Goal: Task Accomplishment & Management: Manage account settings

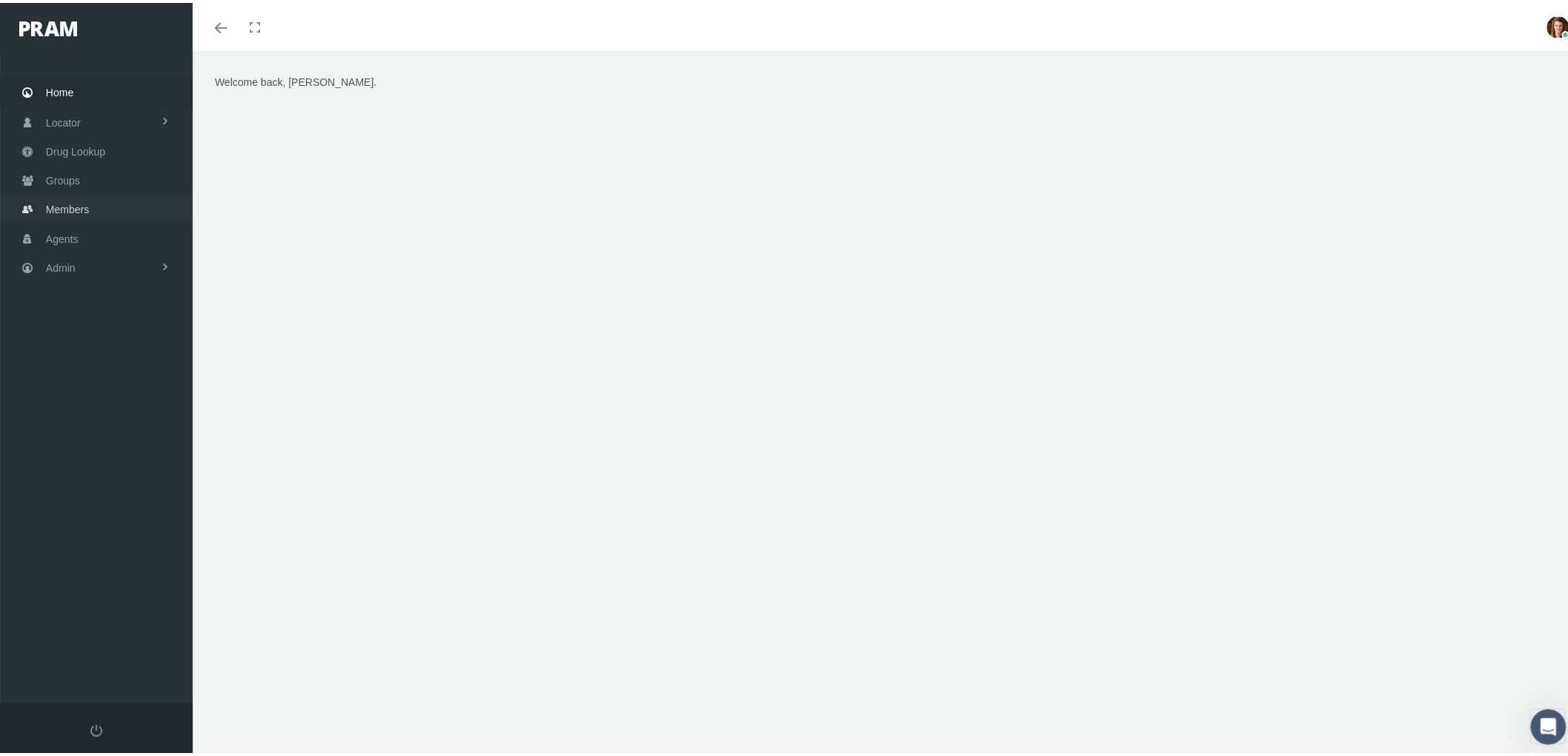
click at [90, 198] on link "Members" at bounding box center [96, 207] width 193 height 29
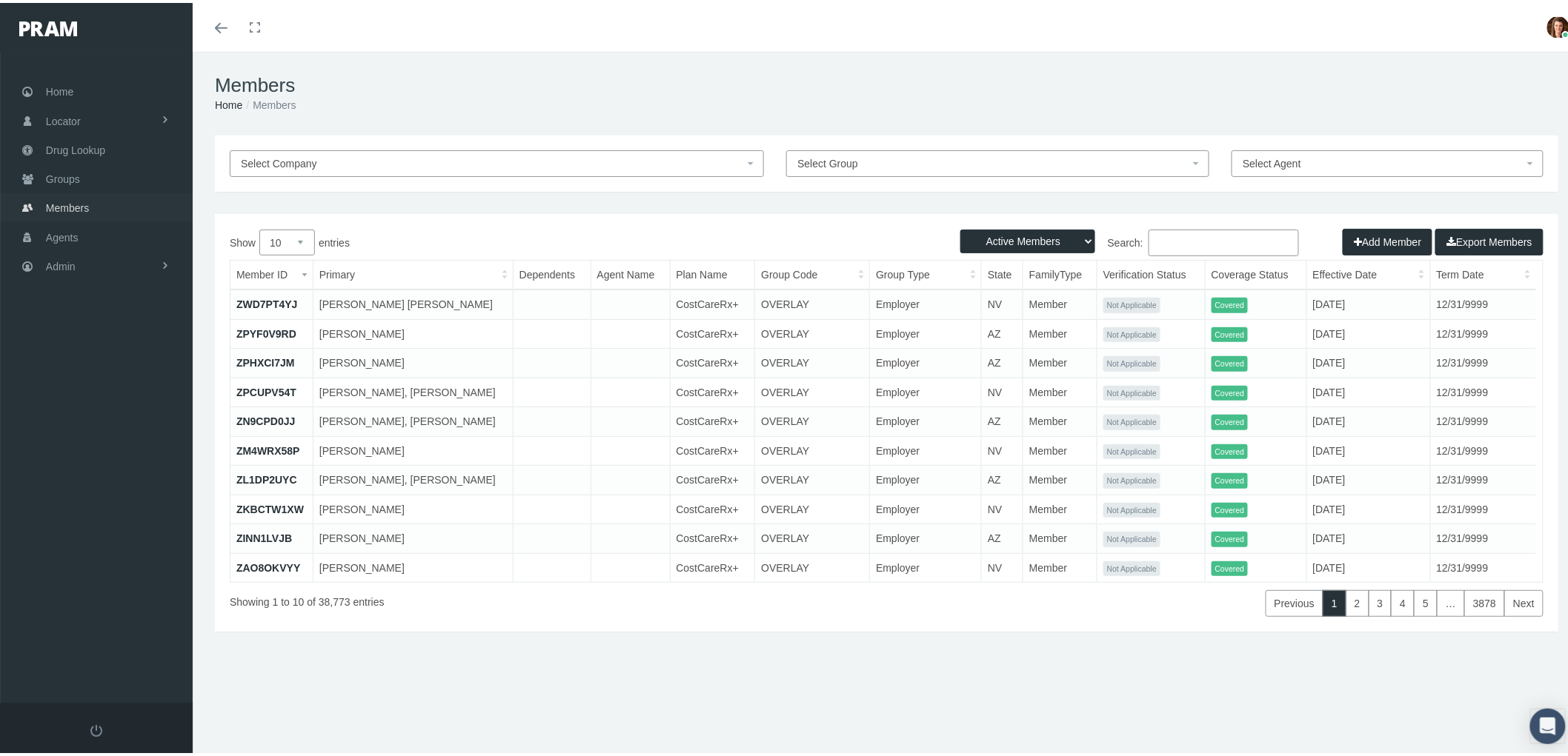
click at [54, 196] on span "Members" at bounding box center [67, 205] width 43 height 28
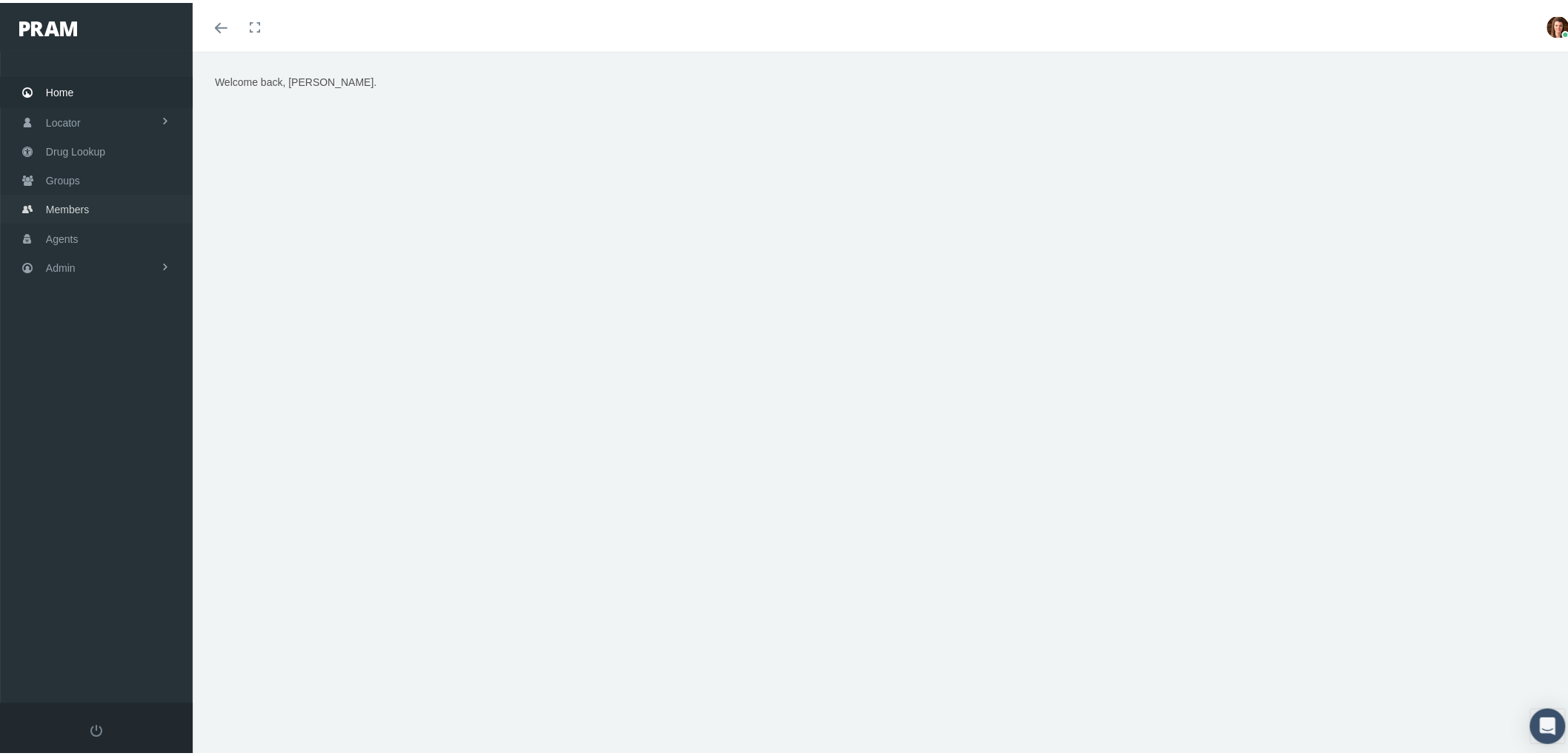
click at [90, 217] on link "Members" at bounding box center [96, 207] width 193 height 29
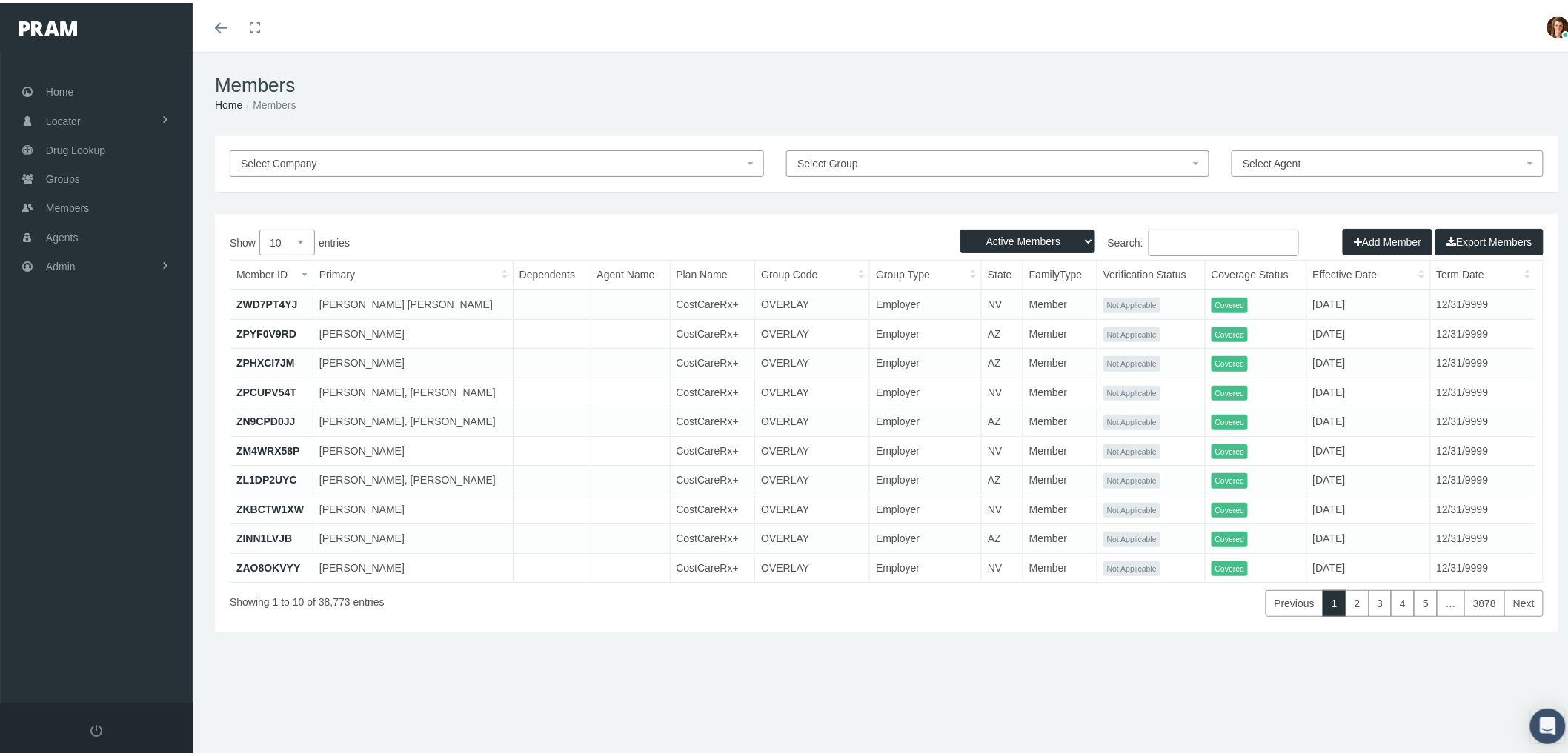
click at [1171, 241] on input "Search:" at bounding box center [1223, 240] width 150 height 27
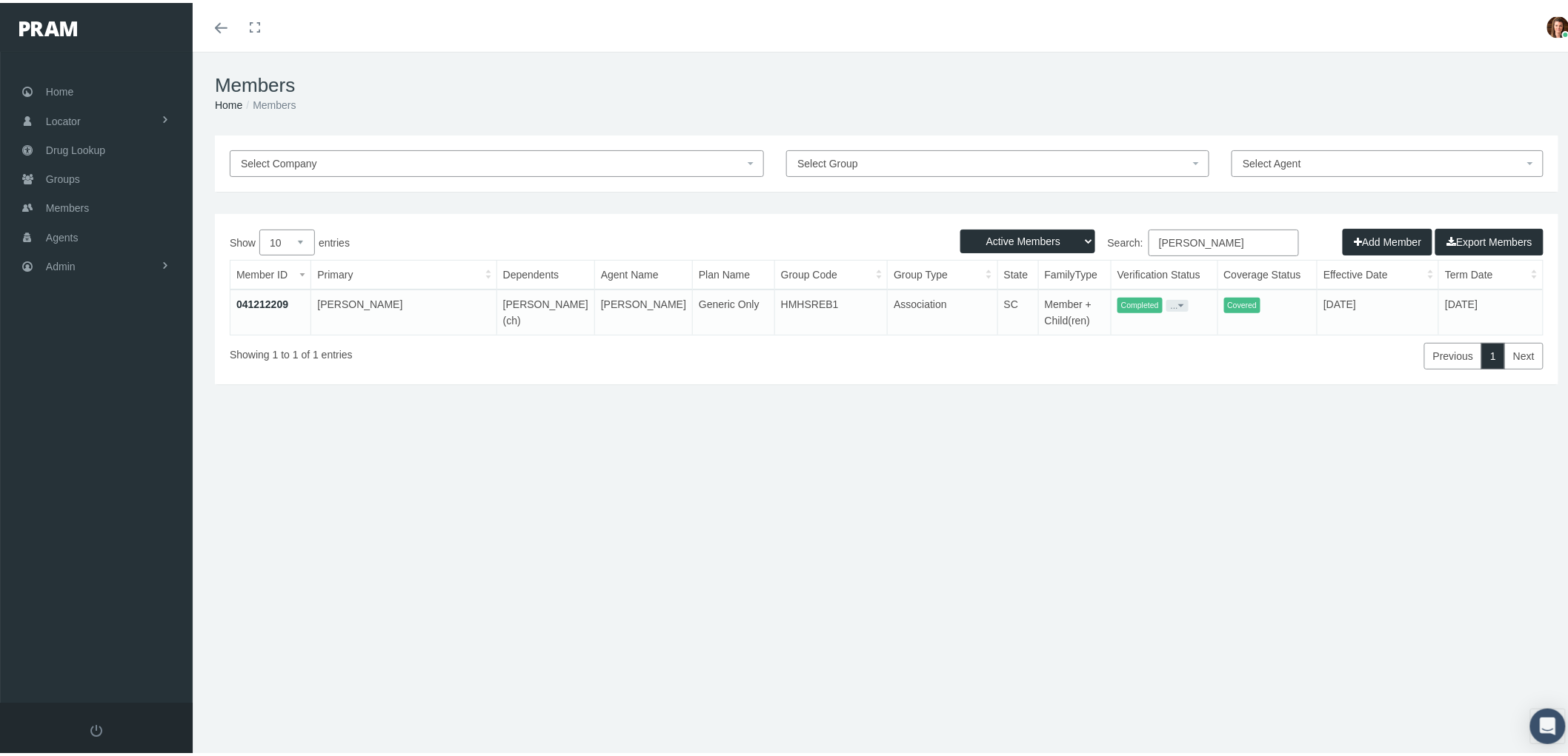
type input "scottie vanhook"
click at [275, 297] on link "041212209" at bounding box center [263, 301] width 52 height 11
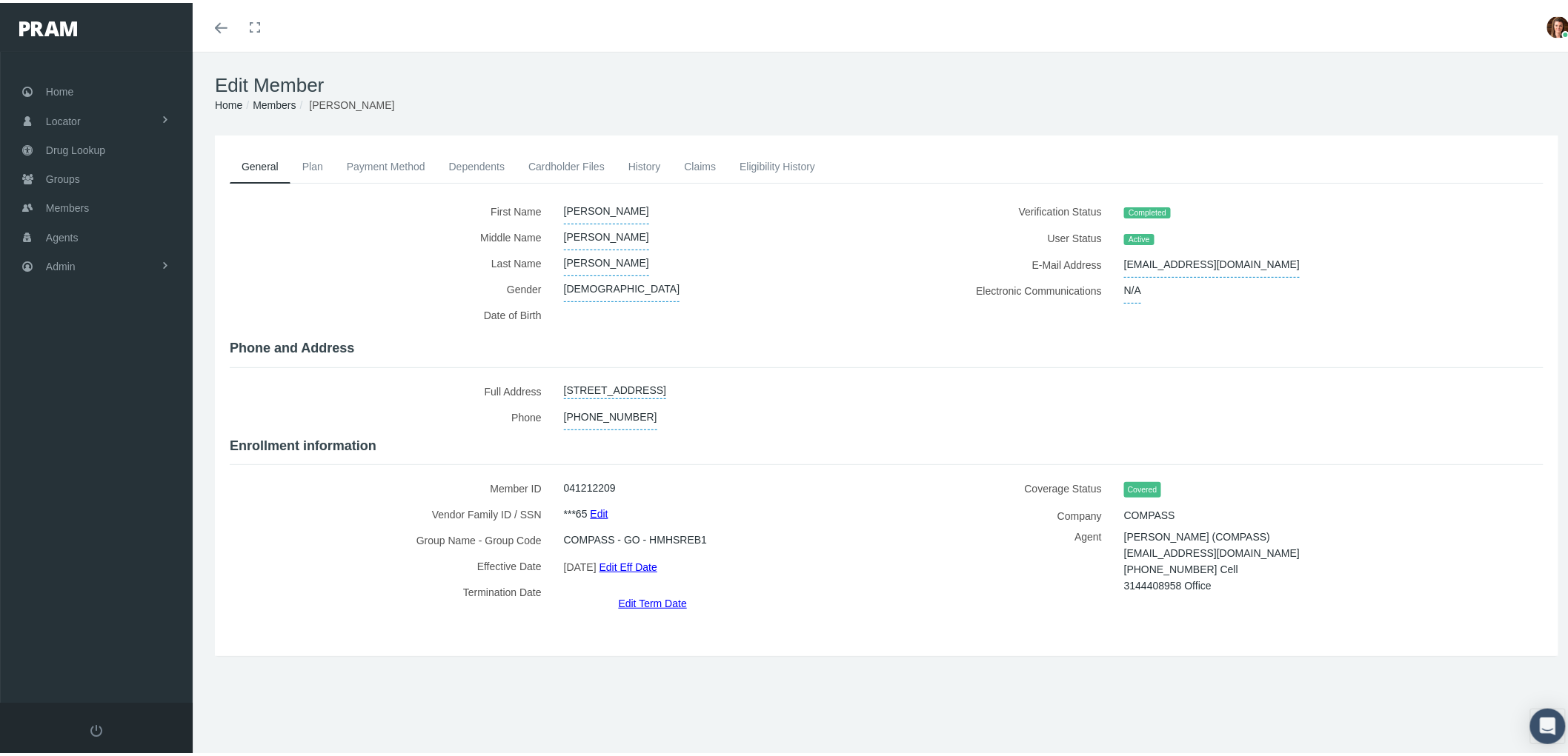
click at [697, 166] on link "Claims" at bounding box center [700, 164] width 56 height 33
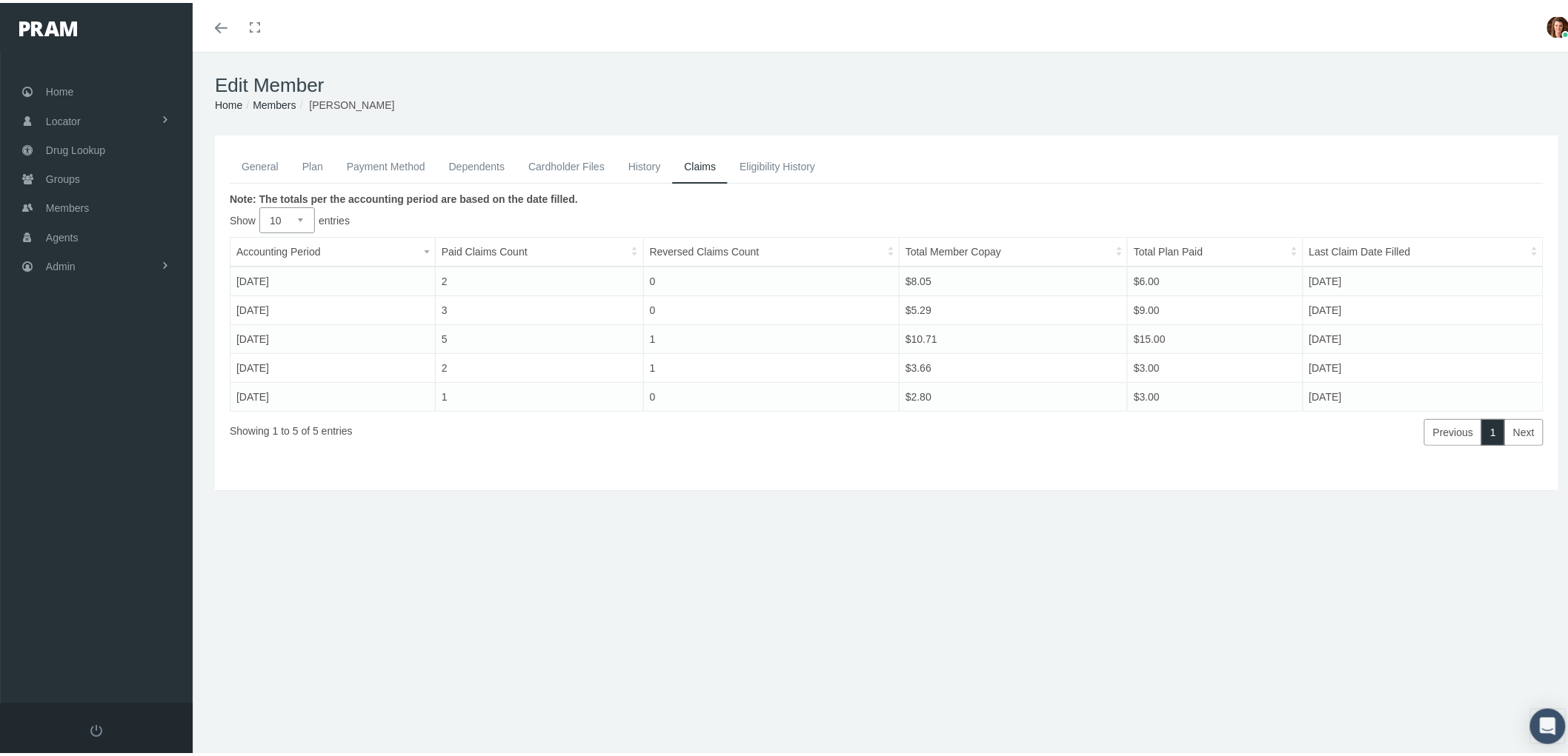
click at [645, 165] on link "History" at bounding box center [645, 164] width 57 height 33
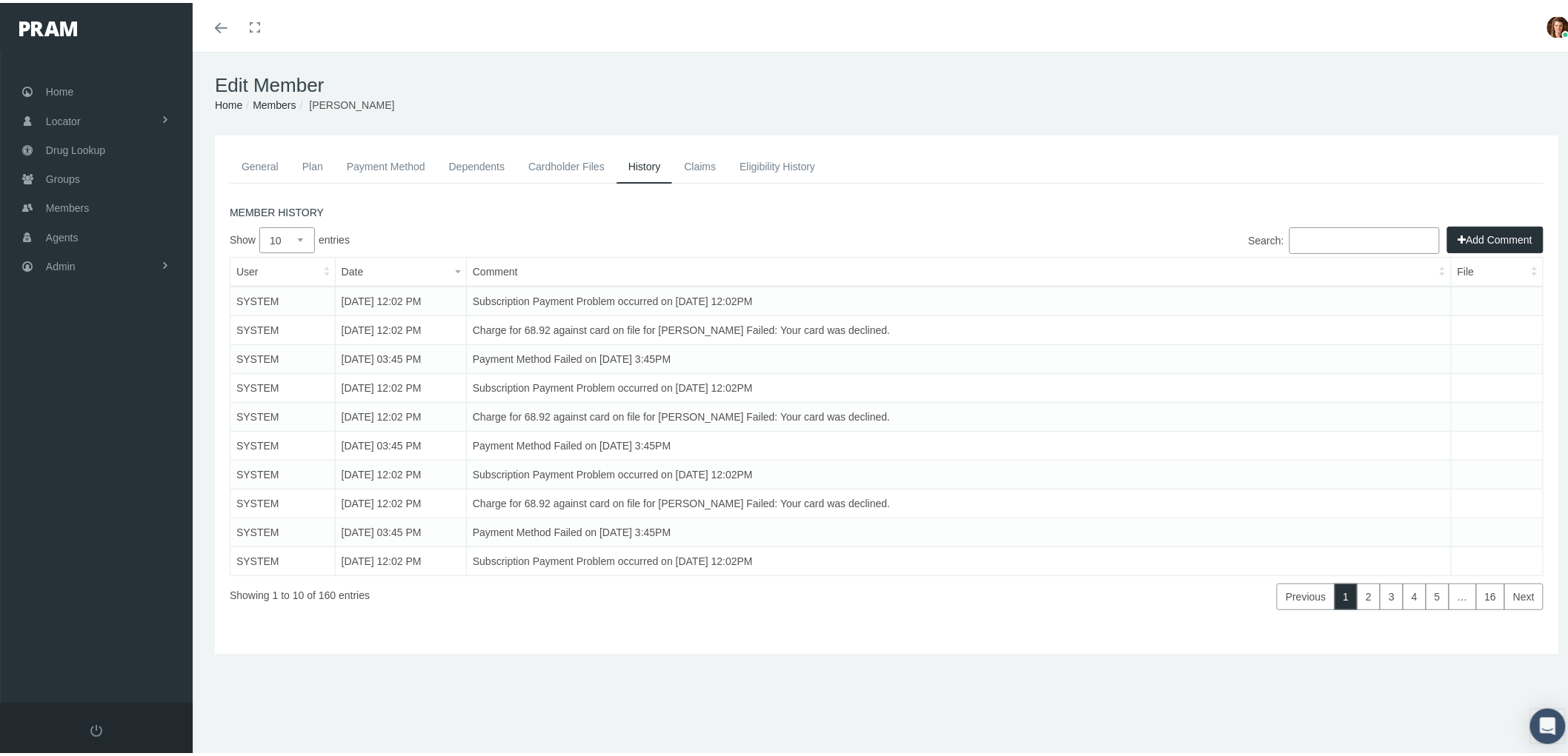
click at [1481, 237] on button "Add Comment" at bounding box center [1495, 236] width 96 height 27
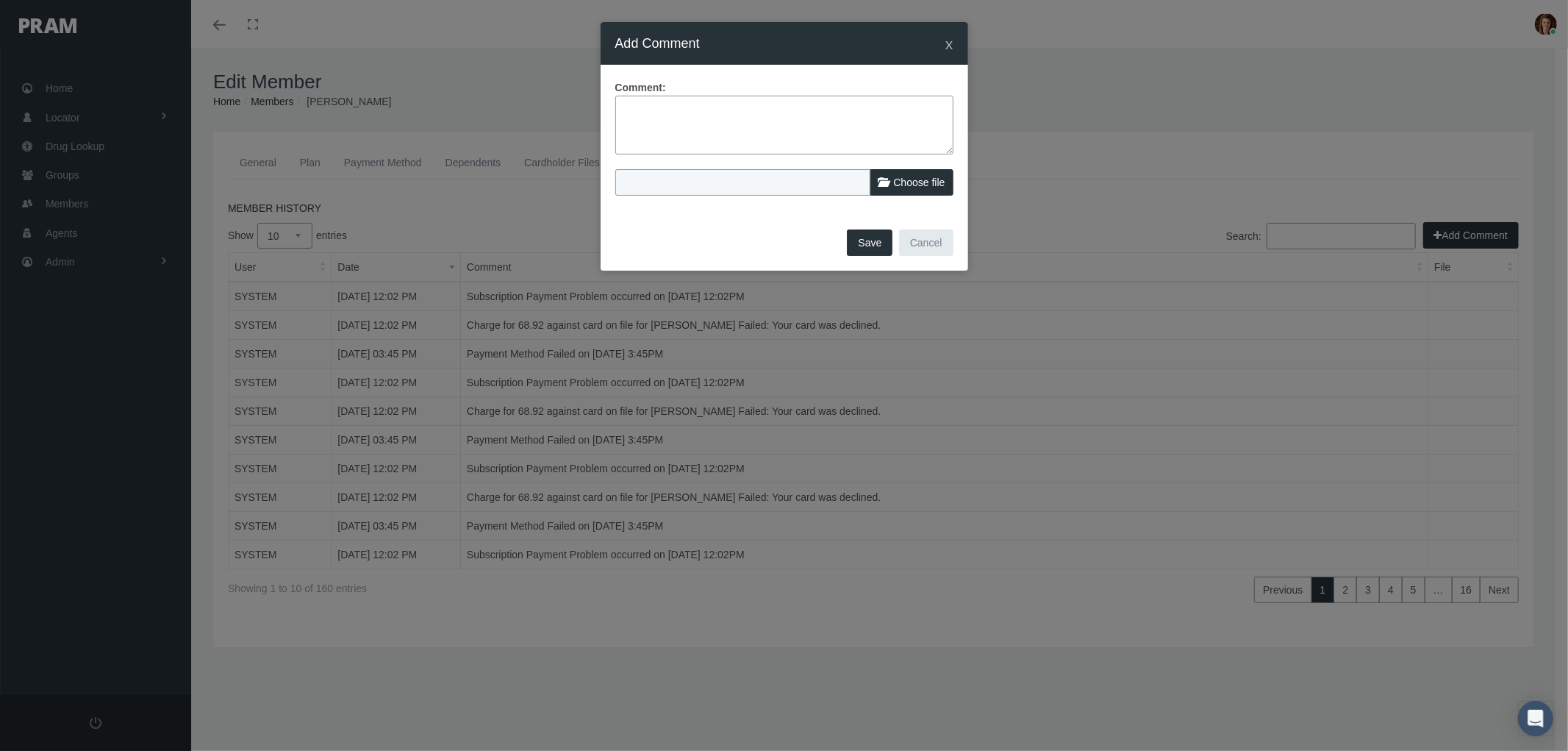
click at [685, 112] on textarea at bounding box center [784, 125] width 338 height 59
paste textarea "PRAM RX Program - Termination of Benefits email sent. Member was termed due to …"
click at [628, 109] on textarea "PRAM RX Program - Termination of Benefits email sent. Member was termed due to …" at bounding box center [784, 125] width 338 height 59
click at [788, 123] on textarea "PRAM RX Program - Termination of Benefits email sent. Member was termed due to …" at bounding box center [784, 125] width 338 height 59
drag, startPoint x: 730, startPoint y: 140, endPoint x: 689, endPoint y: 138, distance: 41.0
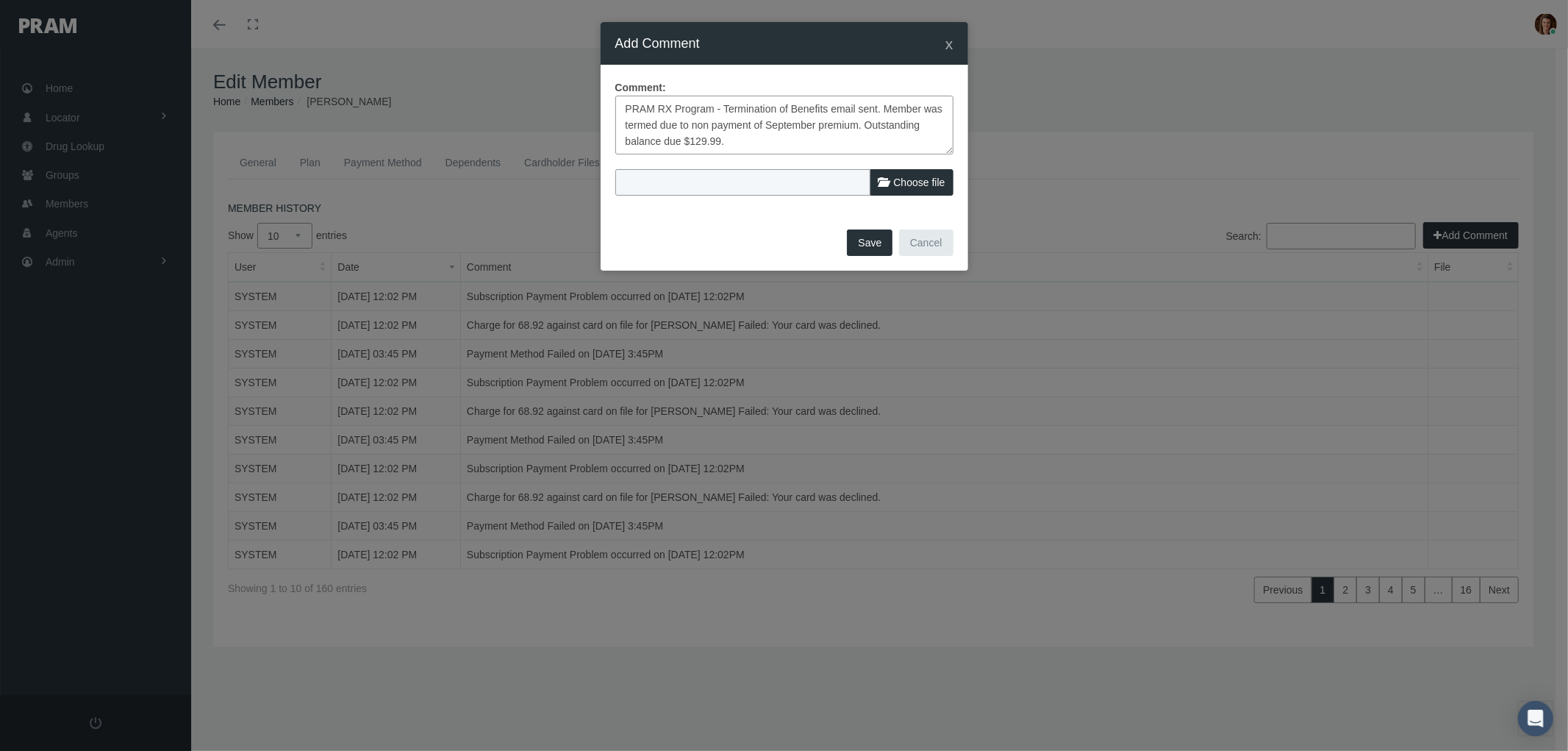
click at [689, 138] on textarea "PRAM RX Program - Termination of Benefits email sent. Member was termed due to …" at bounding box center [784, 125] width 338 height 59
type textarea "PRAM RX Program - Termination of Benefits email sent. Member was termed due to …"
click at [866, 237] on button "Save" at bounding box center [870, 242] width 46 height 27
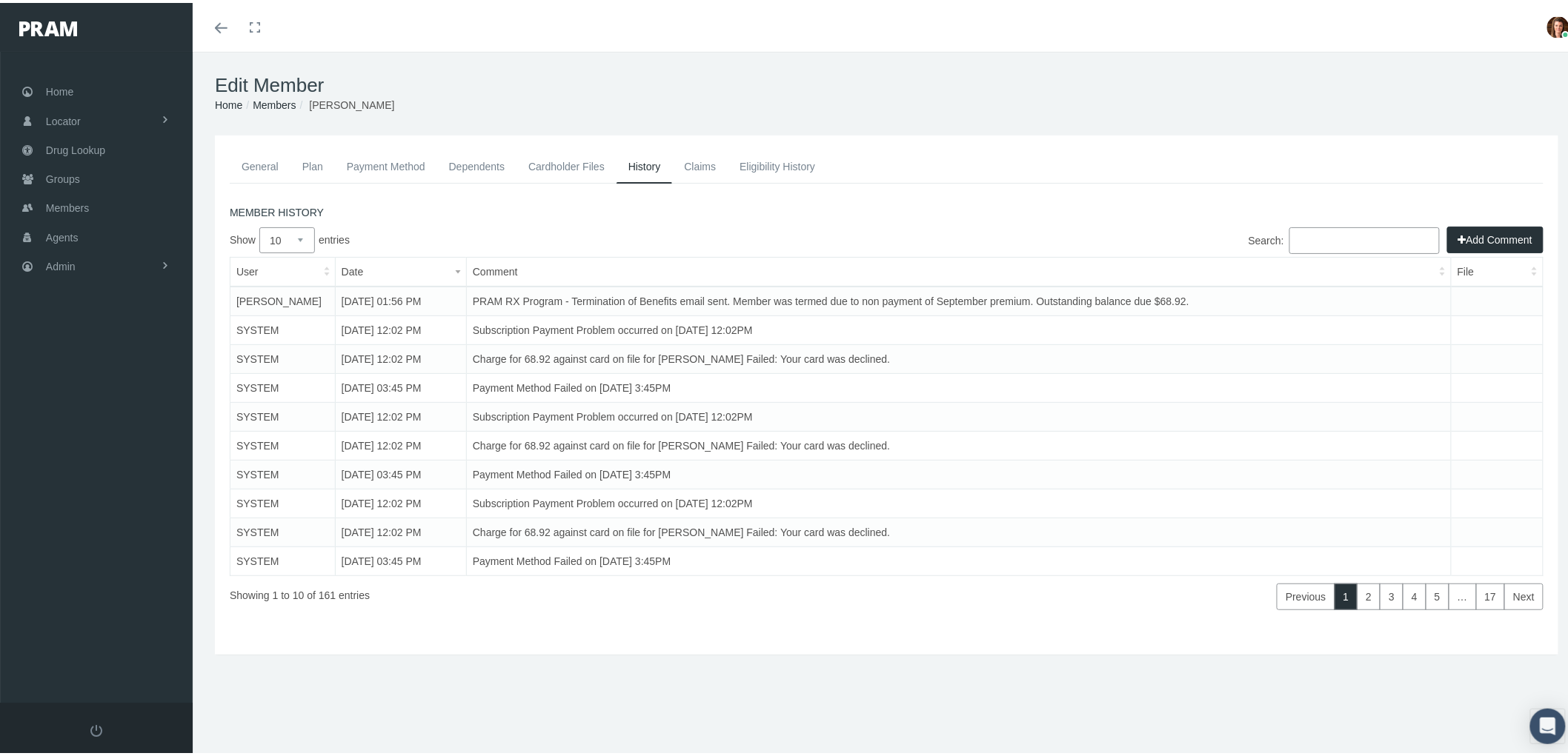
click at [384, 155] on link "Payment Method" at bounding box center [386, 164] width 103 height 33
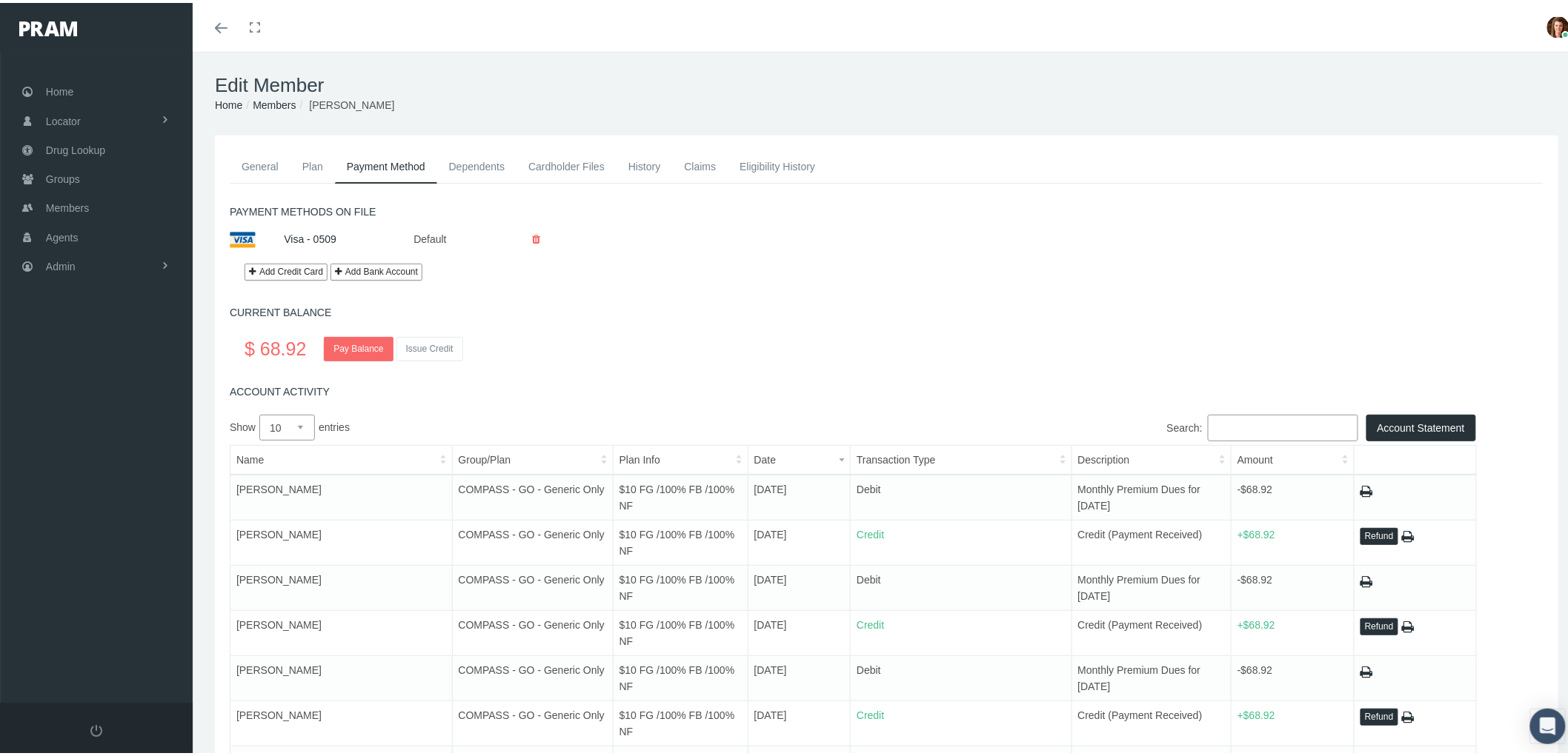
click at [654, 161] on link "History" at bounding box center [645, 164] width 57 height 33
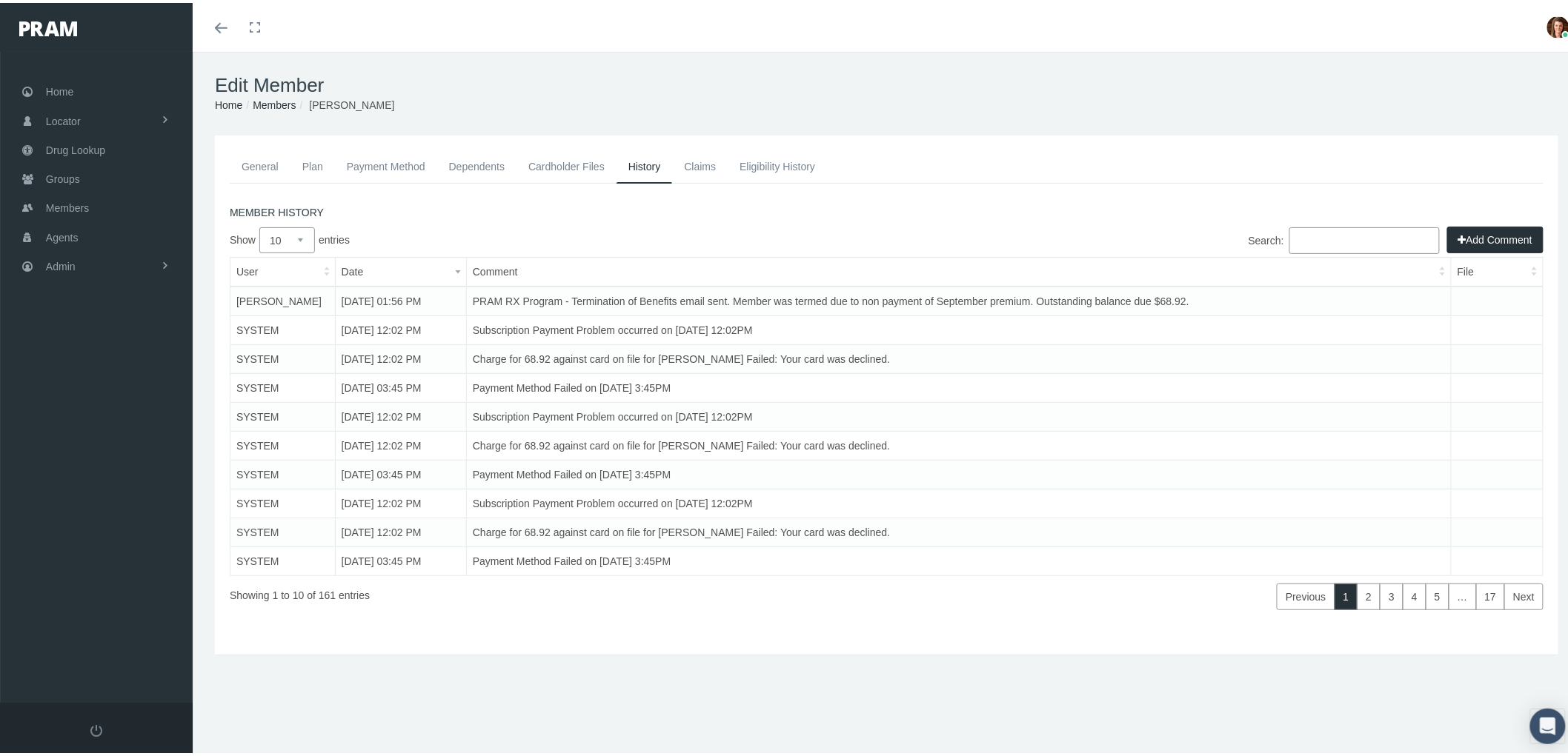
click at [379, 159] on link "Payment Method" at bounding box center [386, 164] width 103 height 33
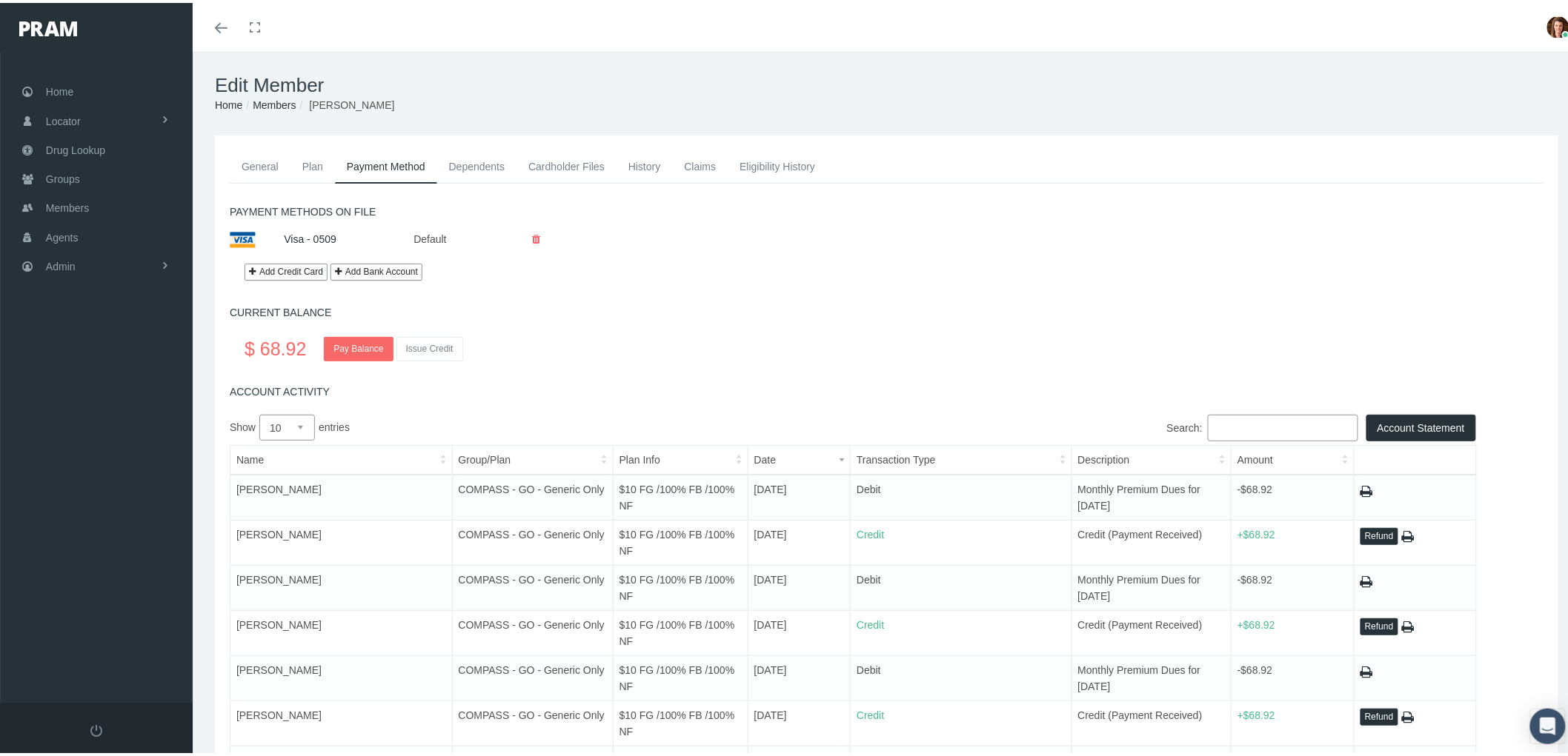
drag, startPoint x: 256, startPoint y: 157, endPoint x: 250, endPoint y: 163, distance: 8.5
click at [256, 158] on link "General" at bounding box center [260, 164] width 60 height 33
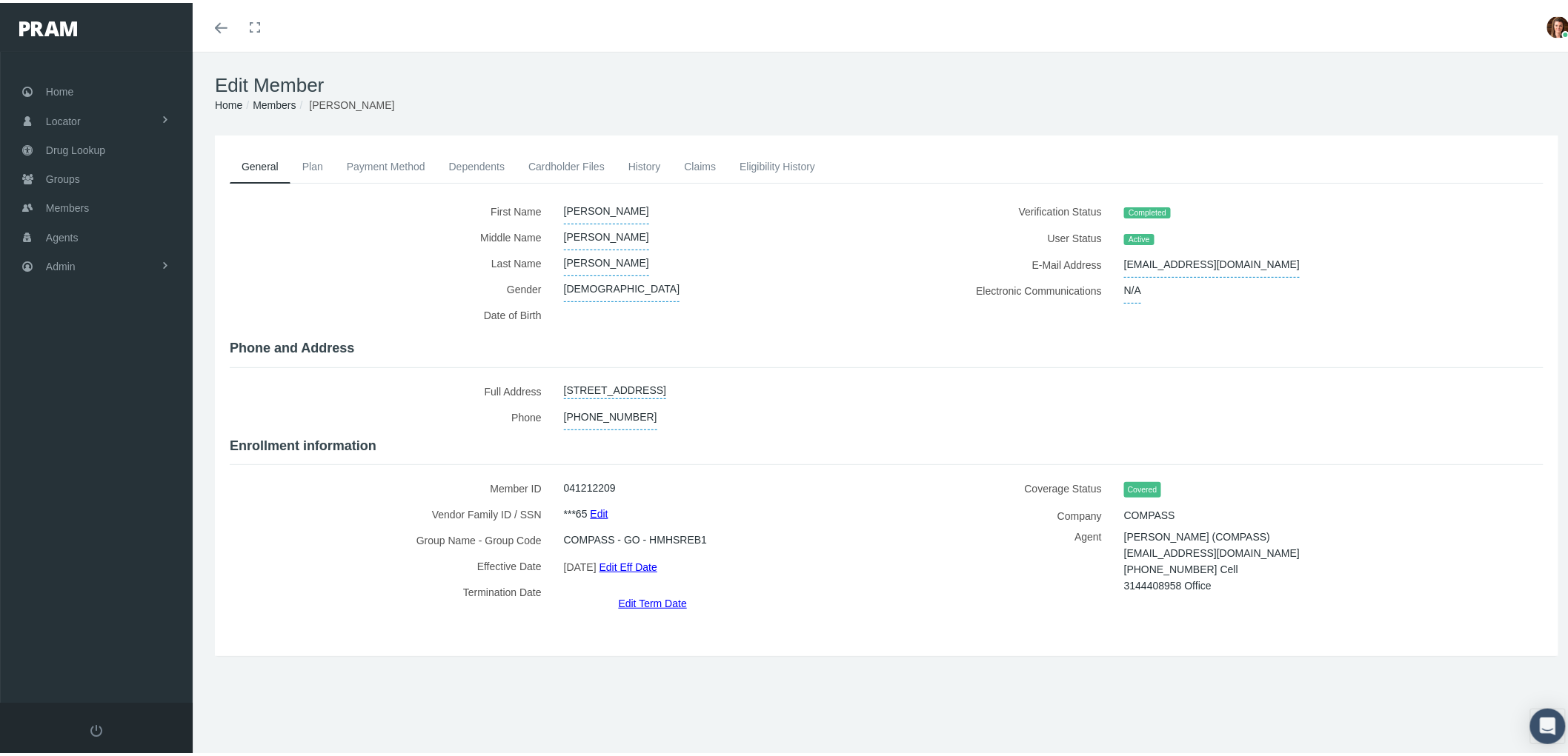
click at [653, 589] on link "Edit Term Date" at bounding box center [652, 600] width 68 height 21
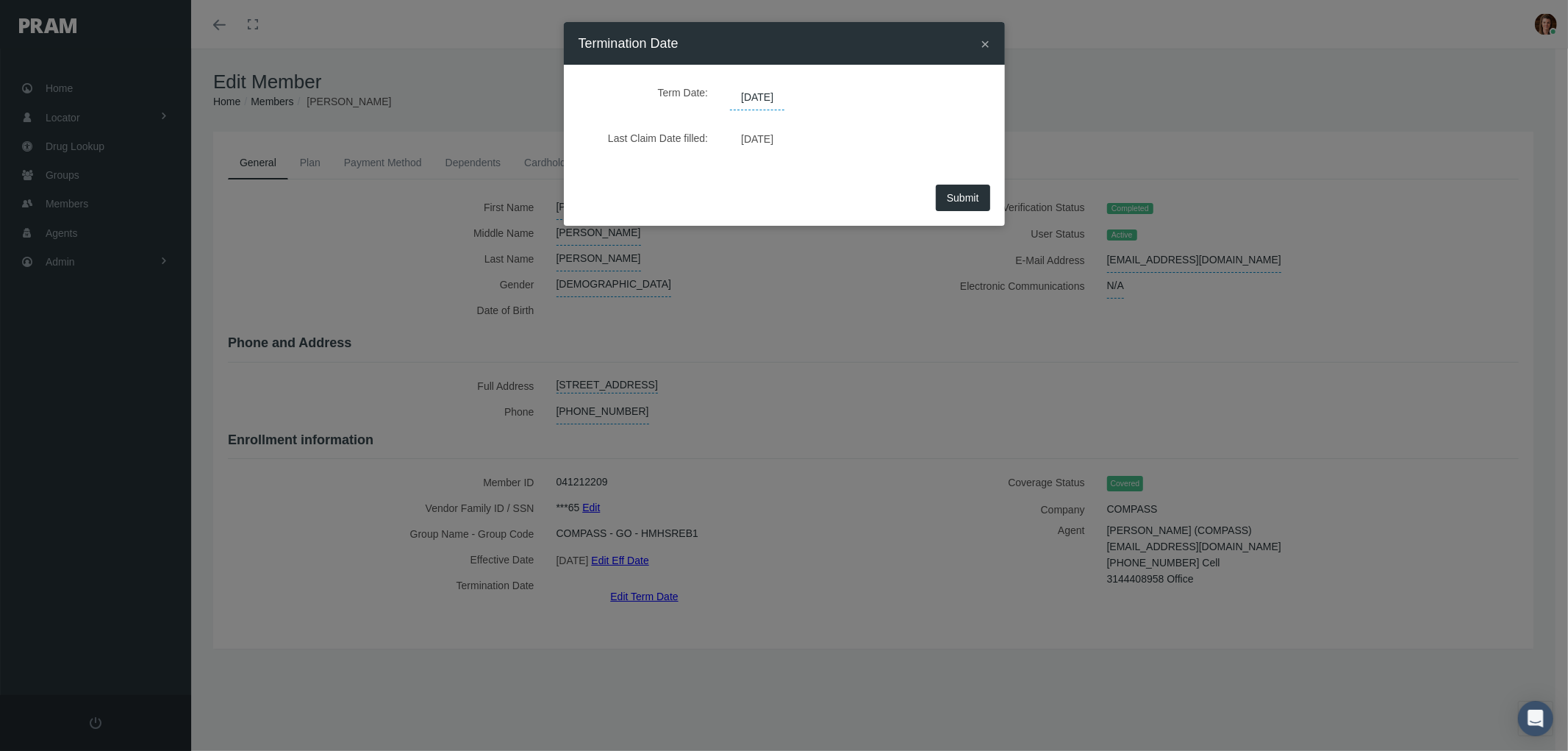
click at [784, 100] on span "[DATE]" at bounding box center [757, 97] width 55 height 25
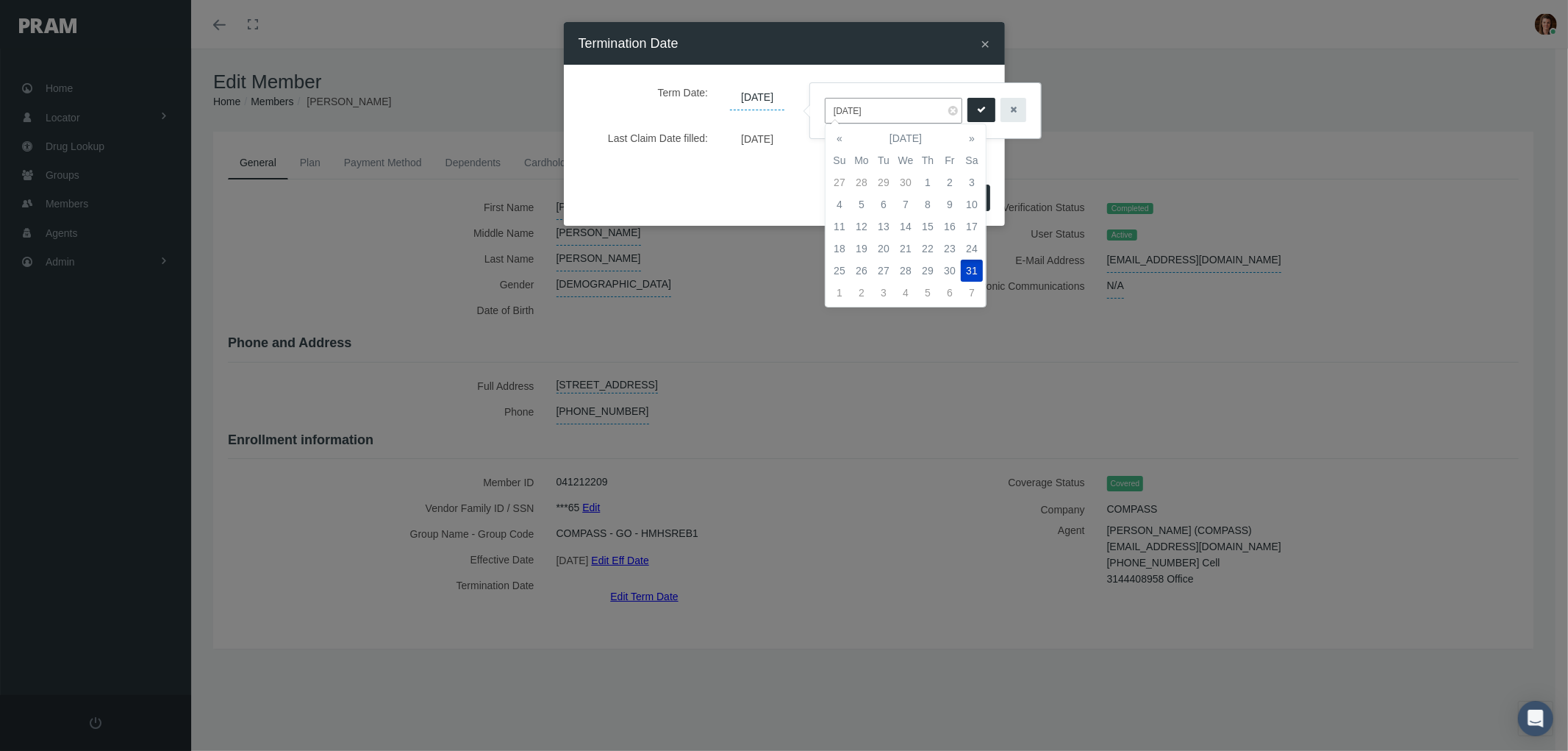
click at [784, 97] on span "[DATE]" at bounding box center [757, 97] width 55 height 25
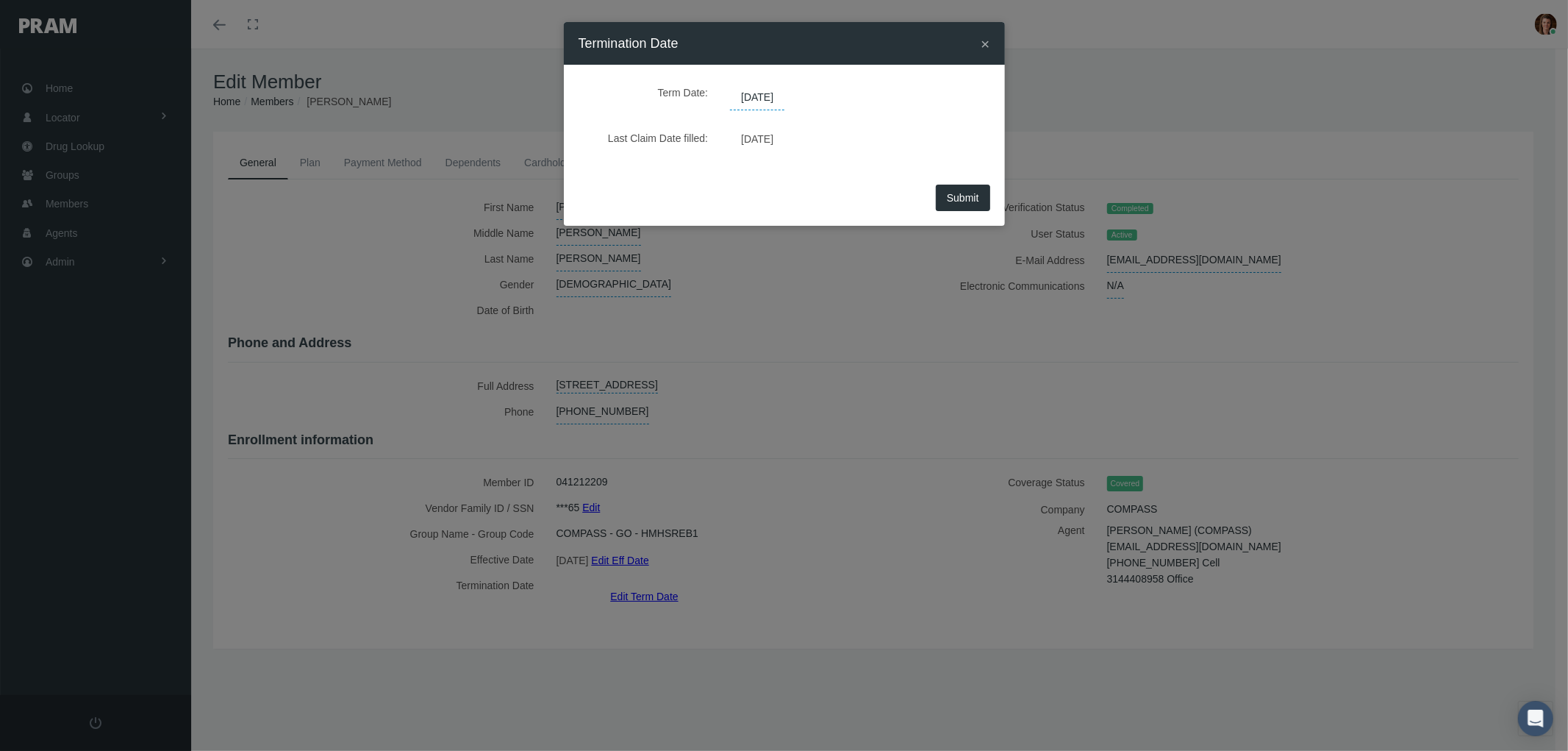
click at [784, 93] on span "[DATE]" at bounding box center [757, 97] width 55 height 25
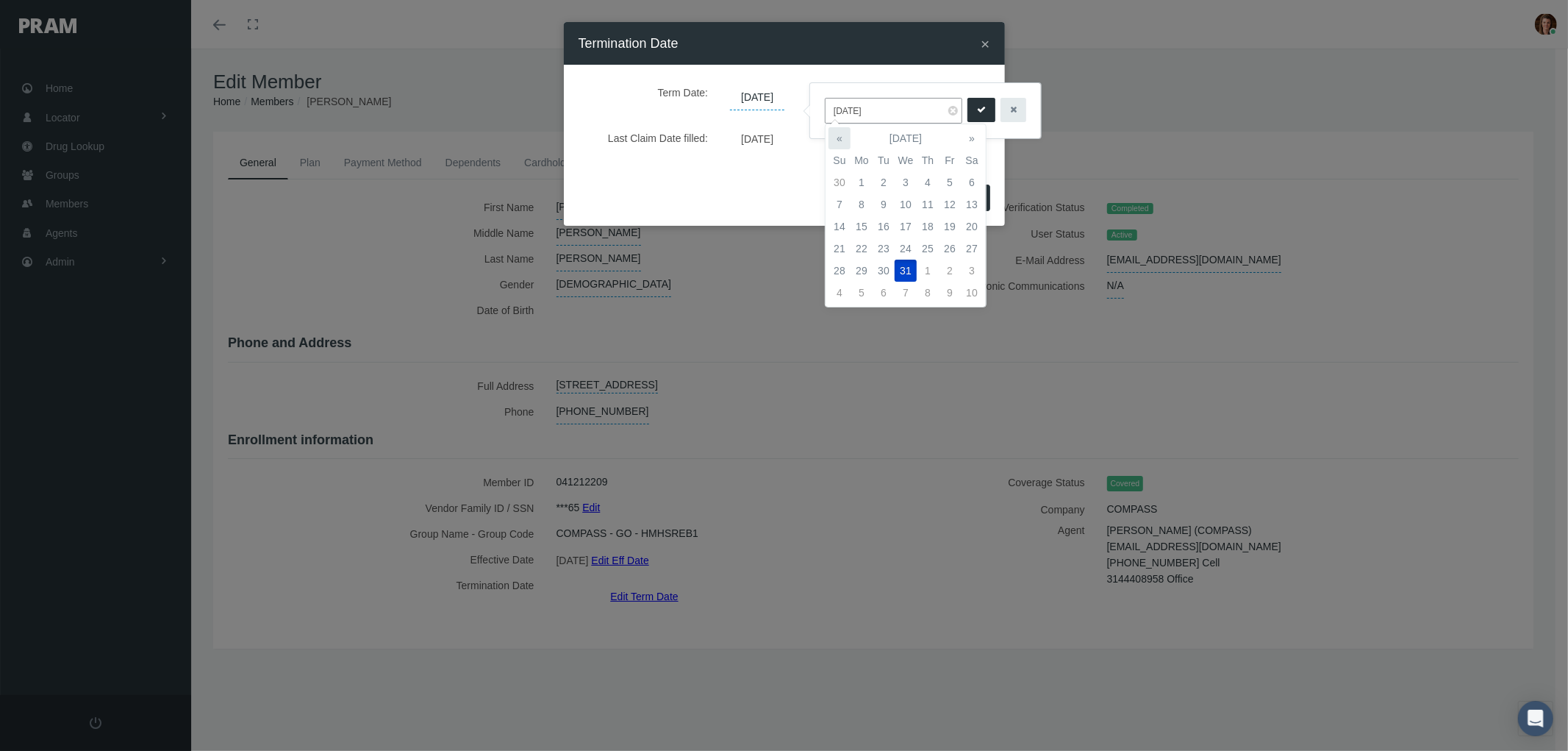
click at [846, 135] on th "«" at bounding box center [839, 138] width 22 height 22
click at [846, 134] on th "«" at bounding box center [839, 138] width 22 height 22
click at [883, 178] on td "30" at bounding box center [884, 182] width 22 height 22
type input "09/30/2025"
click at [978, 110] on icon "submit" at bounding box center [982, 109] width 9 height 14
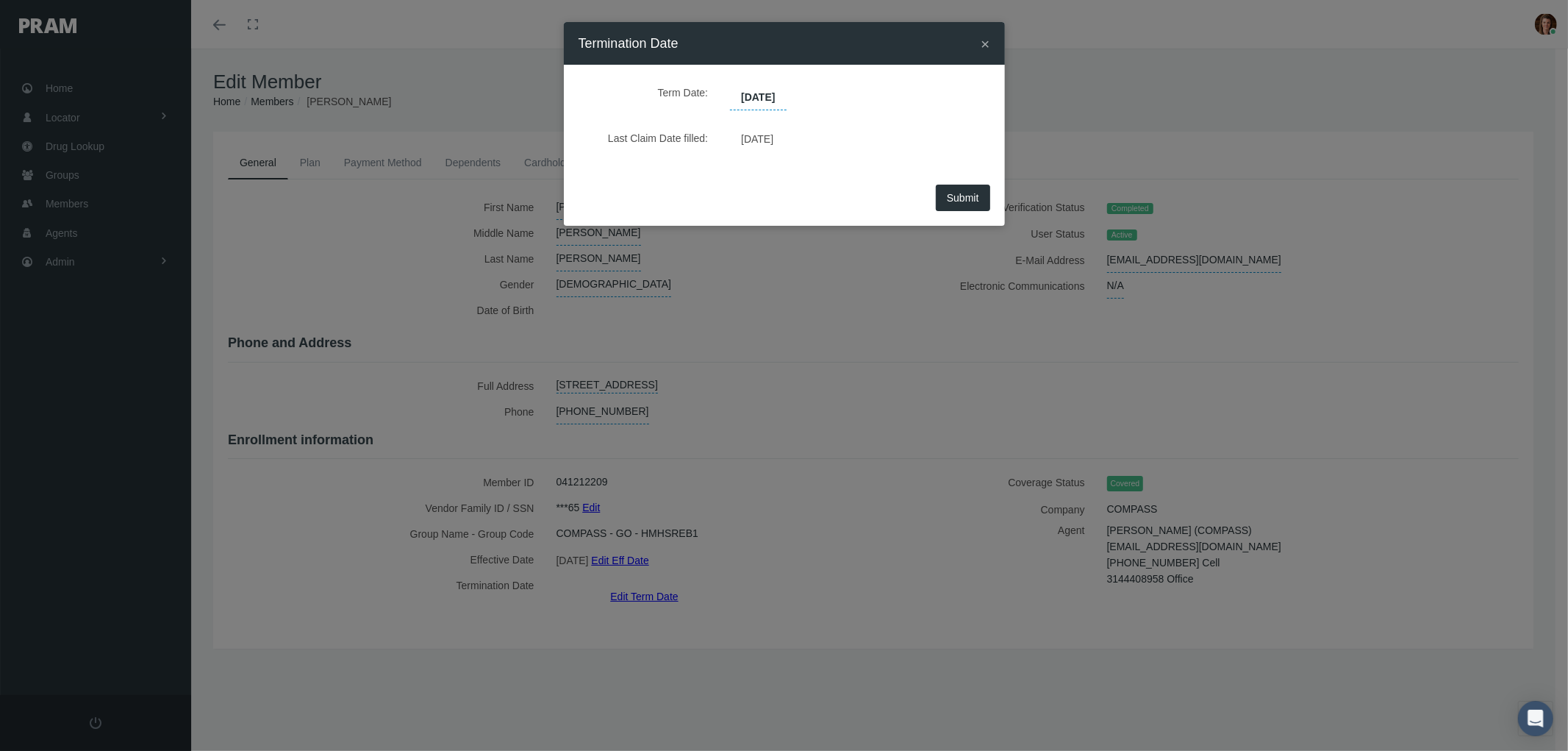
click at [961, 195] on span "Submit" at bounding box center [963, 198] width 33 height 11
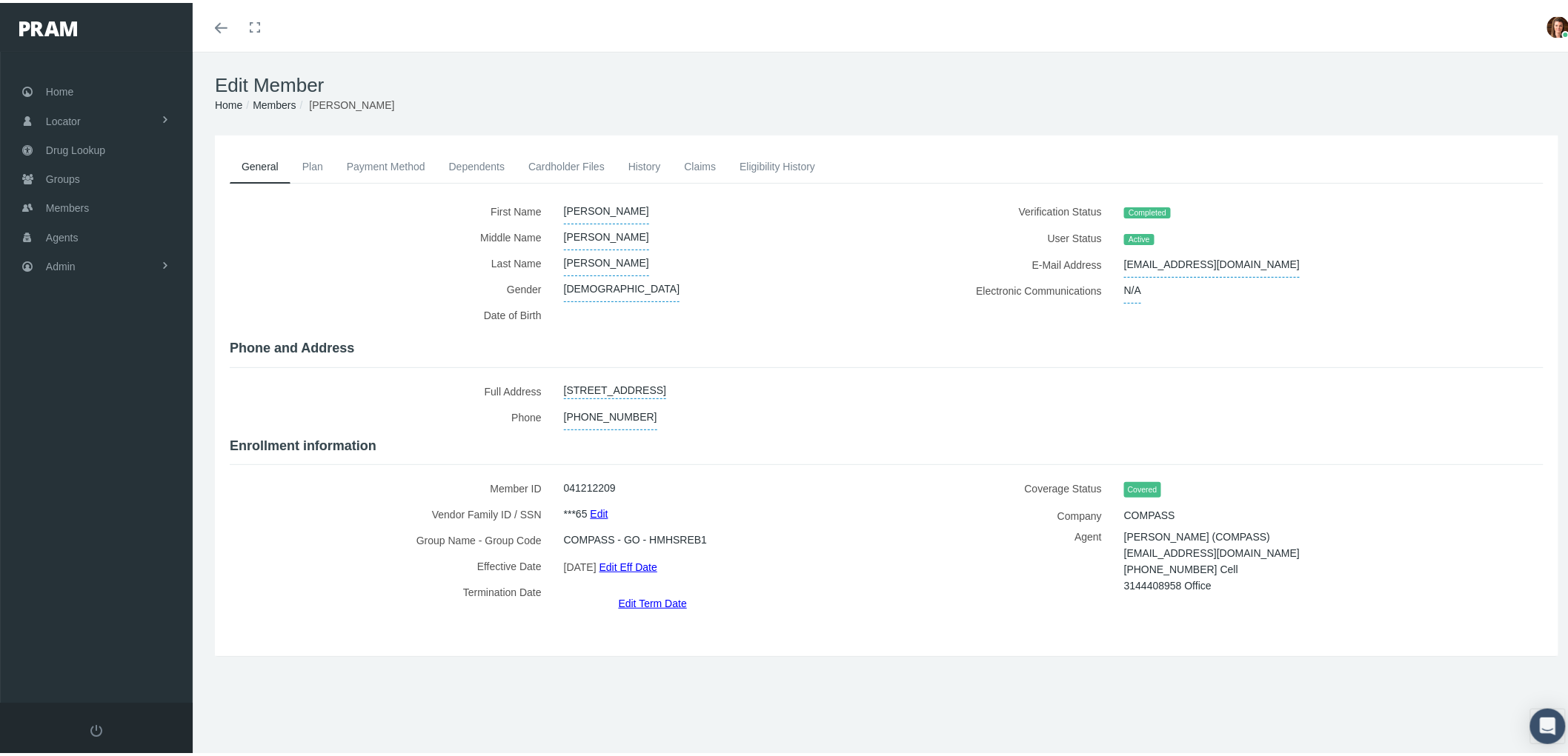
click at [653, 169] on link "History" at bounding box center [645, 164] width 57 height 33
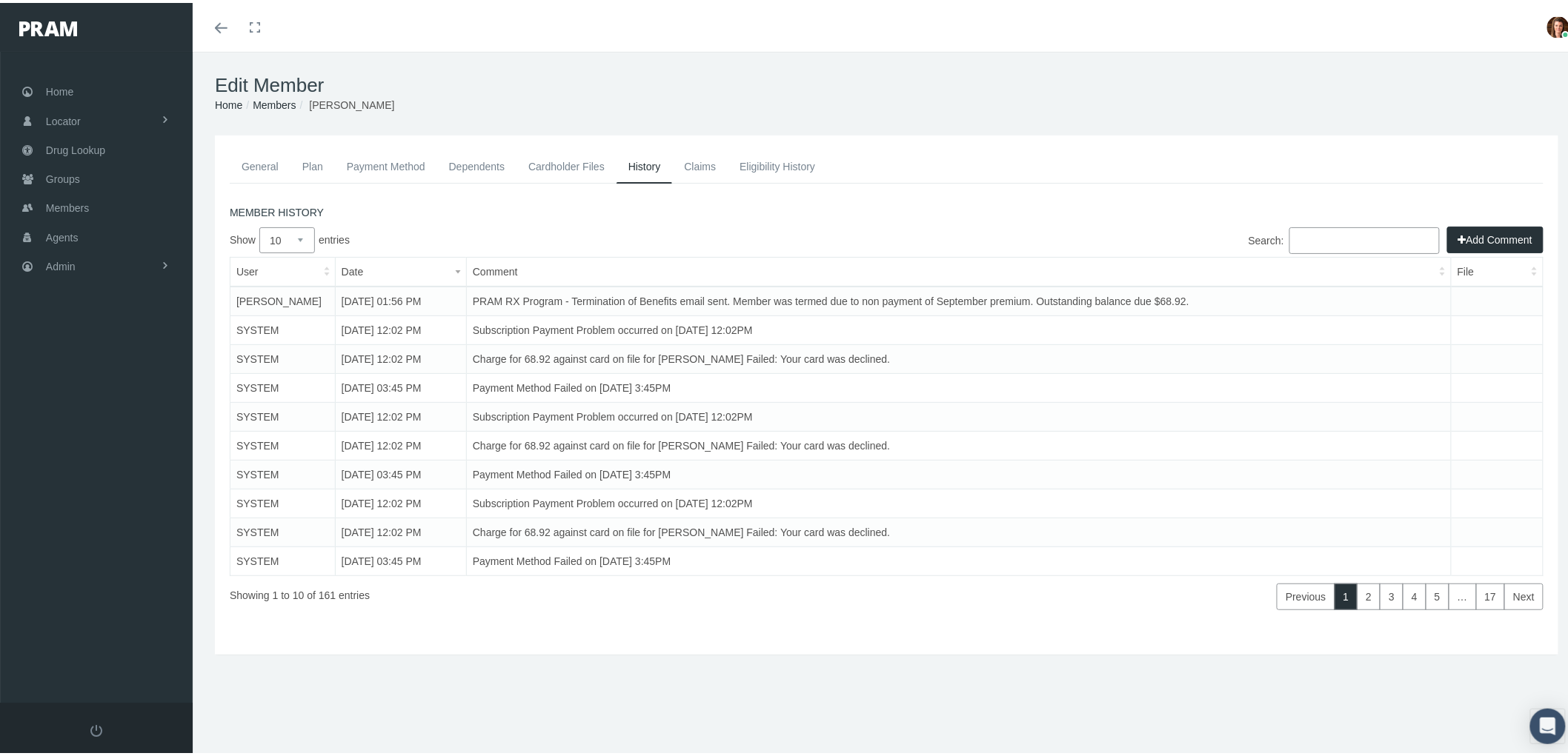
click at [751, 161] on link "Eligibility History" at bounding box center [777, 164] width 100 height 33
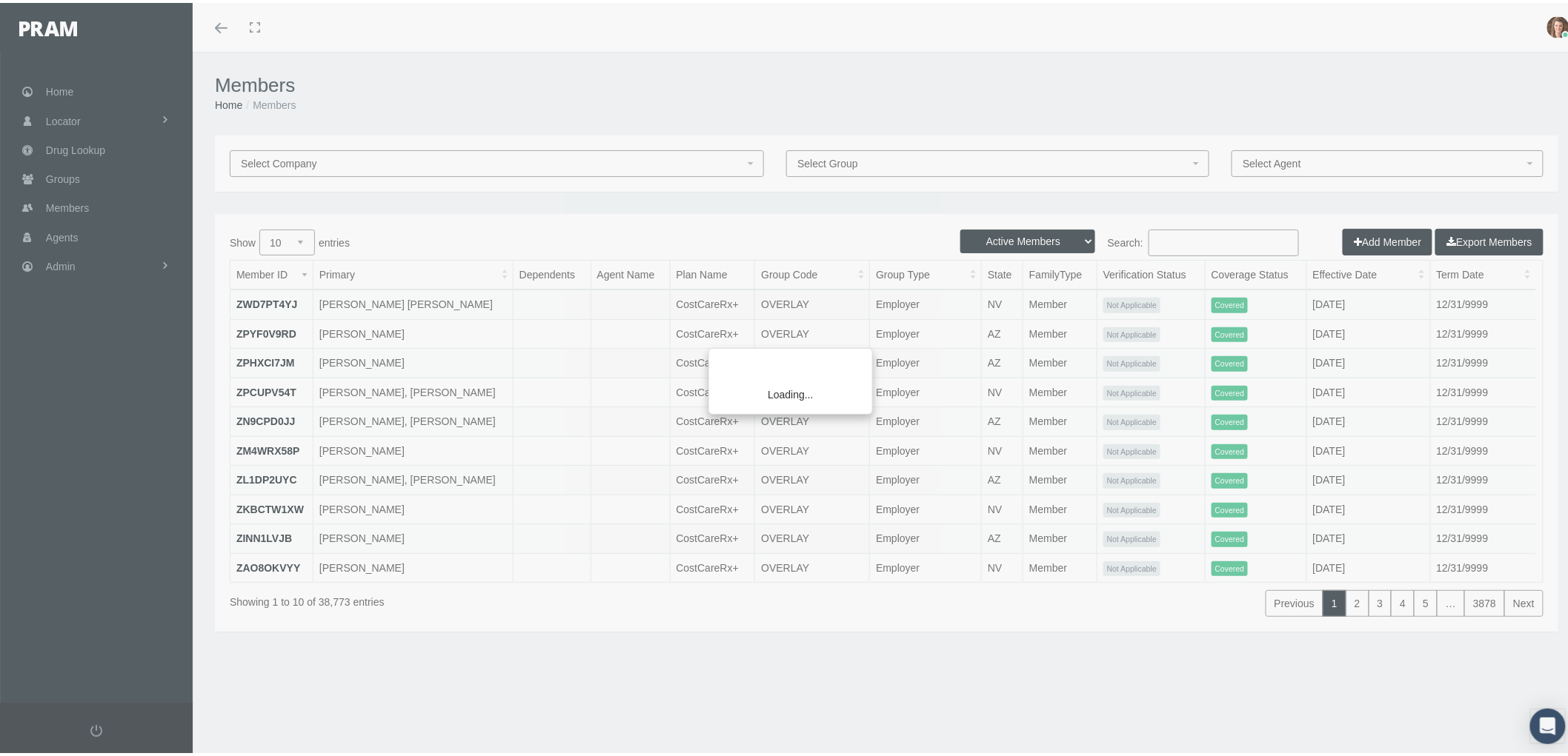
click at [1070, 235] on div "Loading..." at bounding box center [784, 378] width 1568 height 756
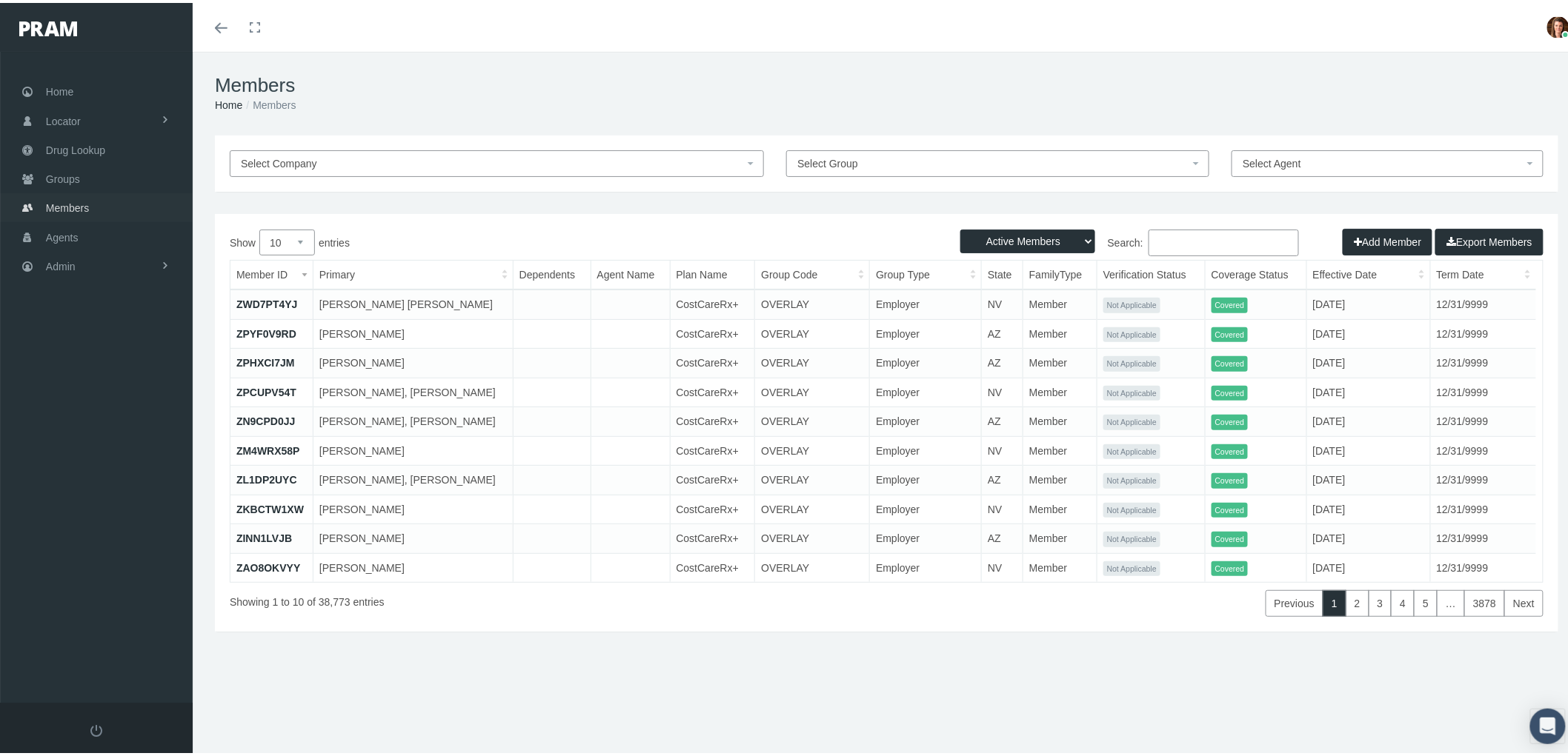
click at [78, 204] on span "Members" at bounding box center [67, 205] width 43 height 28
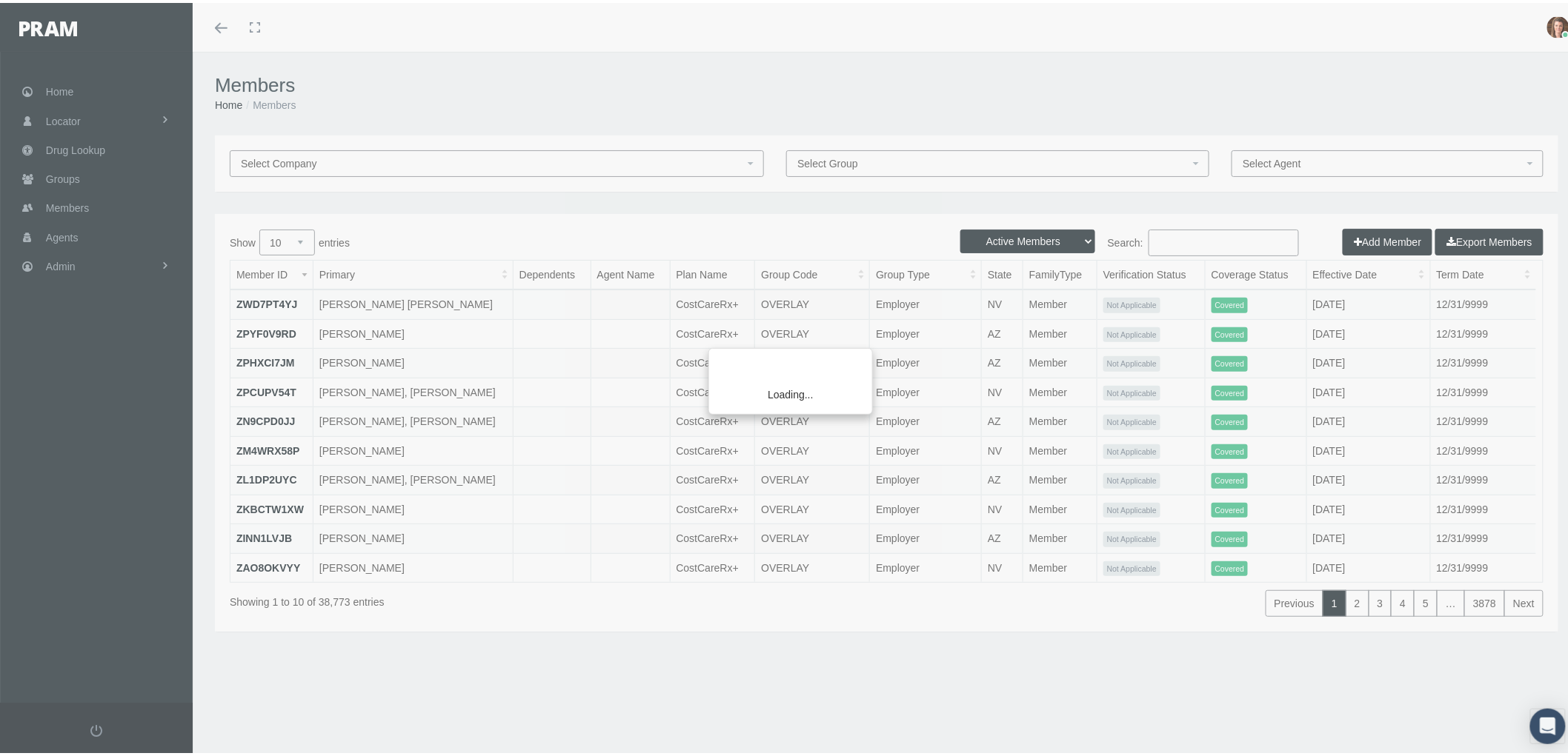
click at [1168, 231] on div "Loading..." at bounding box center [784, 378] width 1568 height 756
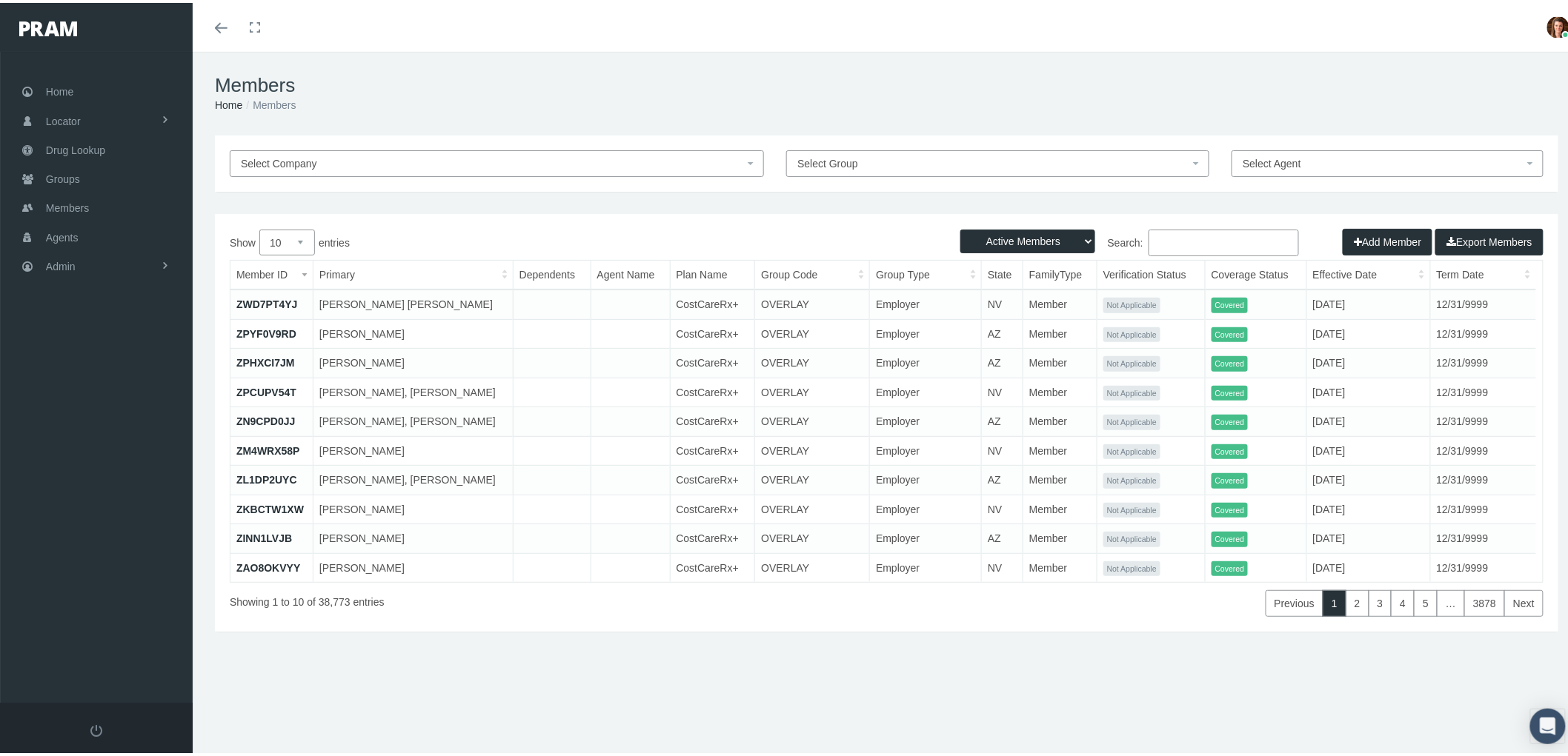
click at [1160, 249] on input "Search:" at bounding box center [1223, 240] width 150 height 27
type input "heather hill"
click at [1082, 238] on select "Active Members Terminated Members Active & Terminated" at bounding box center [1027, 238] width 135 height 24
select select "2"
click at [960, 226] on select "Active Members Terminated Members Active & Terminated" at bounding box center [1027, 238] width 135 height 24
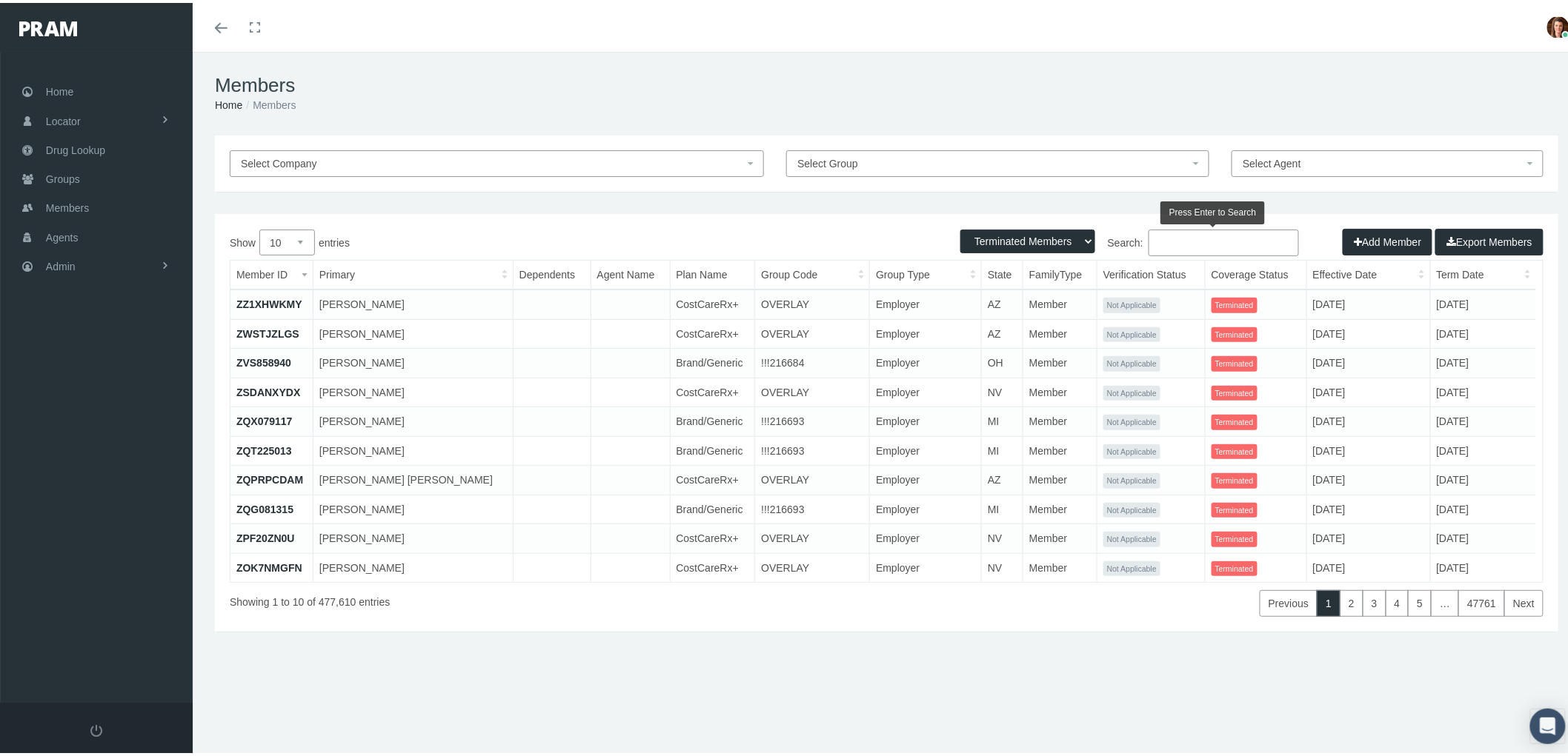
click at [1168, 235] on input "Search:" at bounding box center [1223, 240] width 150 height 27
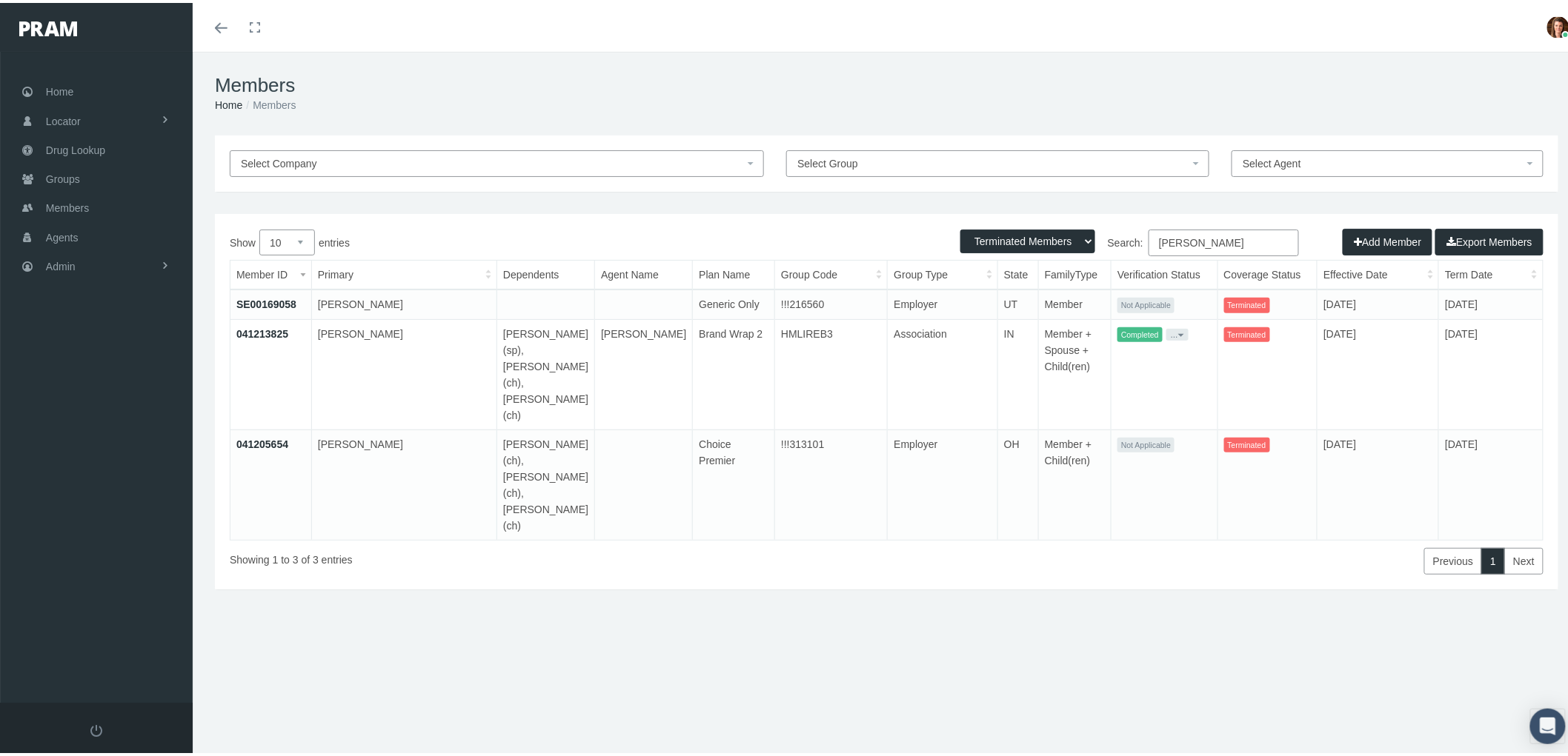
type input "heather hill"
click at [265, 330] on link "041213825" at bounding box center [263, 331] width 52 height 11
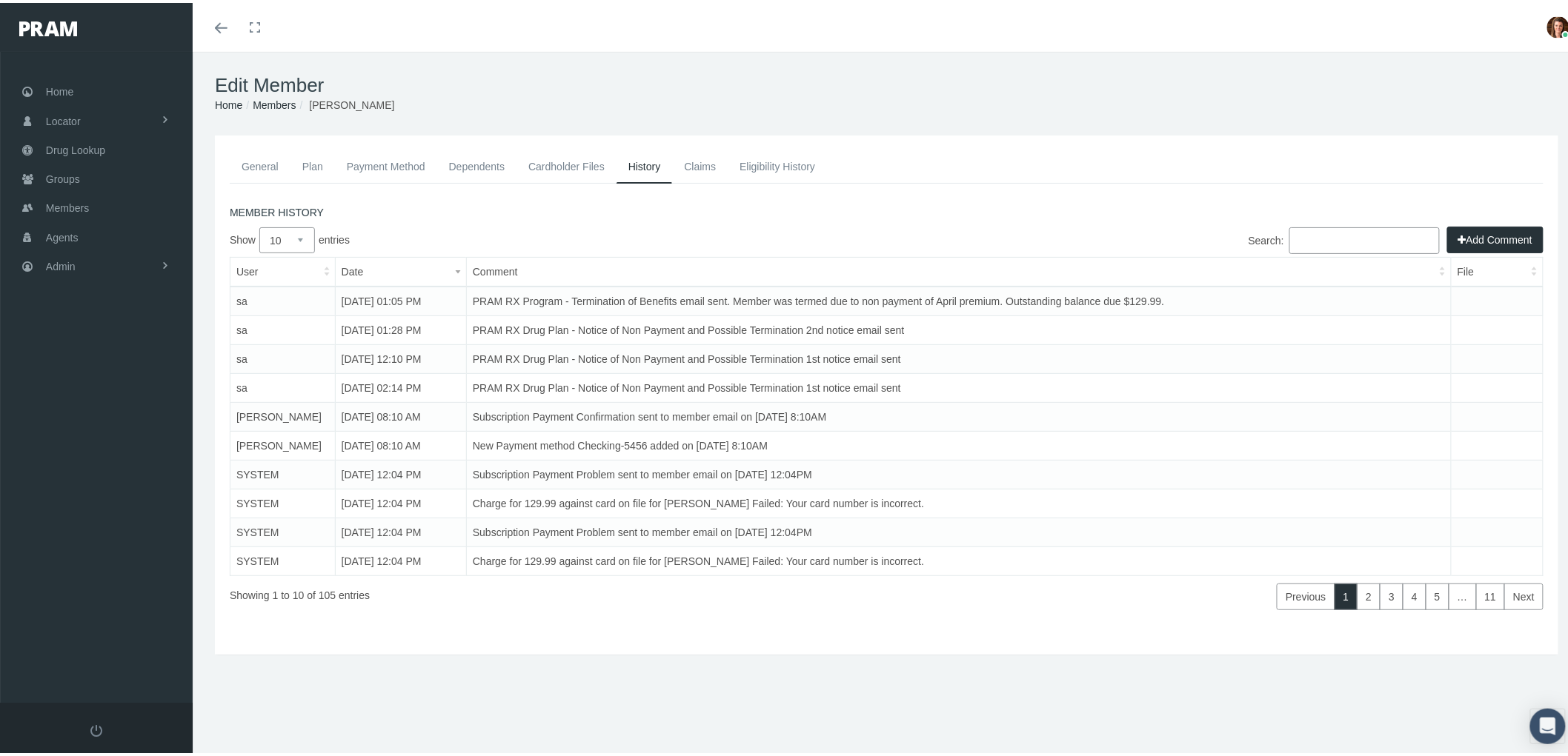
click at [720, 294] on td "PRAM RX Program - Termination of Benefits email sent. Member was termed due to …" at bounding box center [959, 298] width 985 height 30
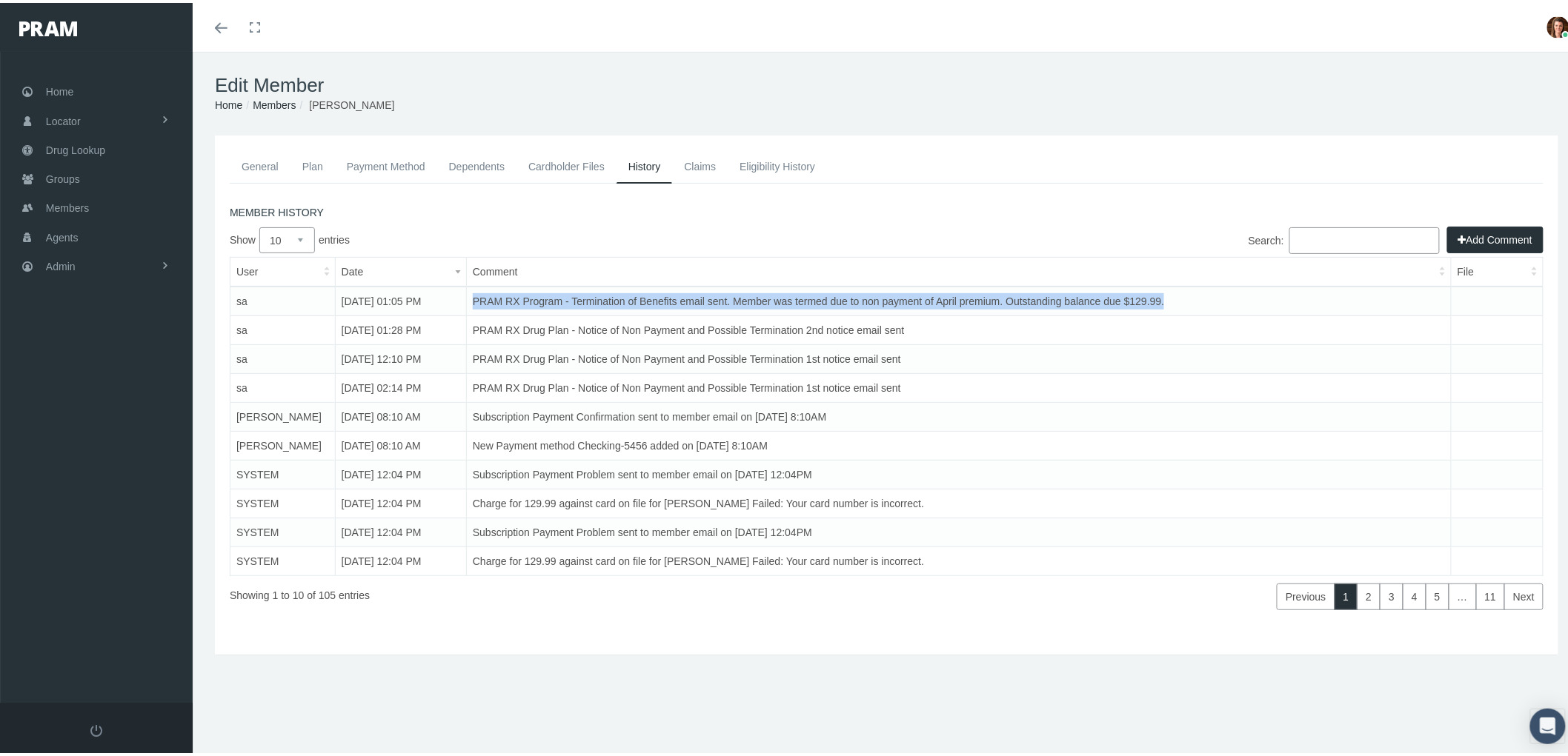
drag, startPoint x: 1172, startPoint y: 294, endPoint x: 469, endPoint y: 302, distance: 703.0
click at [469, 302] on td "PRAM RX Program - Termination of Benefits email sent. Member was termed due to …" at bounding box center [959, 298] width 985 height 30
copy td "PRAM RX Program - Termination of Benefits email sent. Member was termed due to …"
click at [72, 210] on span "Members" at bounding box center [67, 205] width 43 height 28
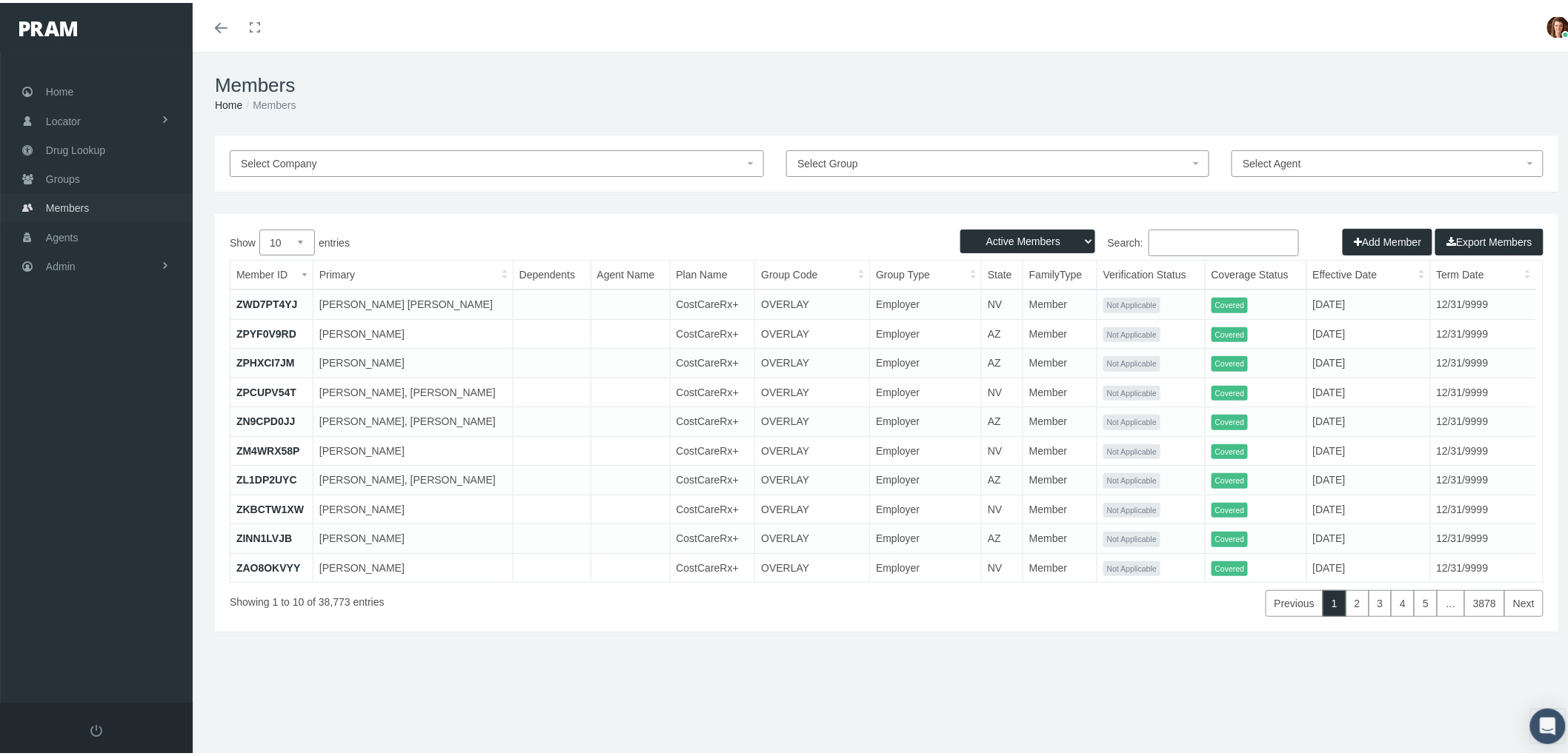
click at [103, 200] on link "Members" at bounding box center [96, 205] width 193 height 29
click at [1187, 239] on input "Search:" at bounding box center [1223, 240] width 150 height 27
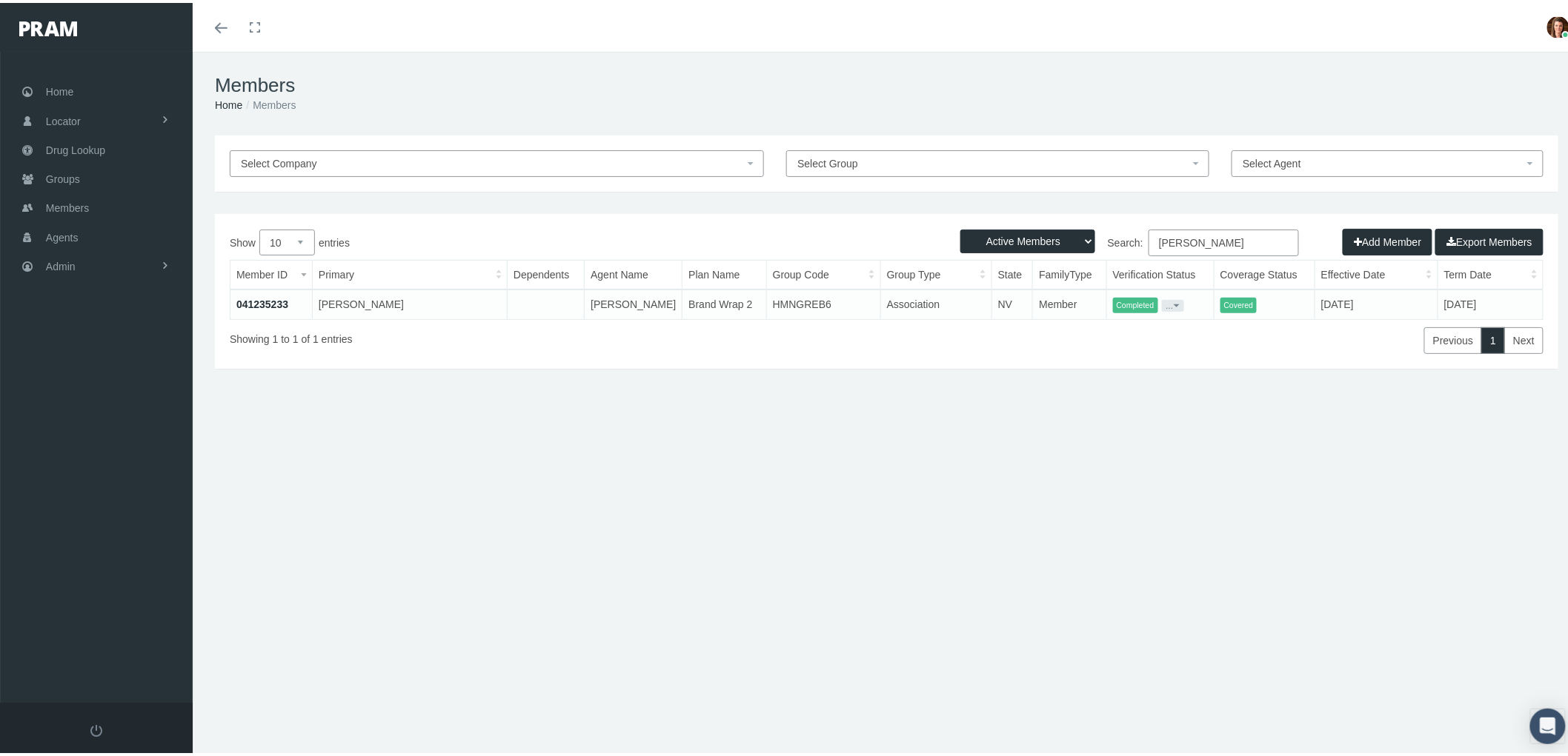
type input "shannon giordano"
click at [256, 292] on td "041235233" at bounding box center [271, 301] width 81 height 30
click at [252, 299] on link "041235233" at bounding box center [263, 301] width 52 height 11
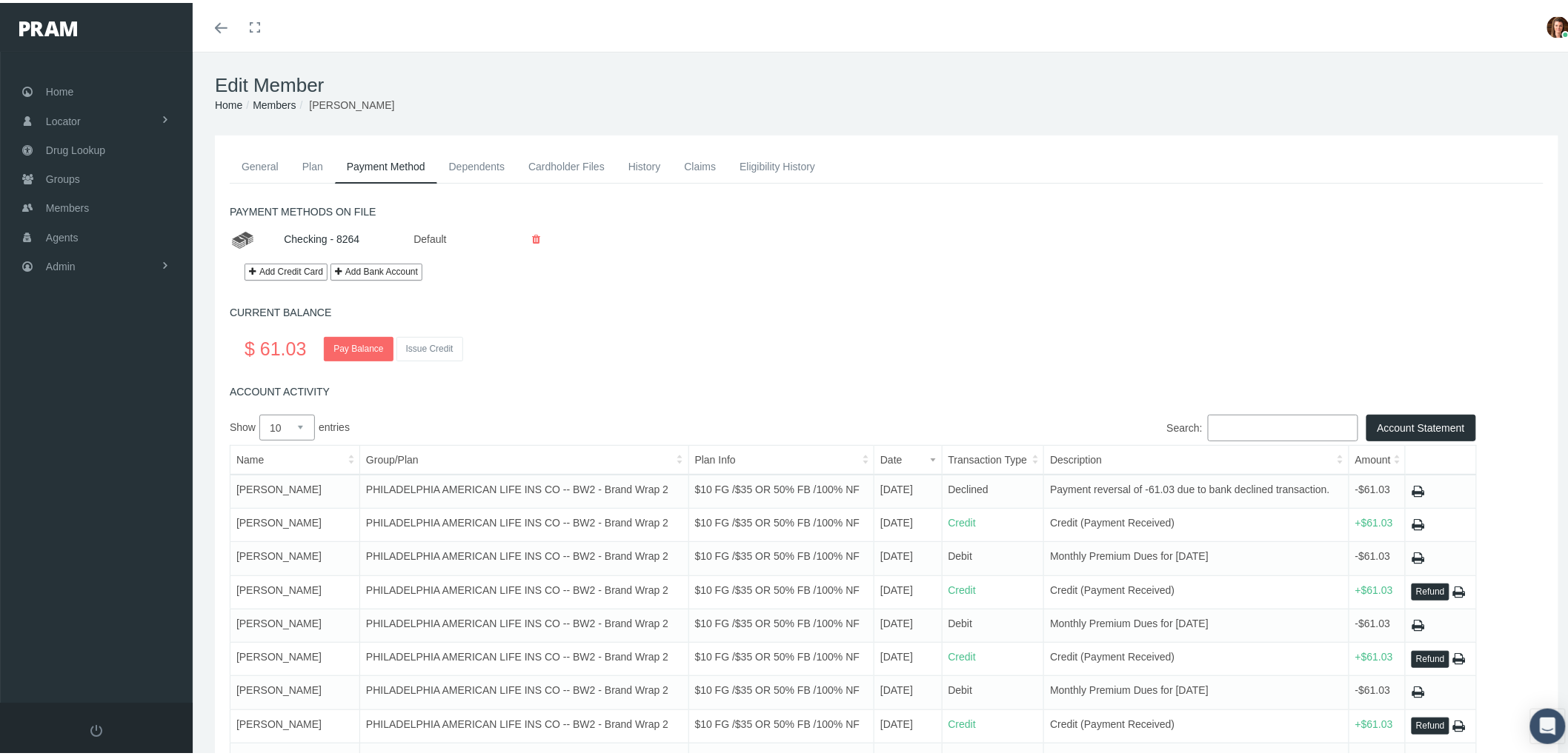
click at [642, 168] on link "History" at bounding box center [645, 164] width 57 height 33
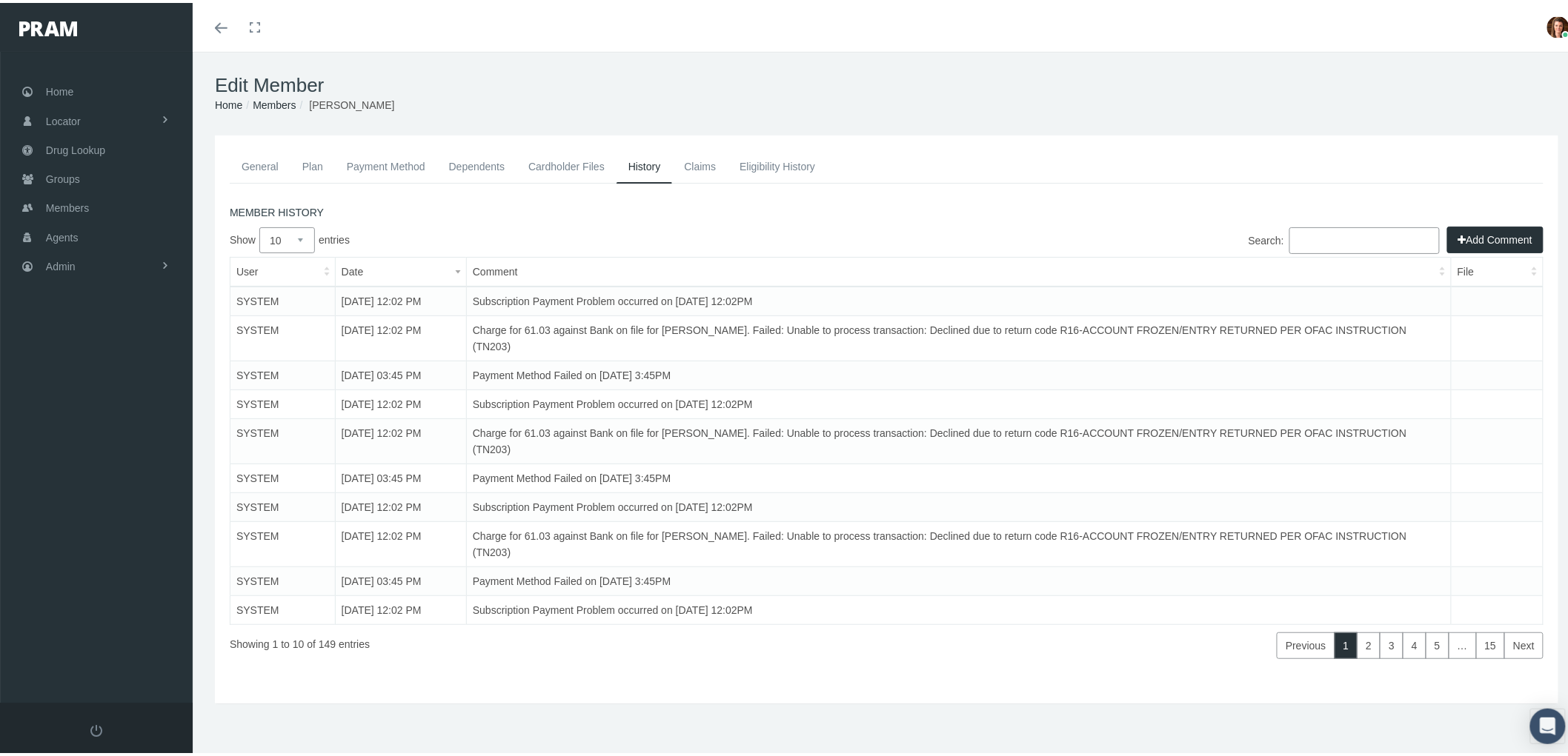
click at [1467, 234] on button "Add Comment" at bounding box center [1495, 236] width 96 height 27
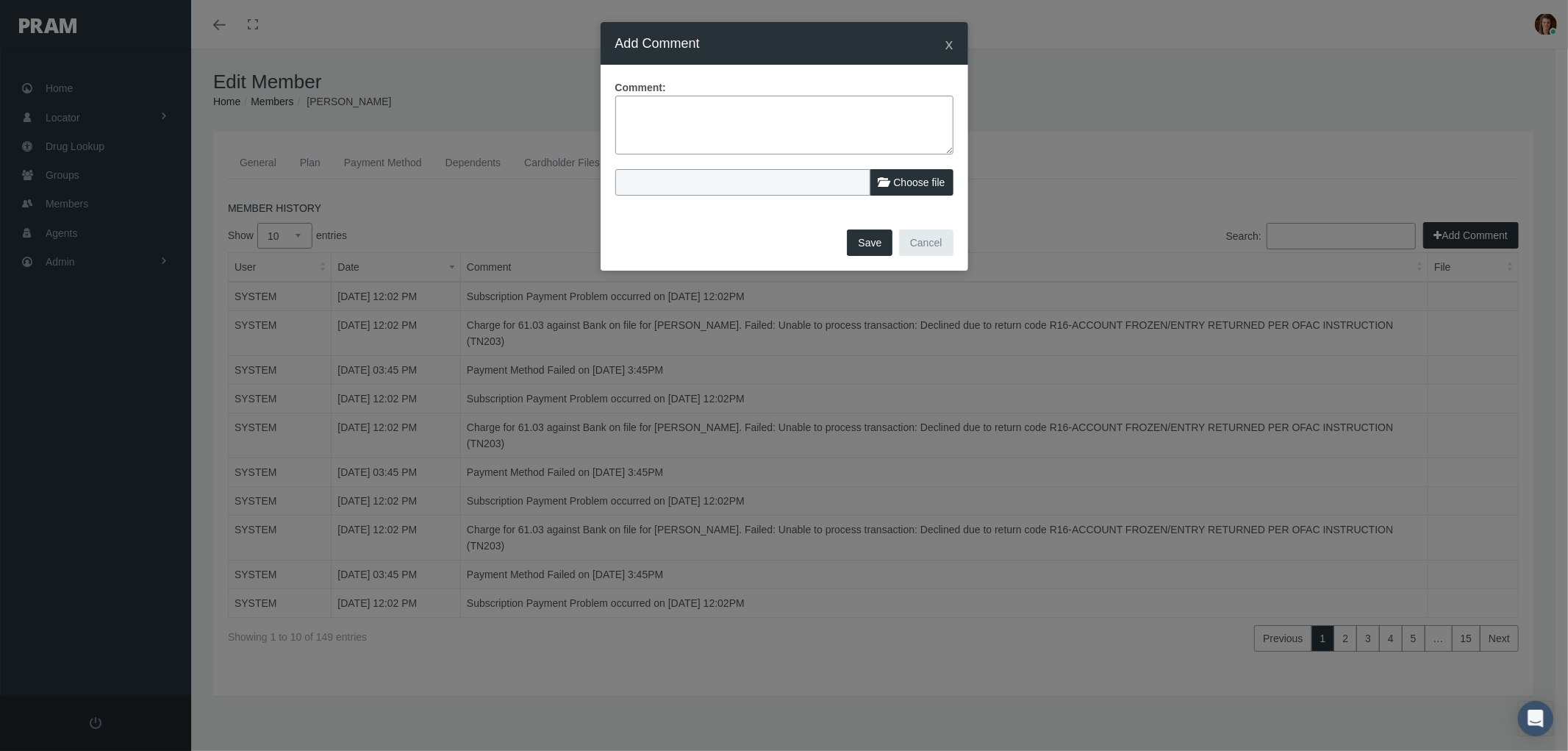
click at [665, 126] on textarea at bounding box center [784, 125] width 338 height 59
paste textarea "PRAM RX Program - Termination of Benefits email sent. Member was termed due to …"
click at [784, 125] on textarea "PRAM RX Program - Termination of Benefits email sent. Member was termed due to …" at bounding box center [784, 125] width 338 height 59
click at [744, 135] on textarea "PRAM RX Program - Termination of Benefits email sent. Member was termed due to …" at bounding box center [784, 125] width 338 height 59
drag, startPoint x: 735, startPoint y: 138, endPoint x: 690, endPoint y: 138, distance: 45.0
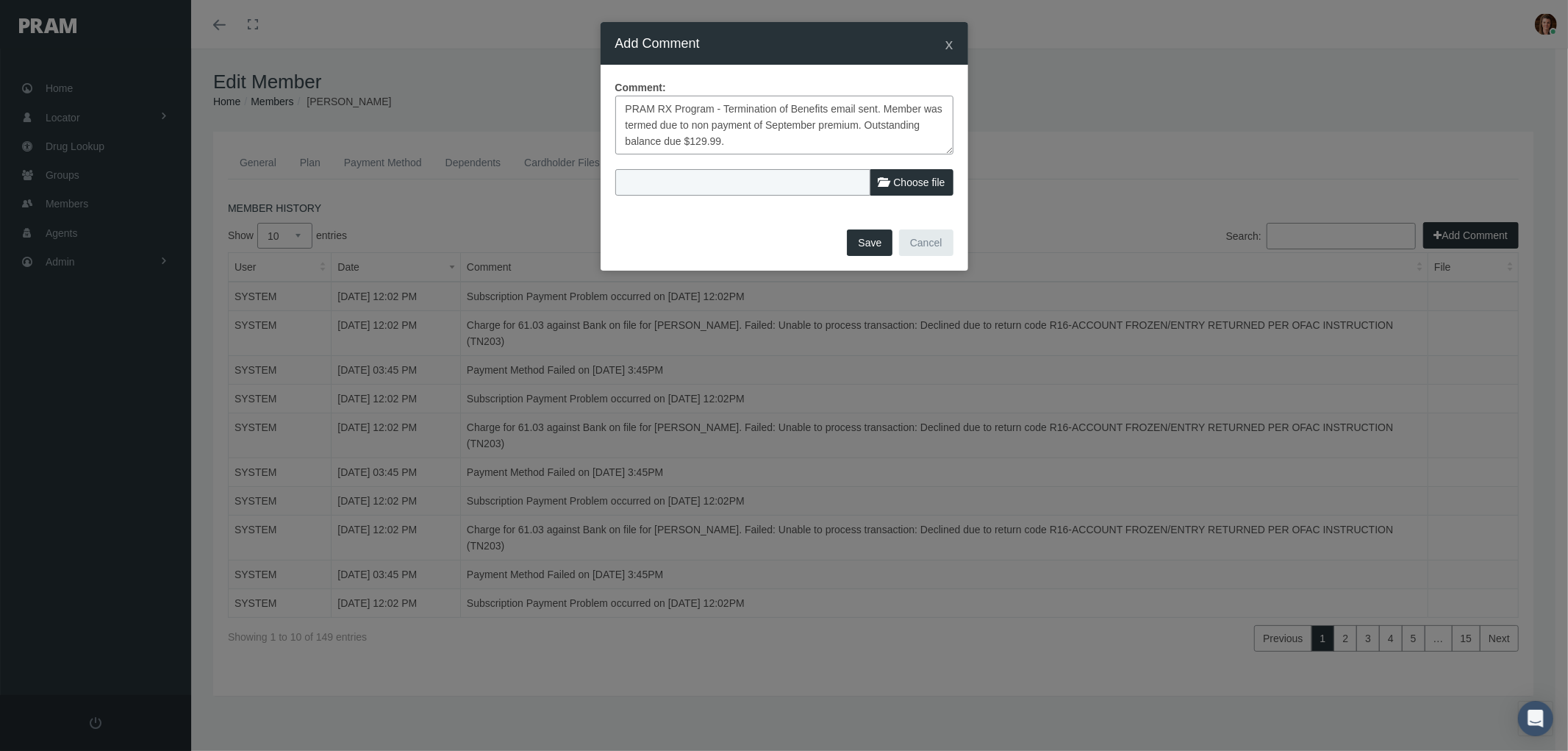
click at [690, 138] on textarea "PRAM RX Program - Termination of Benefits email sent. Member was termed due to …" at bounding box center [784, 125] width 338 height 59
type textarea "PRAM RX Program - Termination of Benefits email sent. Member was termed due to …"
click at [865, 242] on button "Save" at bounding box center [870, 242] width 46 height 27
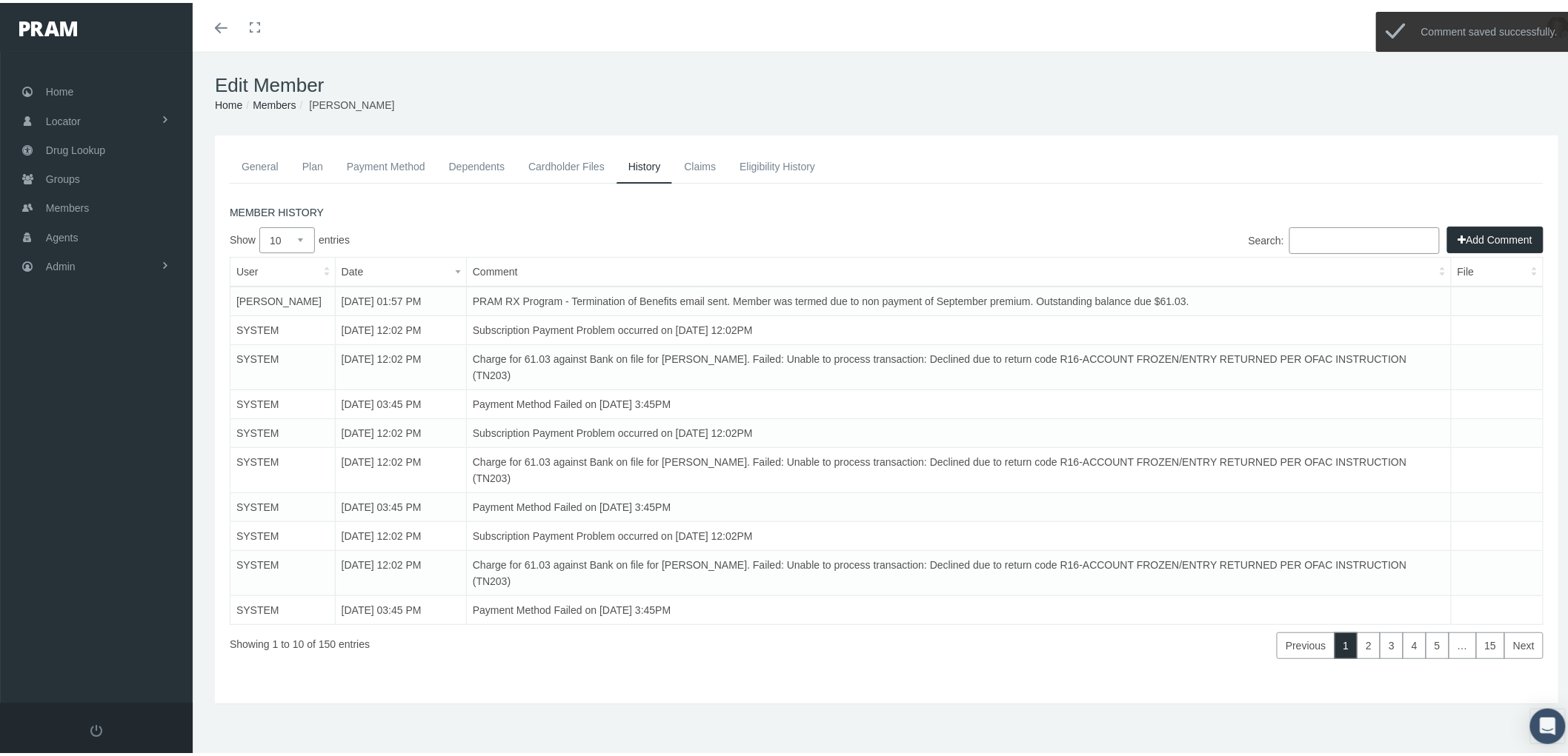
click at [394, 164] on link "Payment Method" at bounding box center [386, 164] width 103 height 33
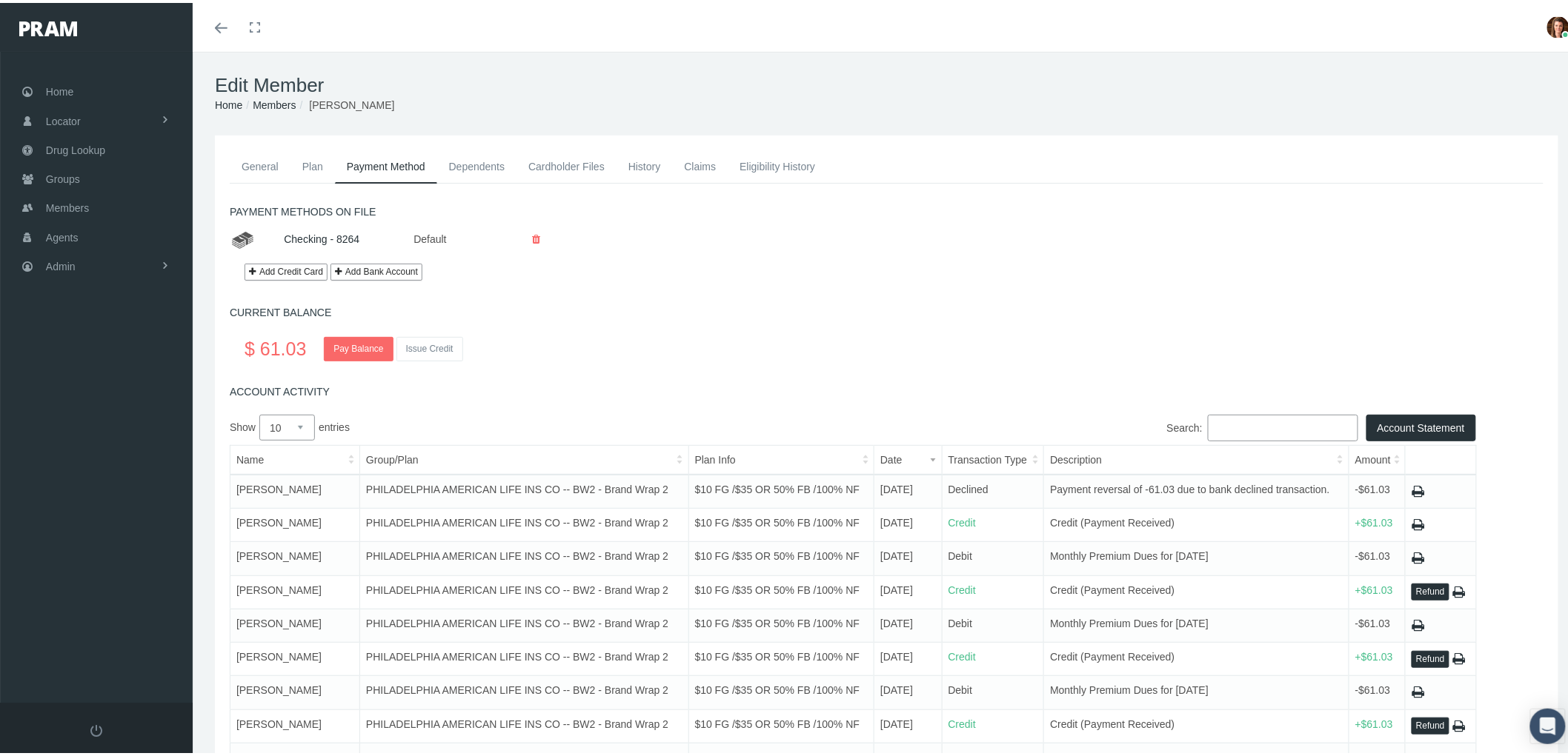
click at [256, 158] on link "General" at bounding box center [260, 164] width 60 height 33
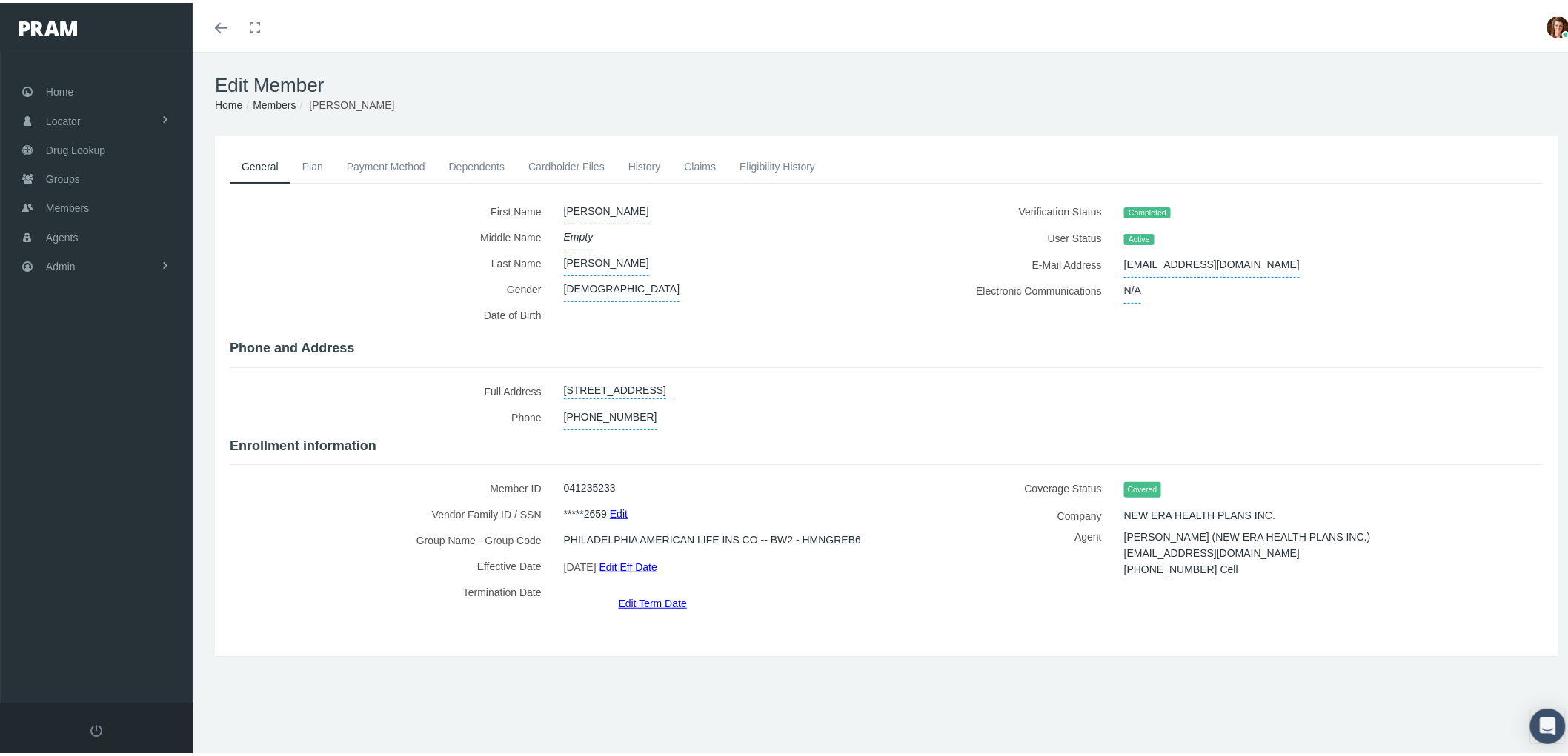
click at [635, 589] on link "Edit Term Date" at bounding box center [652, 600] width 68 height 21
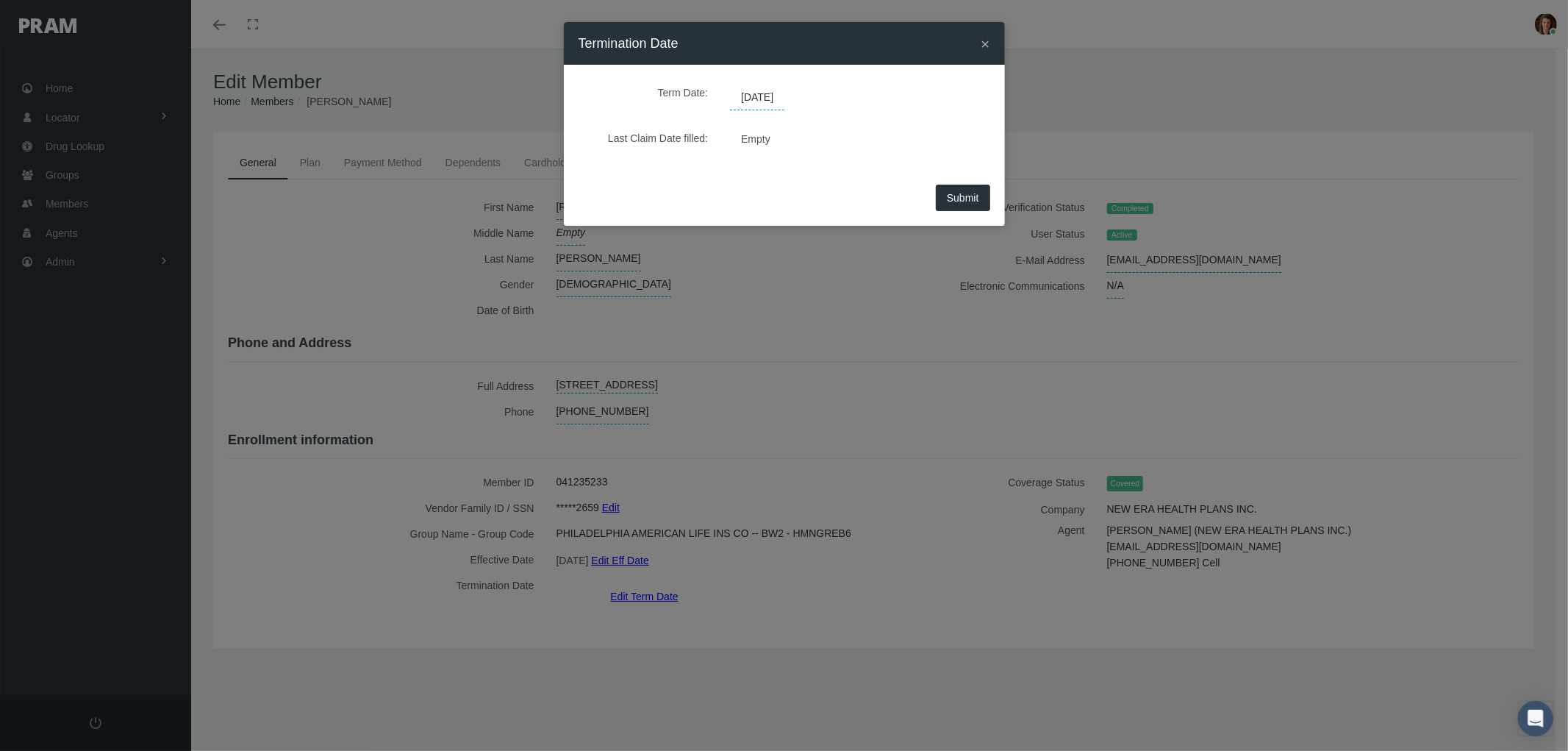
click at [772, 100] on span "12/31/2039" at bounding box center [757, 97] width 55 height 25
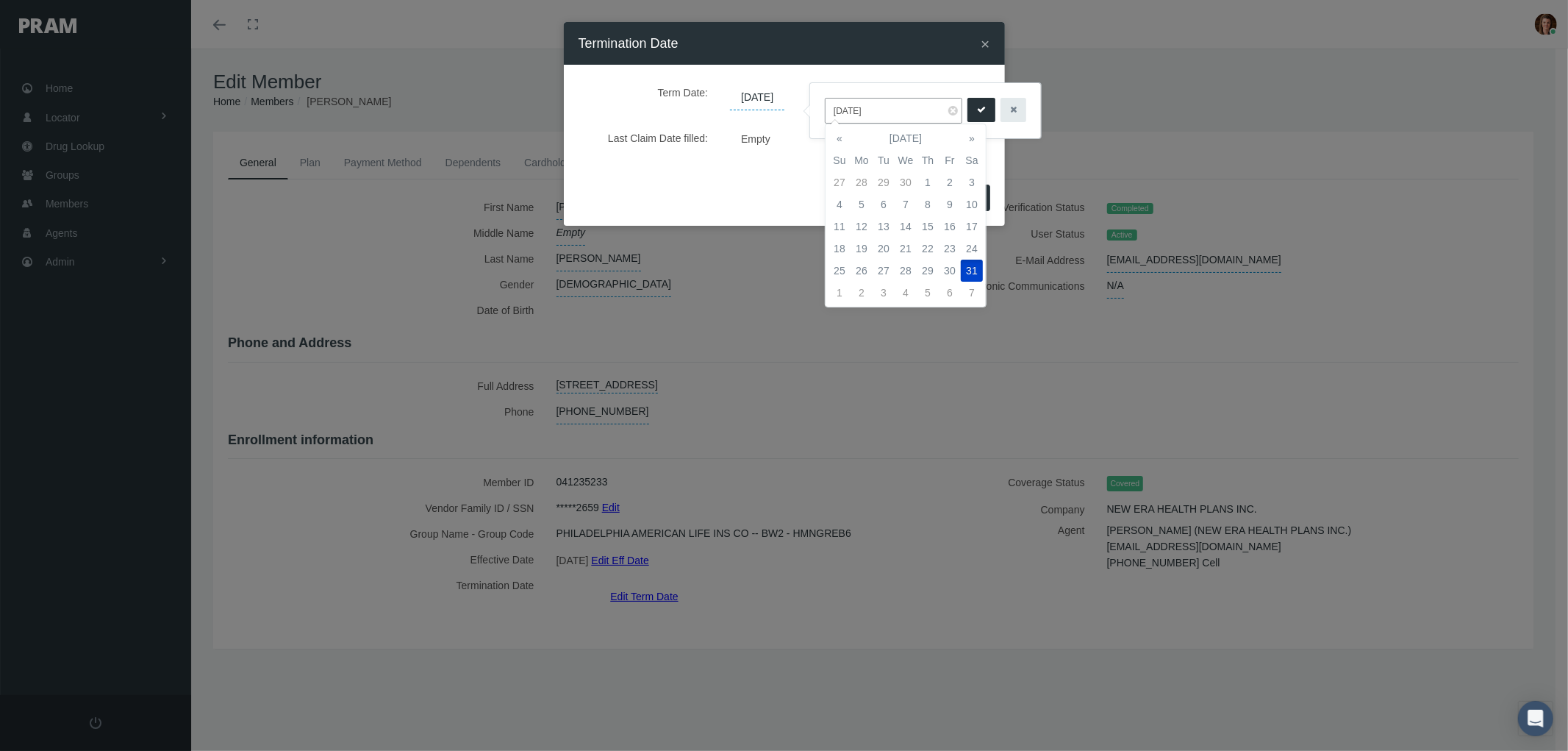
click at [764, 94] on span "12/31/2039" at bounding box center [757, 97] width 55 height 25
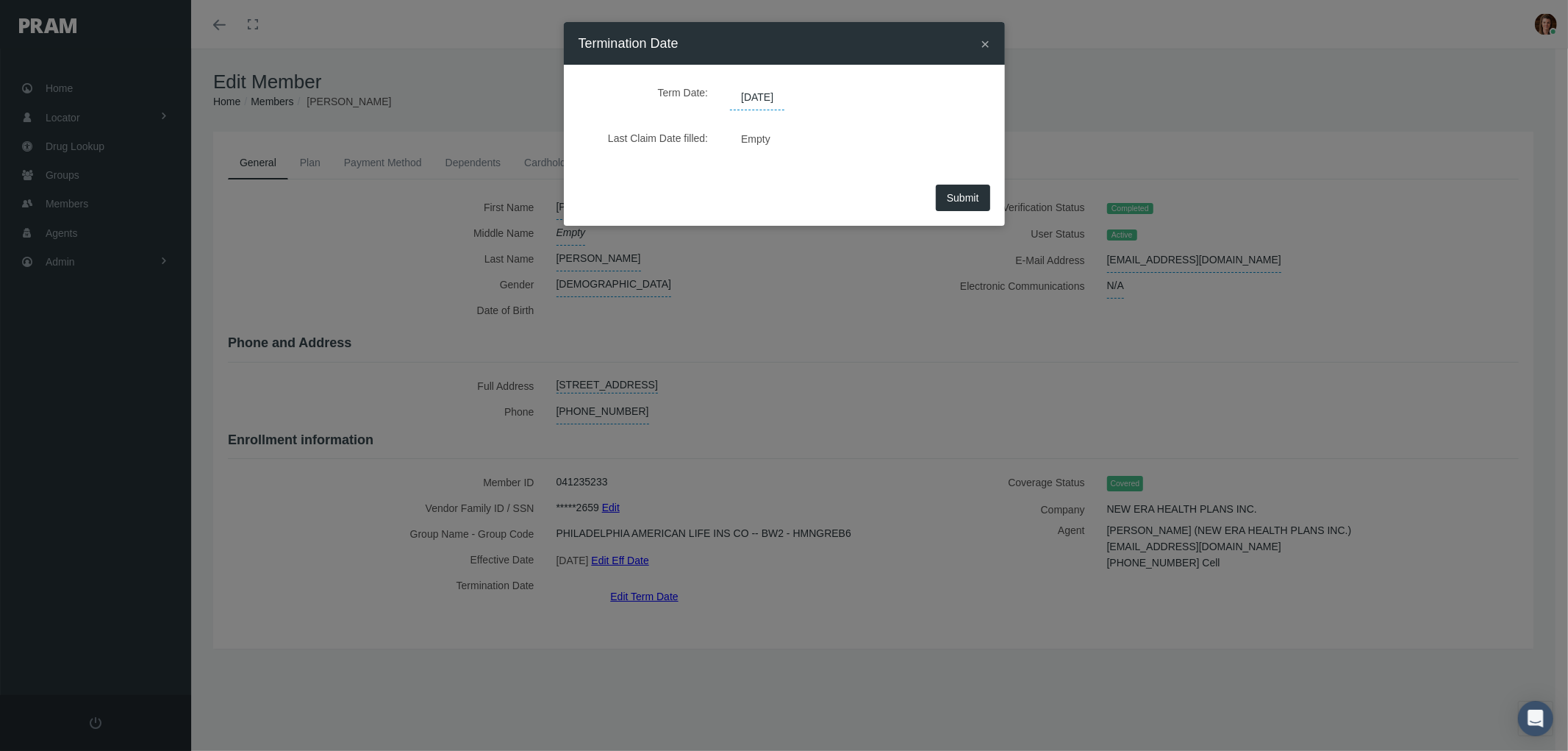
click at [782, 93] on span "12/31/2039" at bounding box center [757, 97] width 55 height 25
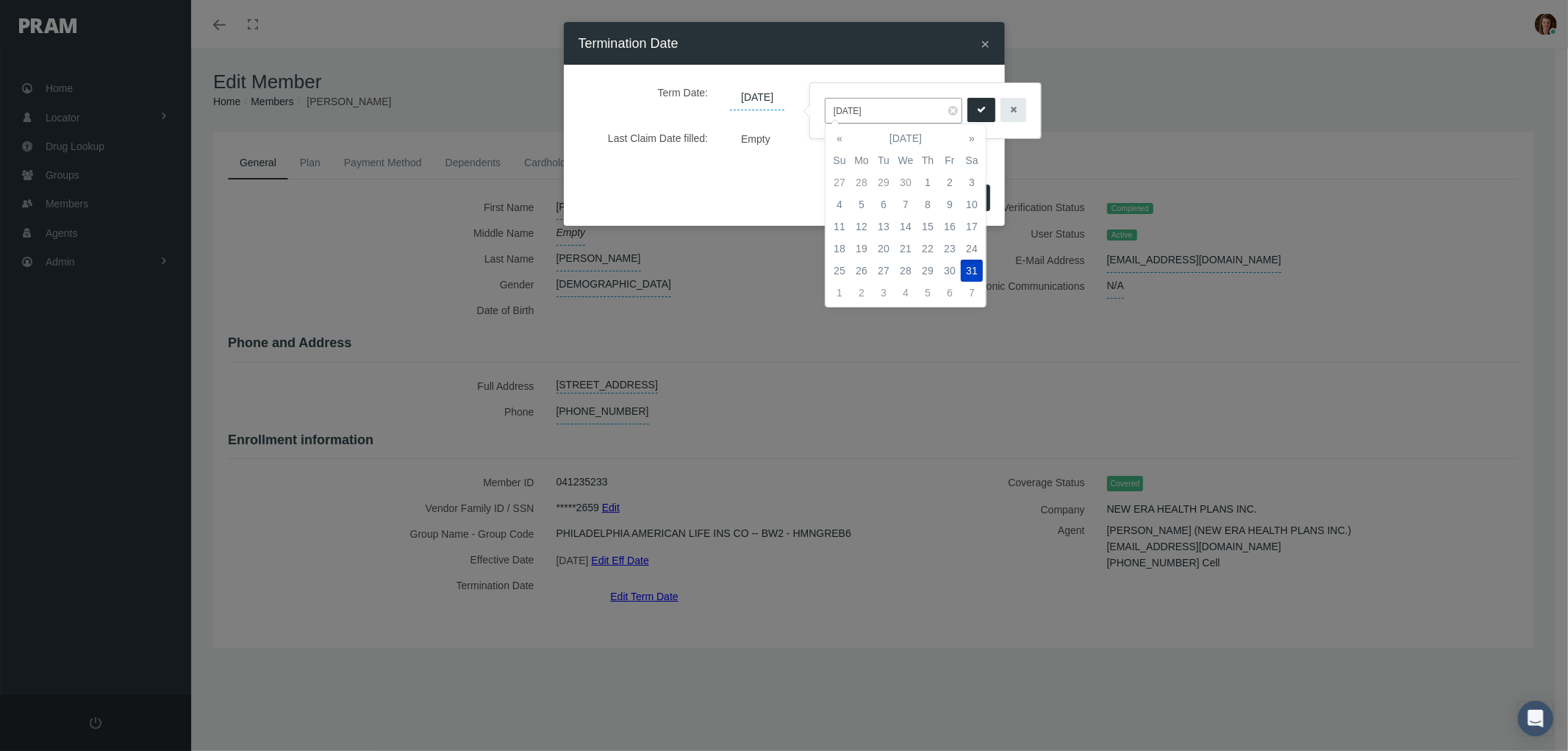
click at [912, 119] on input "[DATE]" at bounding box center [893, 111] width 138 height 26
click at [844, 137] on th "«" at bounding box center [839, 138] width 22 height 22
click at [843, 136] on th "«" at bounding box center [839, 138] width 22 height 22
click at [887, 188] on td "30" at bounding box center [884, 182] width 22 height 22
type input "[DATE]"
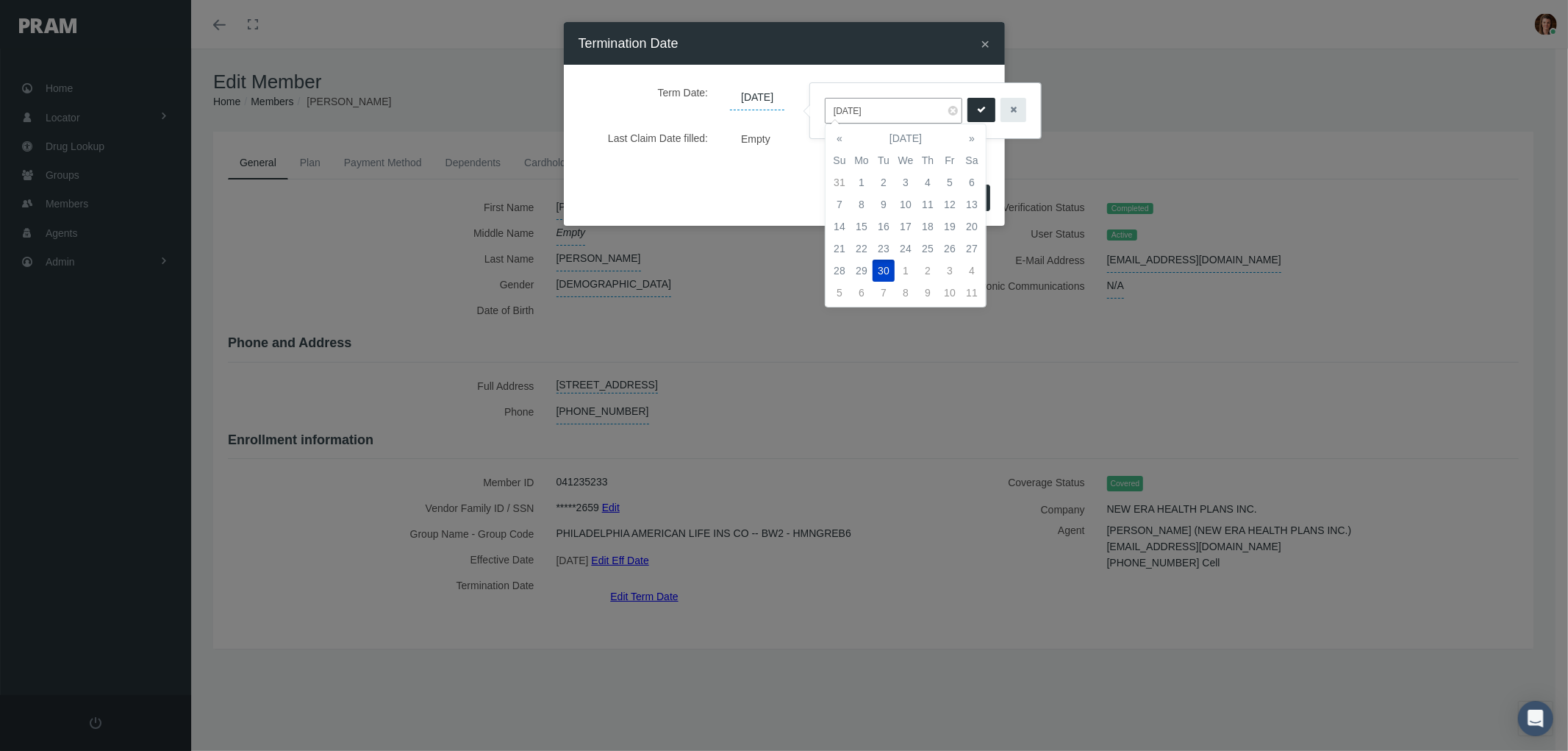
click at [777, 185] on div "Submit" at bounding box center [784, 203] width 441 height 46
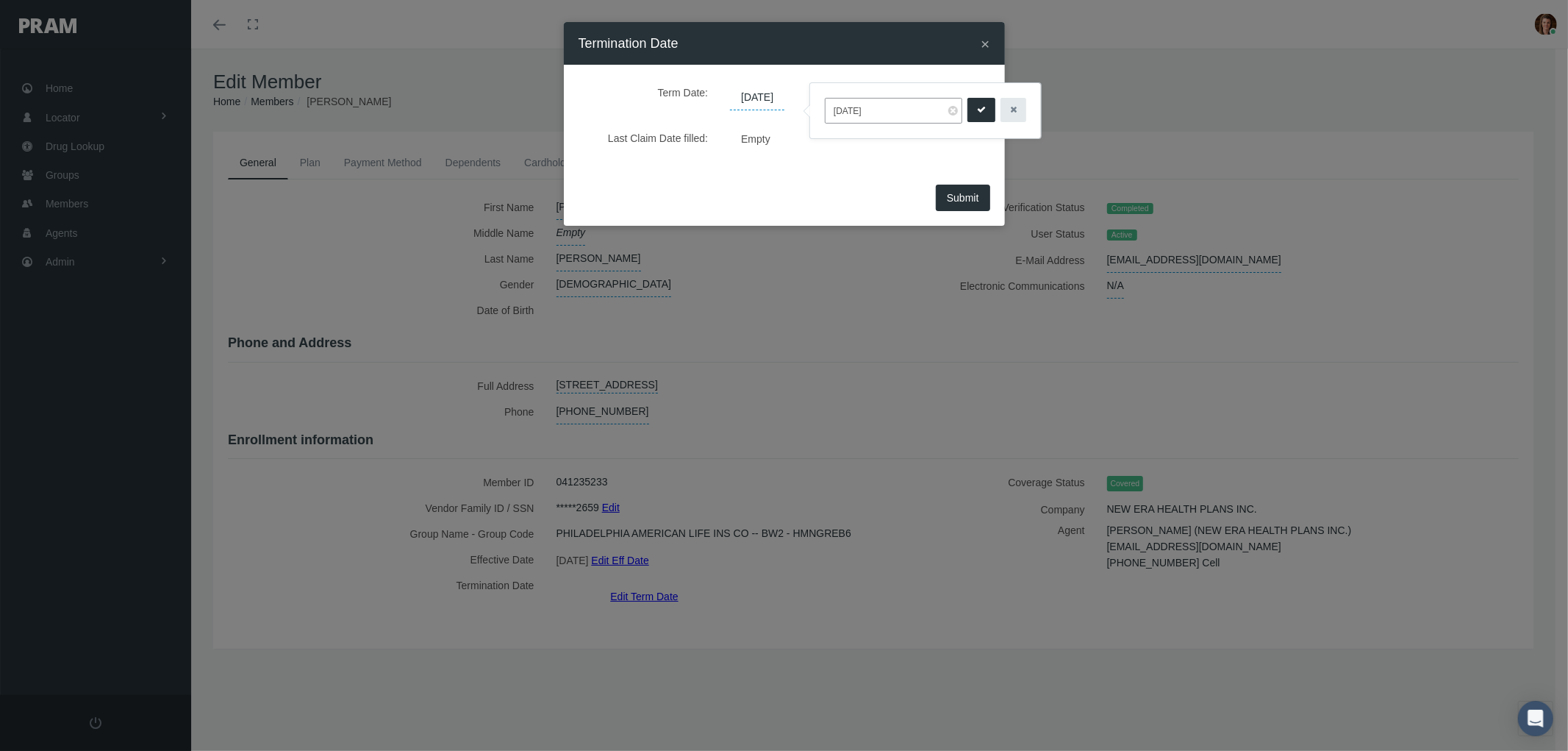
click at [980, 110] on icon "submit" at bounding box center [982, 109] width 9 height 14
click at [962, 193] on span "Submit" at bounding box center [963, 198] width 33 height 11
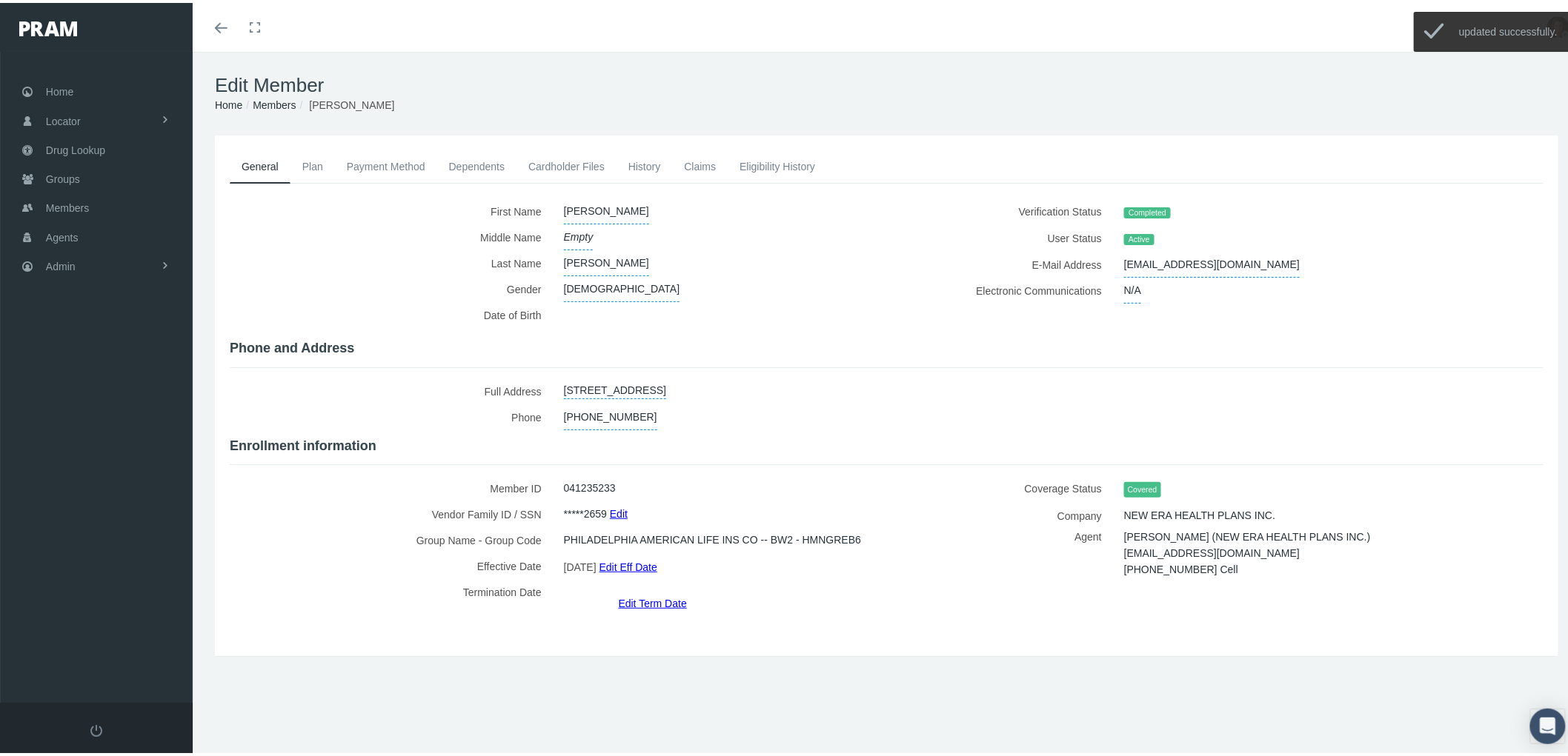
click at [642, 165] on link "History" at bounding box center [645, 164] width 57 height 33
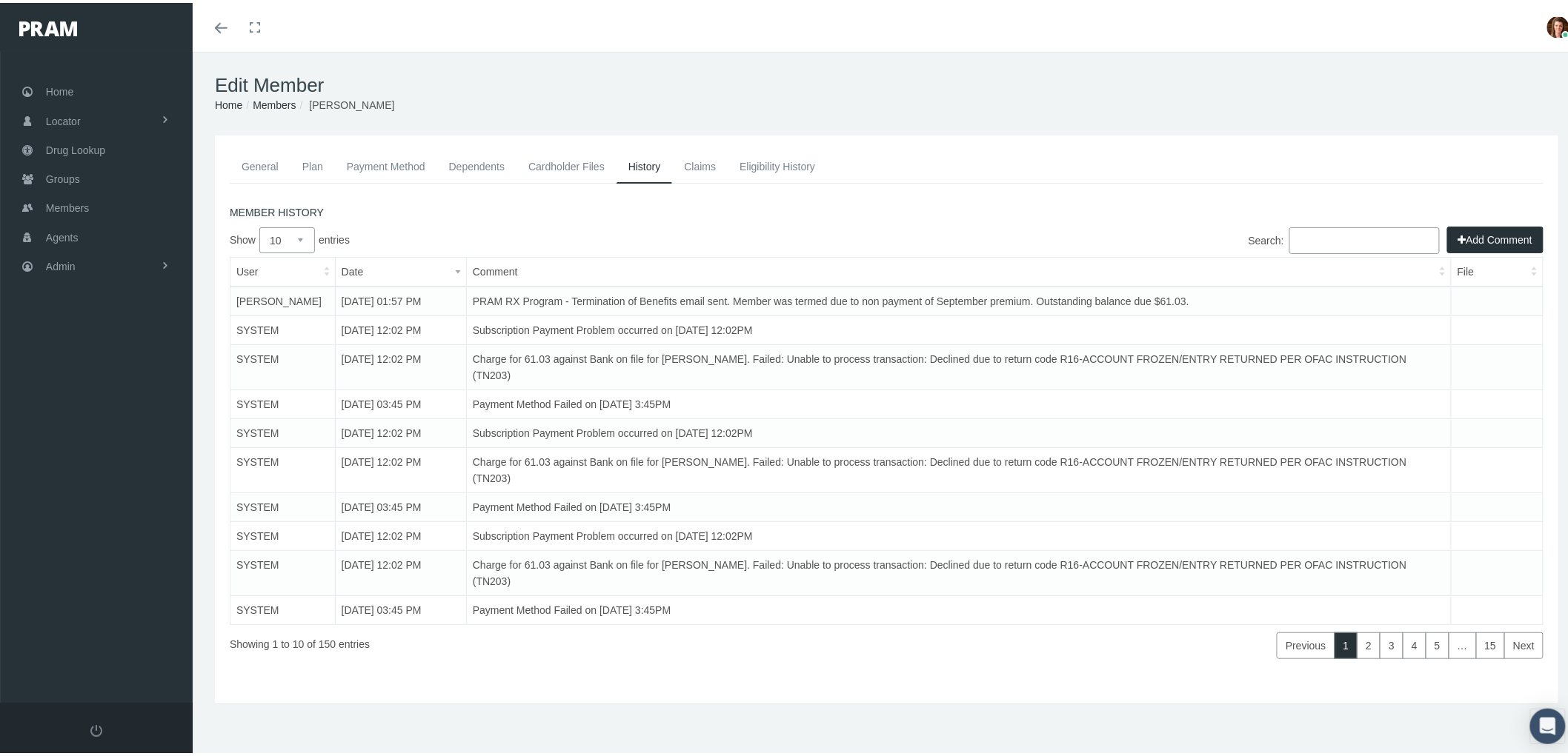
click at [395, 168] on link "Payment Method" at bounding box center [386, 164] width 103 height 33
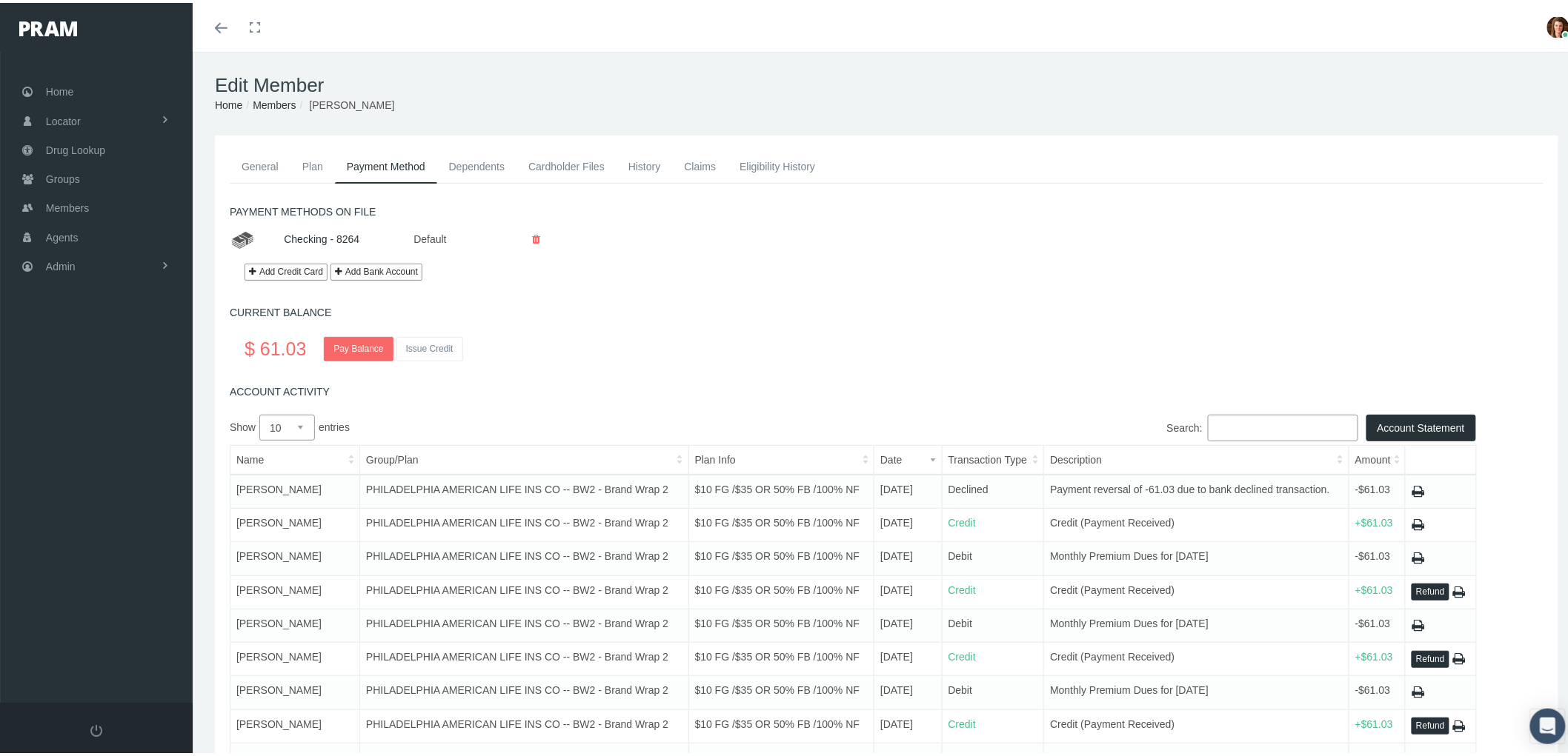
click at [263, 161] on link "General" at bounding box center [260, 164] width 60 height 33
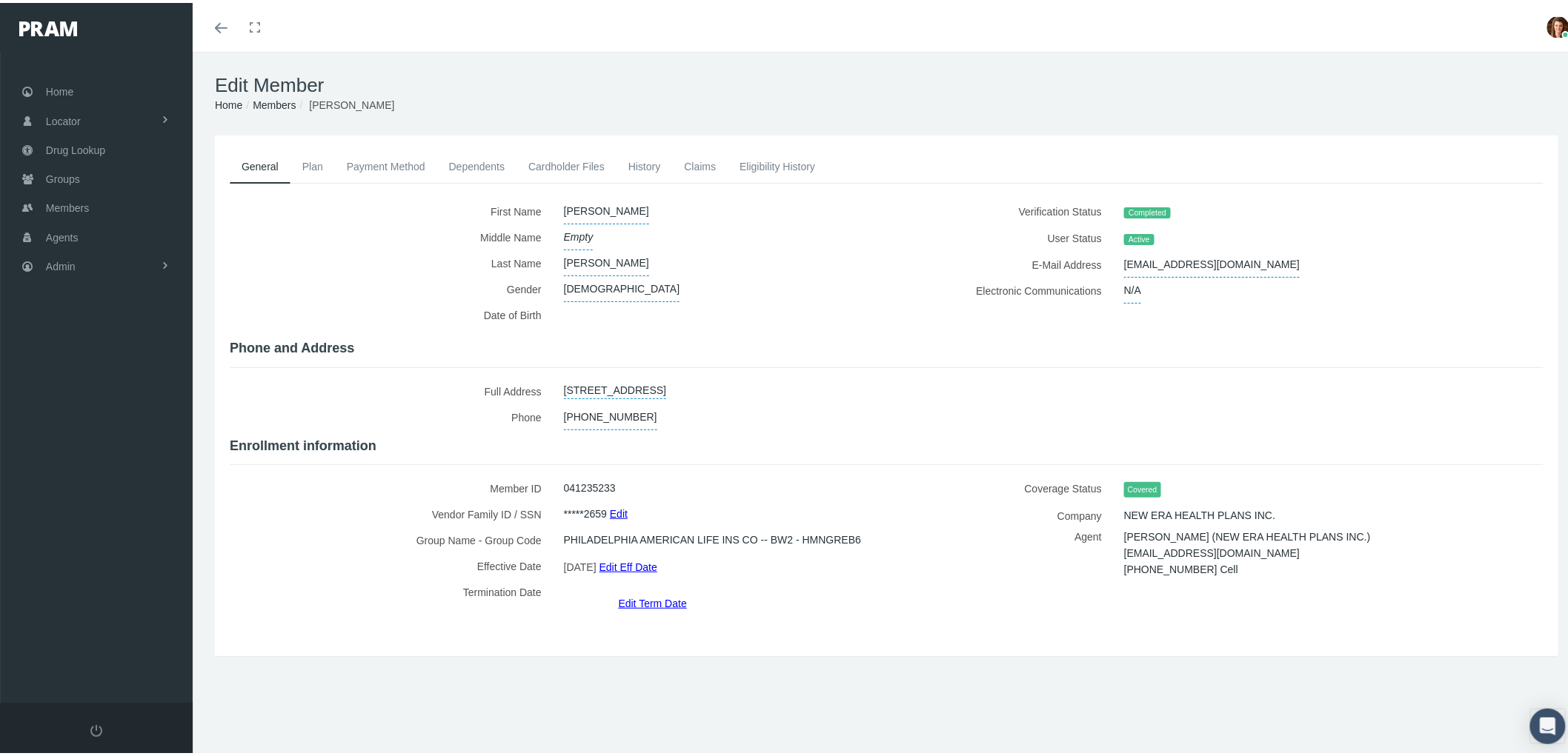
click at [653, 158] on link "History" at bounding box center [645, 164] width 57 height 33
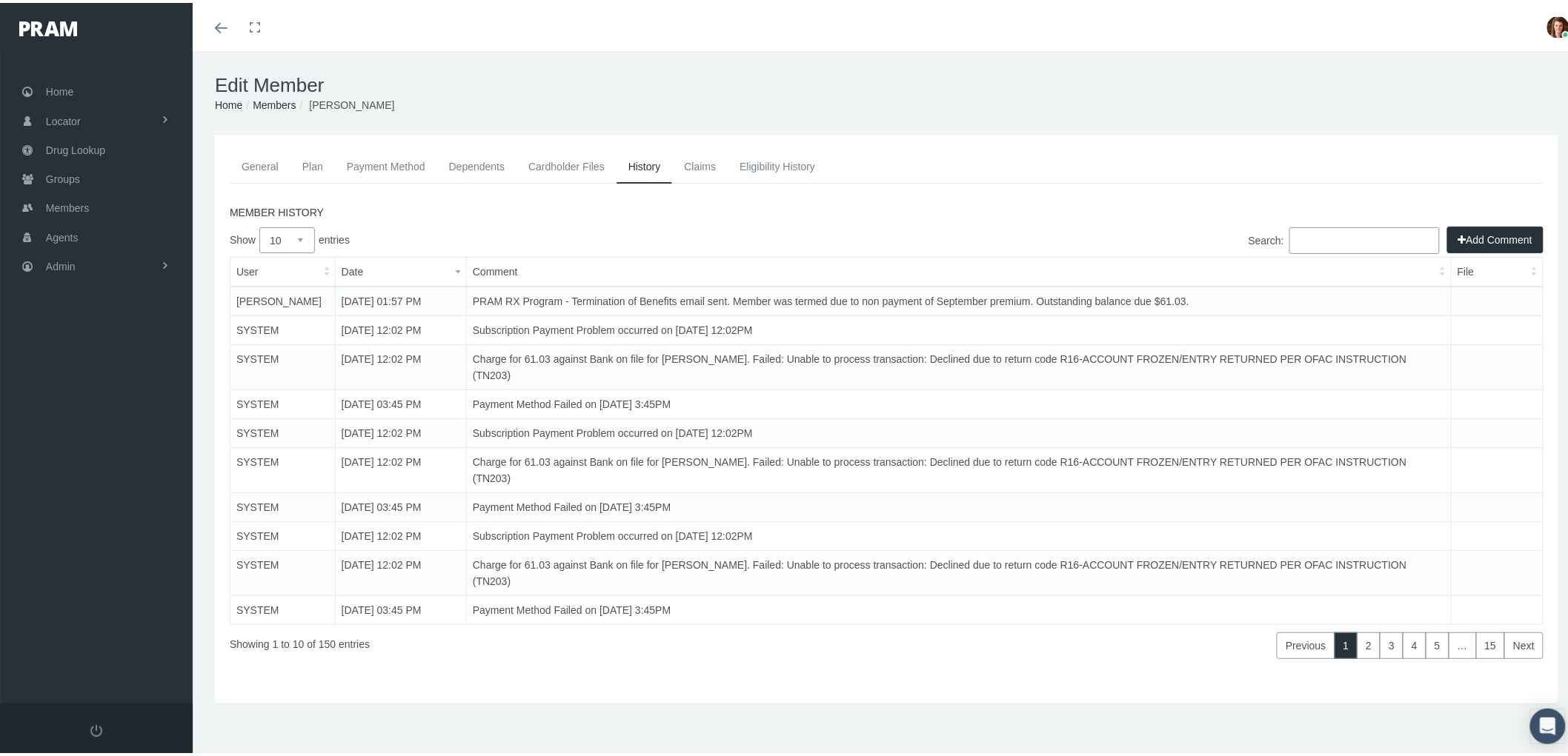
click at [788, 158] on link "Eligibility History" at bounding box center [777, 164] width 100 height 33
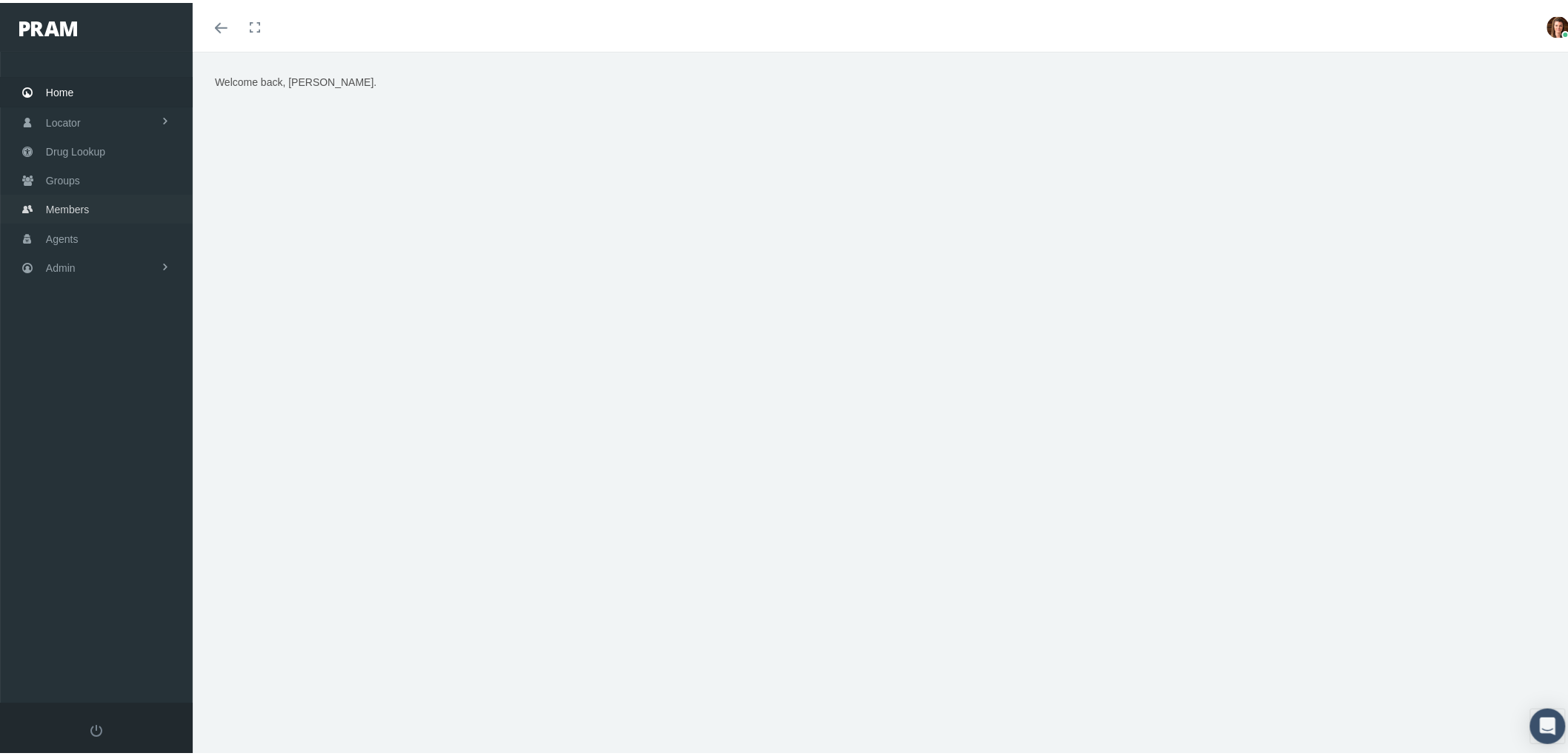
click at [87, 207] on span "Members" at bounding box center [67, 207] width 43 height 28
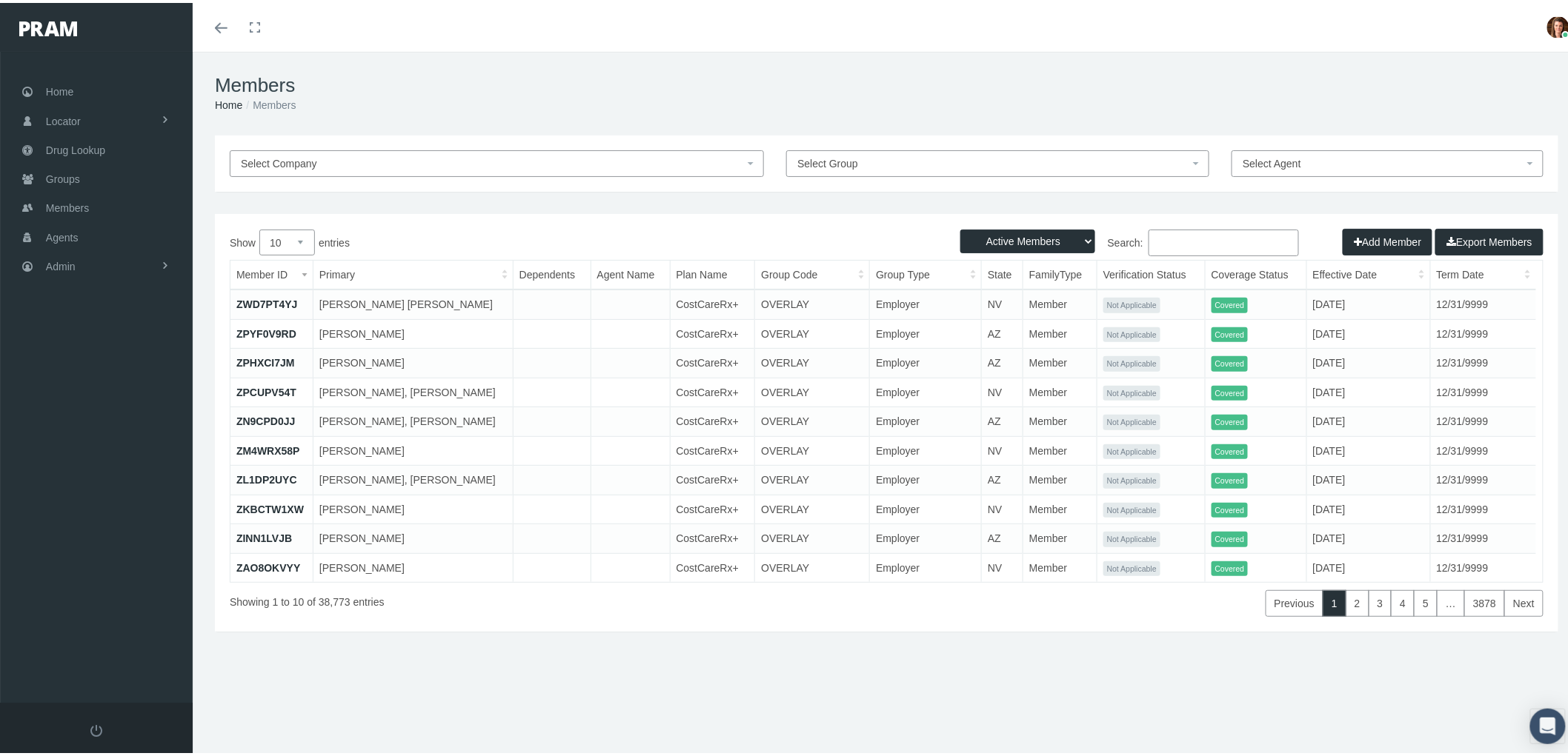
click at [1181, 236] on input "Search:" at bounding box center [1223, 240] width 150 height 27
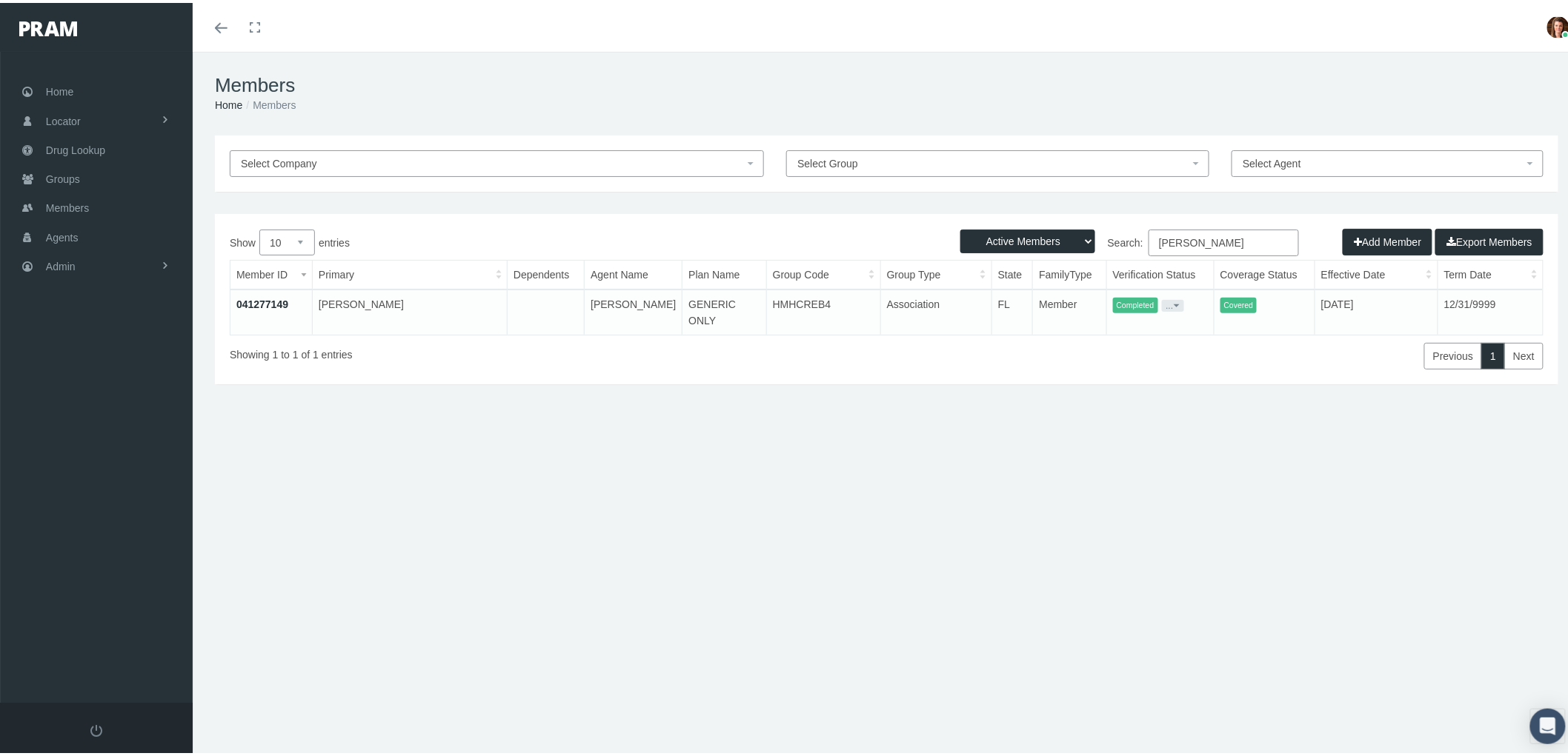
type input "[PERSON_NAME]"
click at [250, 298] on link "041277149" at bounding box center [263, 301] width 52 height 11
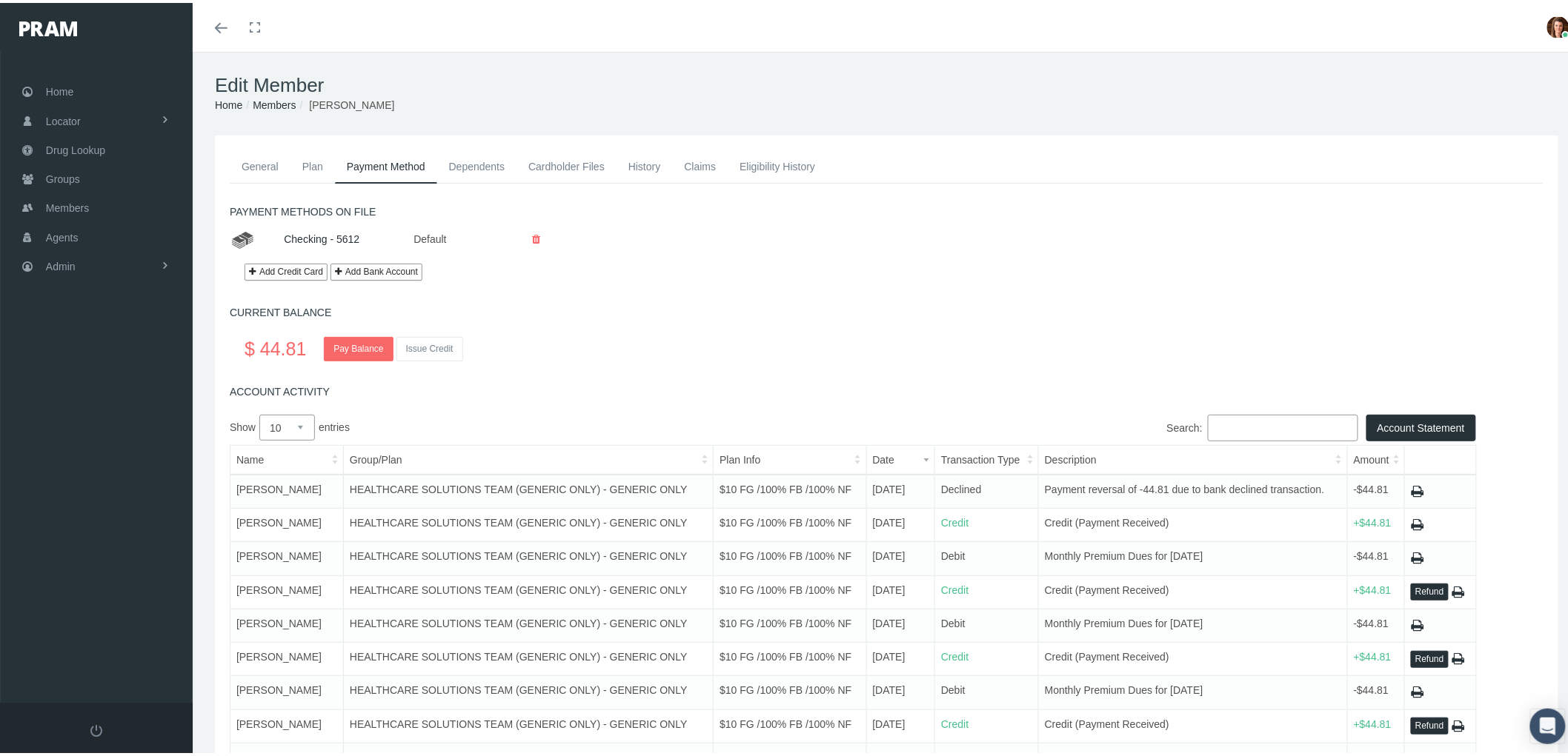
click at [641, 165] on link "History" at bounding box center [645, 164] width 57 height 33
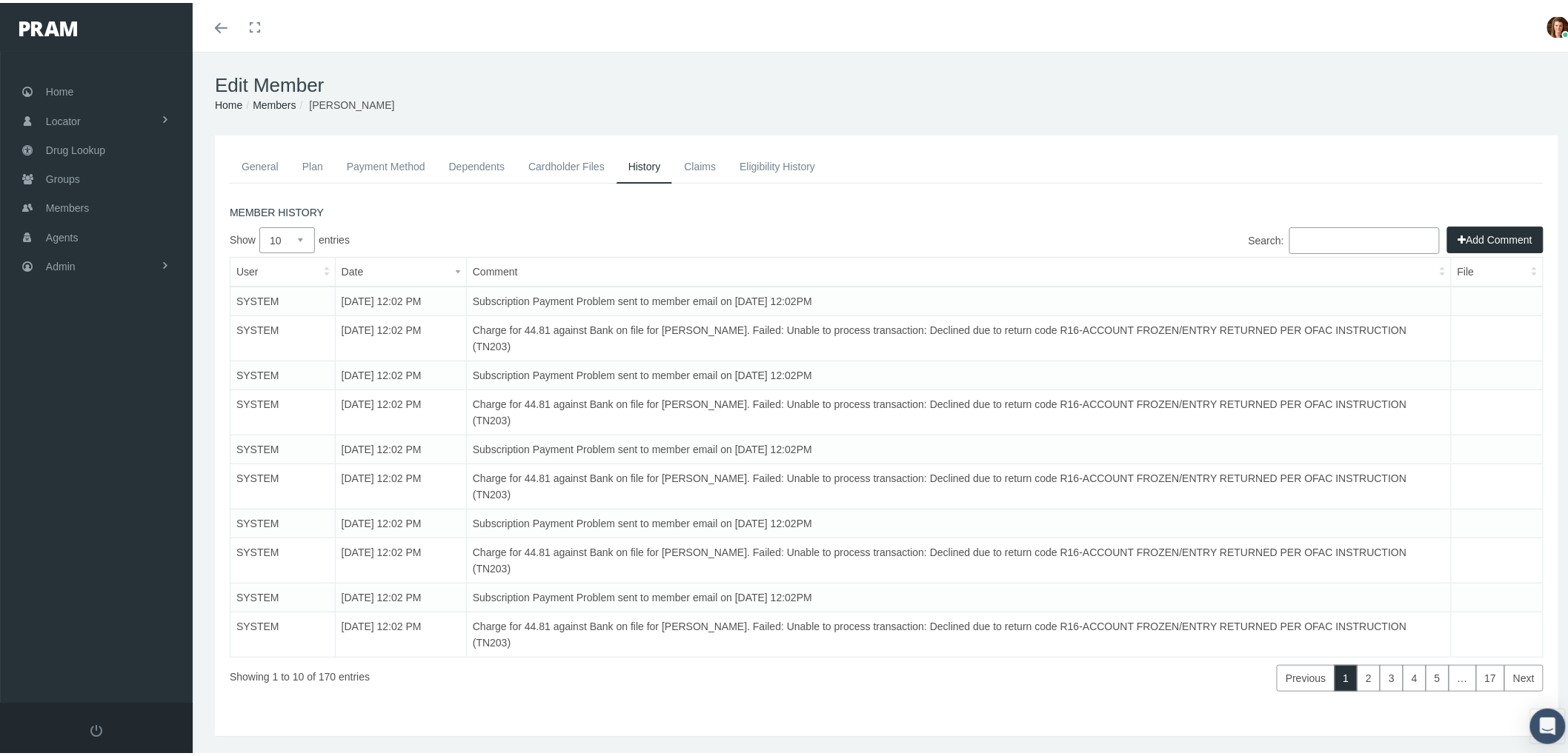
click at [1483, 240] on button "Add Comment" at bounding box center [1495, 236] width 96 height 27
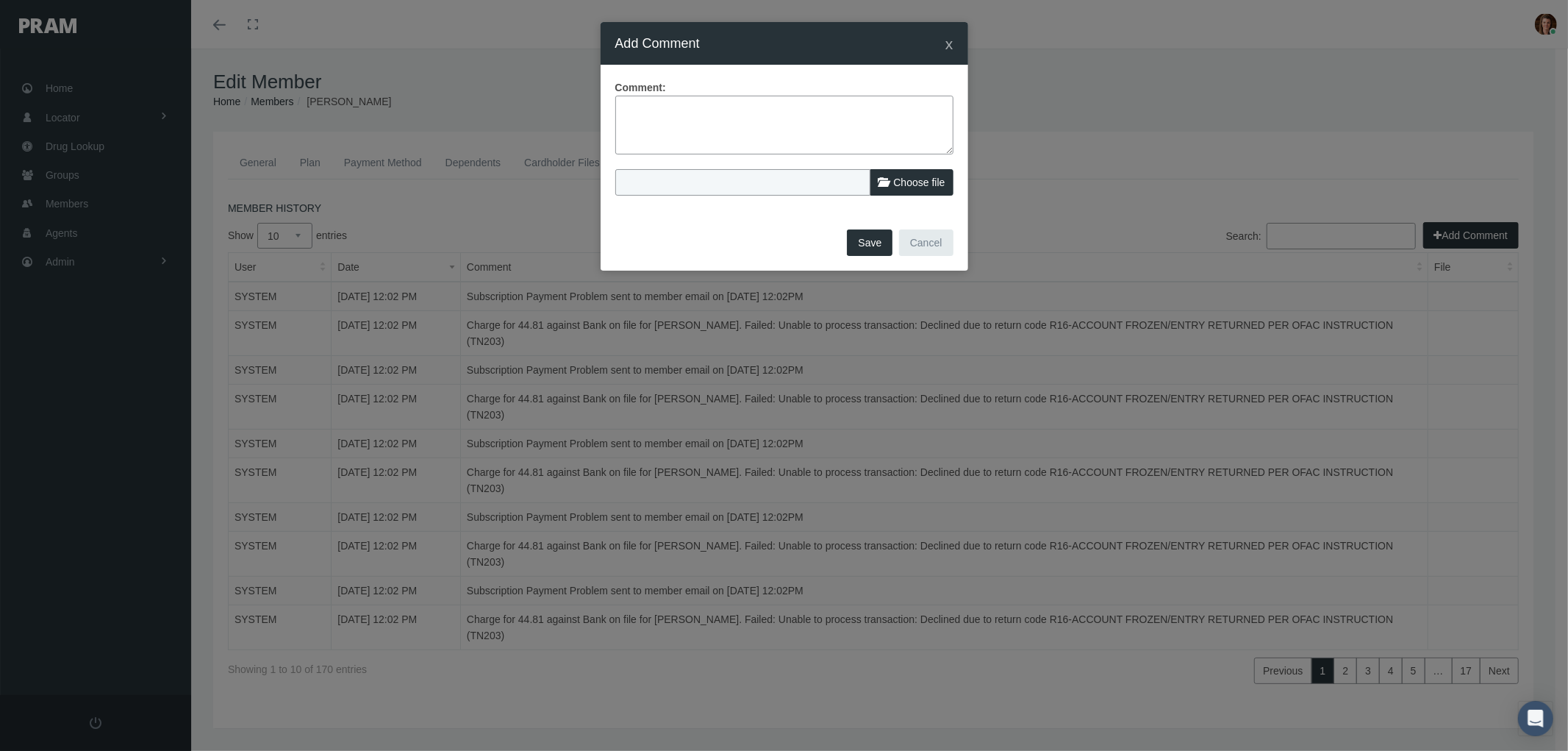
click at [668, 122] on textarea at bounding box center [784, 125] width 338 height 59
paste textarea "PRAM RX Program - Termination of Benefits email sent. Member was termed due to …"
click at [783, 119] on textarea "PRAM RX Program - Termination of Benefits email sent. Member was termed due to …" at bounding box center [784, 125] width 338 height 59
click at [785, 122] on textarea "PRAM RX Program - Termination of Benefits email sent. Member was termed due to …" at bounding box center [784, 125] width 338 height 59
drag, startPoint x: 744, startPoint y: 140, endPoint x: 801, endPoint y: 153, distance: 58.5
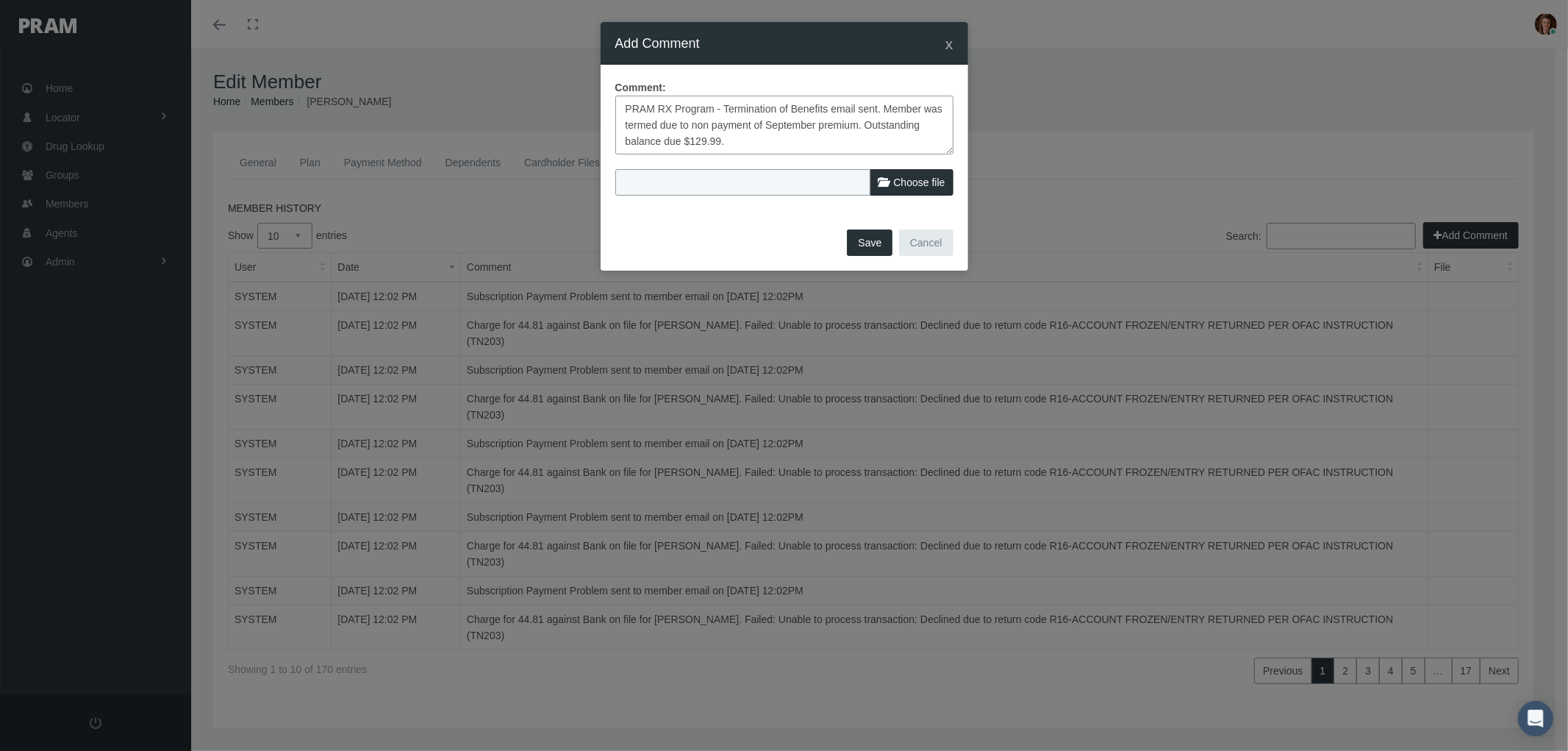
click at [691, 142] on textarea "PRAM RX Program - Termination of Benefits email sent. Member was termed due to …" at bounding box center [784, 125] width 338 height 59
type textarea "PRAM RX Program - Termination of Benefits email sent. Member was termed due to …"
click at [868, 244] on button "Save" at bounding box center [870, 242] width 46 height 27
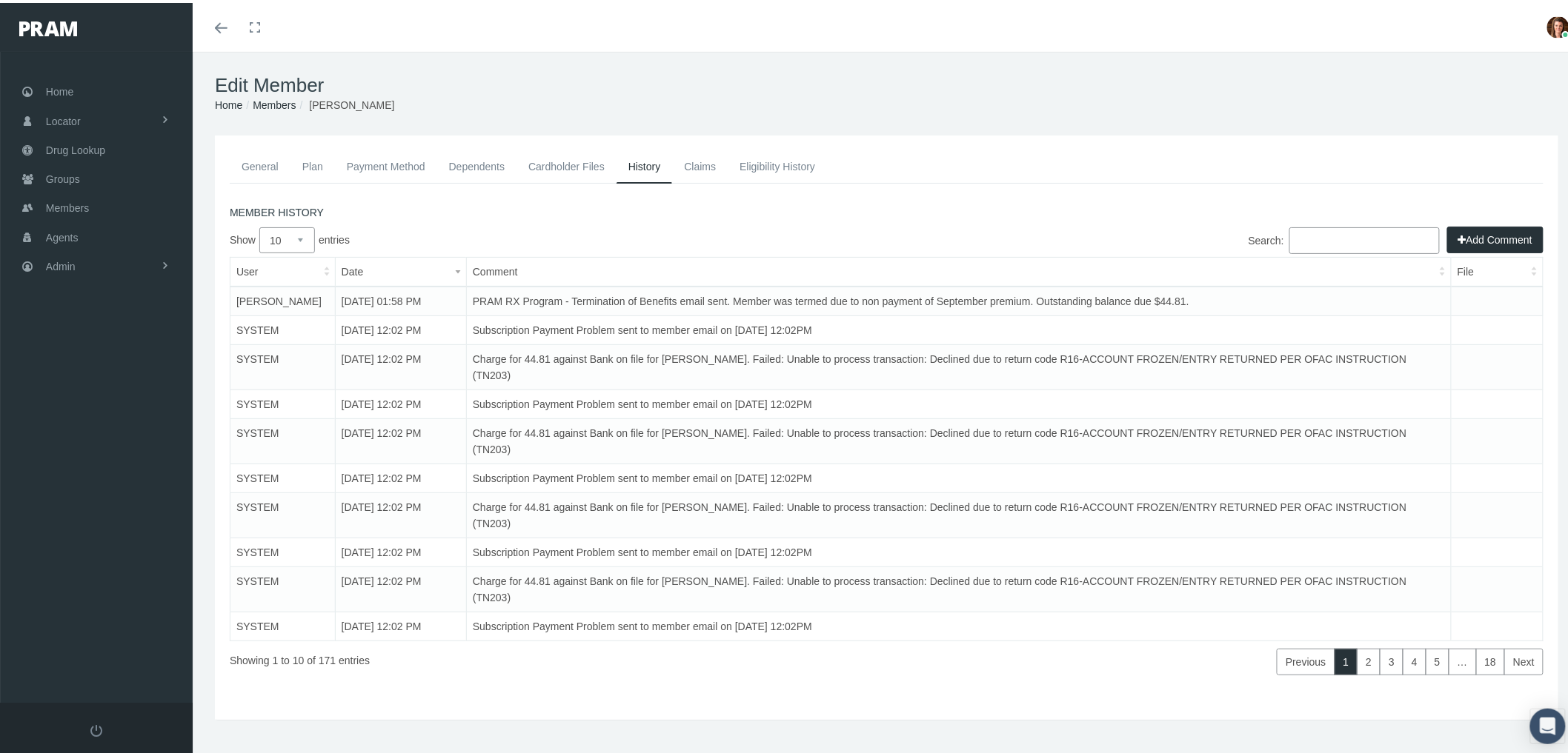
click at [701, 163] on link "Claims" at bounding box center [700, 164] width 56 height 33
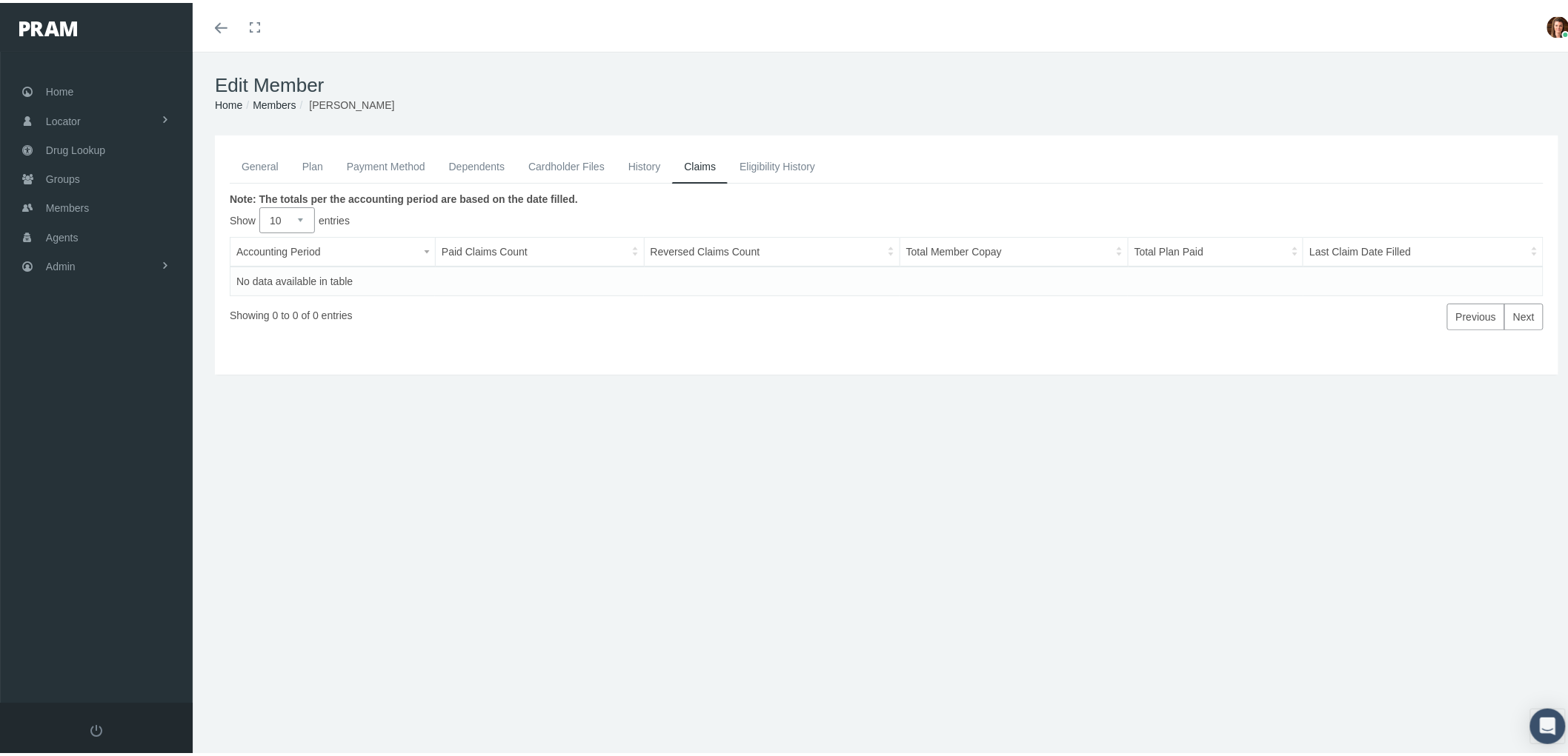
click at [653, 158] on link "History" at bounding box center [645, 164] width 57 height 33
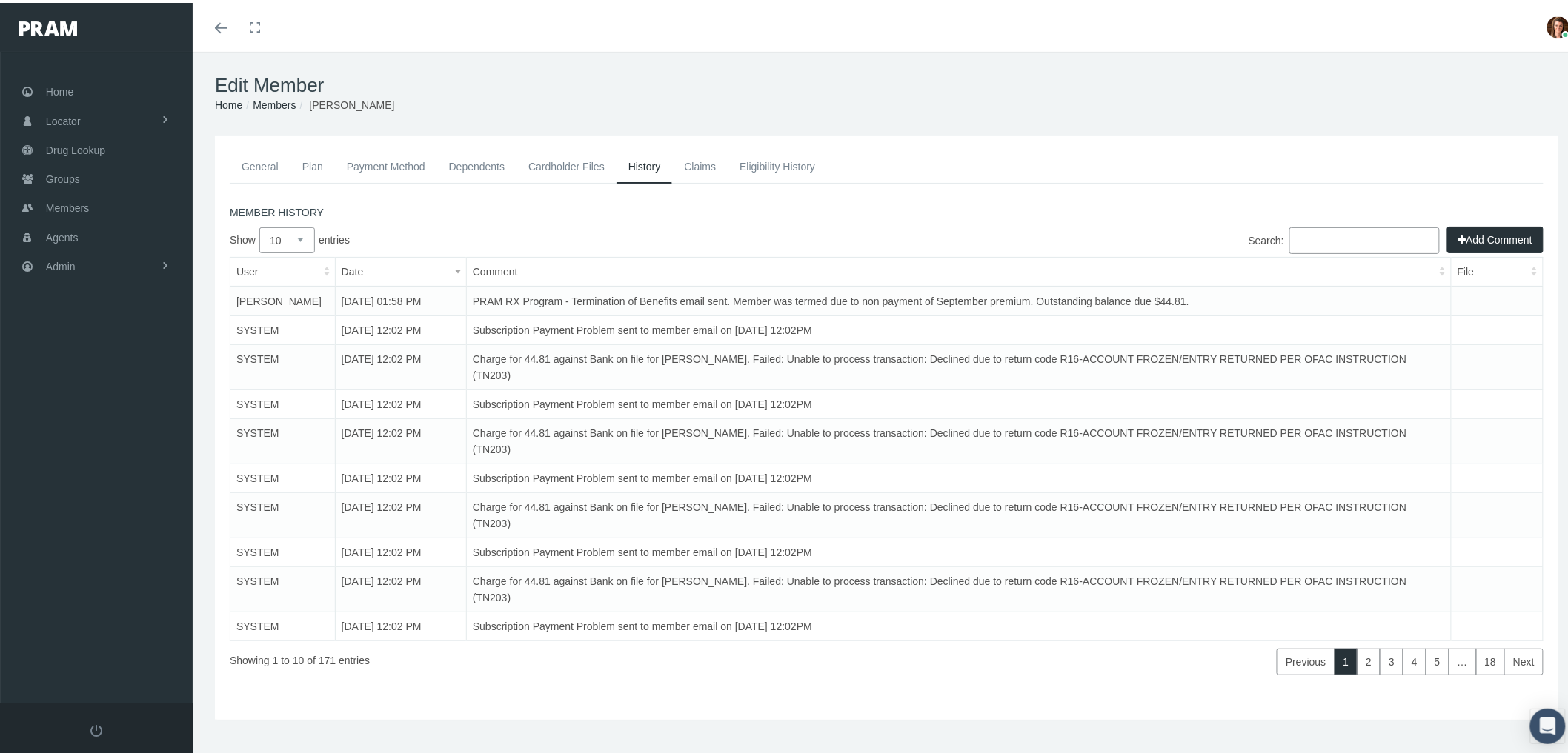
click at [246, 160] on link "General" at bounding box center [260, 164] width 60 height 33
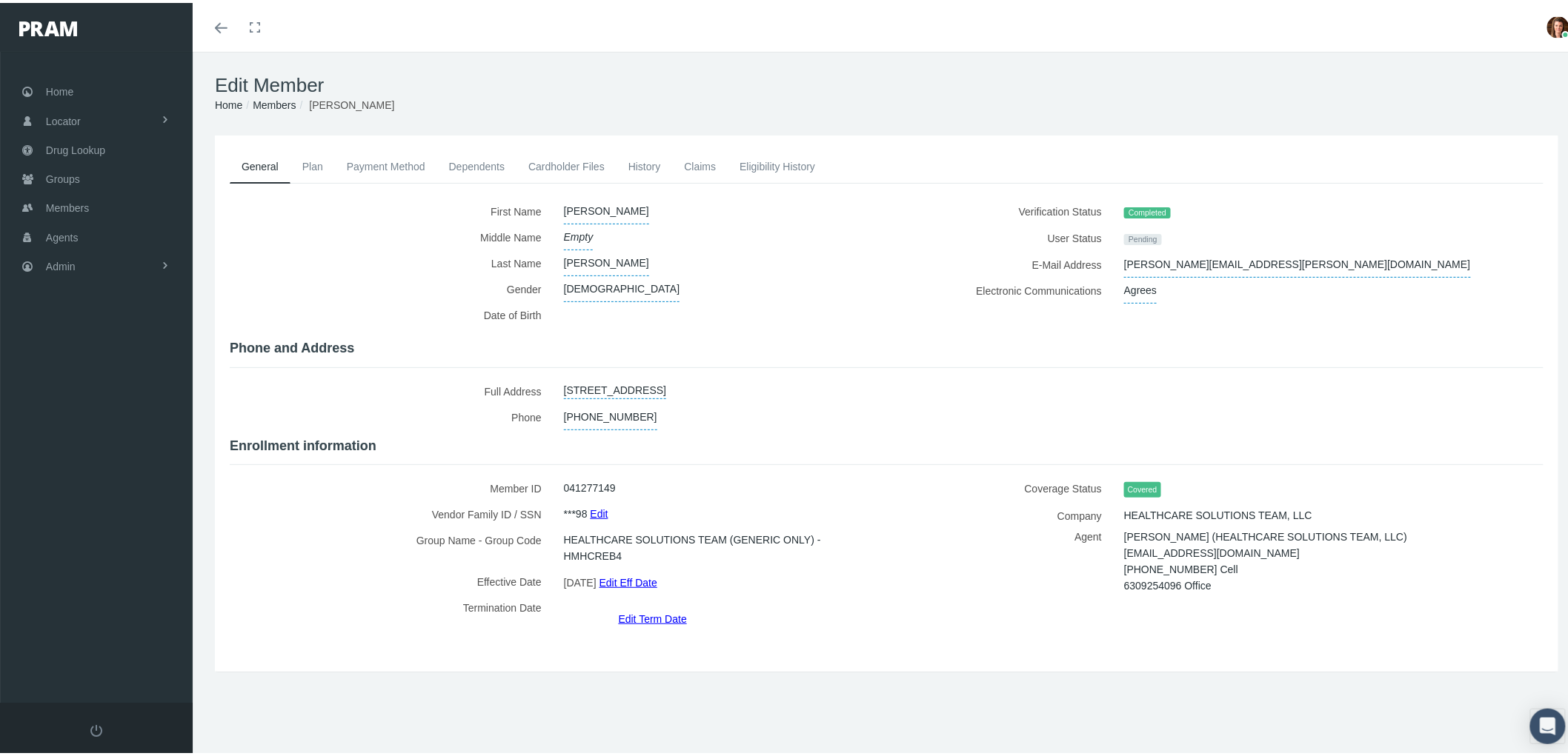
click at [640, 605] on link "Edit Term Date" at bounding box center [652, 616] width 68 height 21
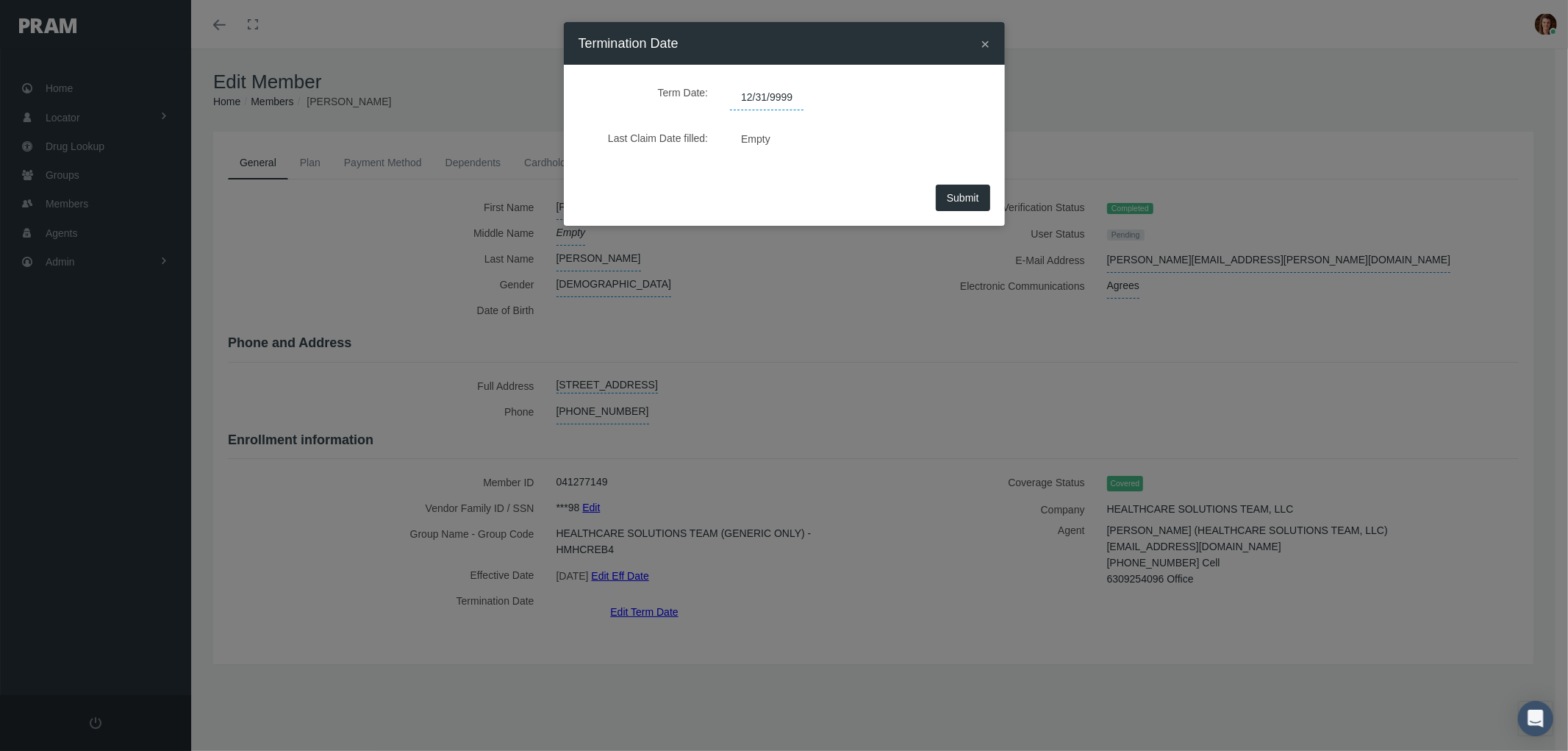
click at [794, 97] on span "12/31/9999" at bounding box center [767, 97] width 74 height 25
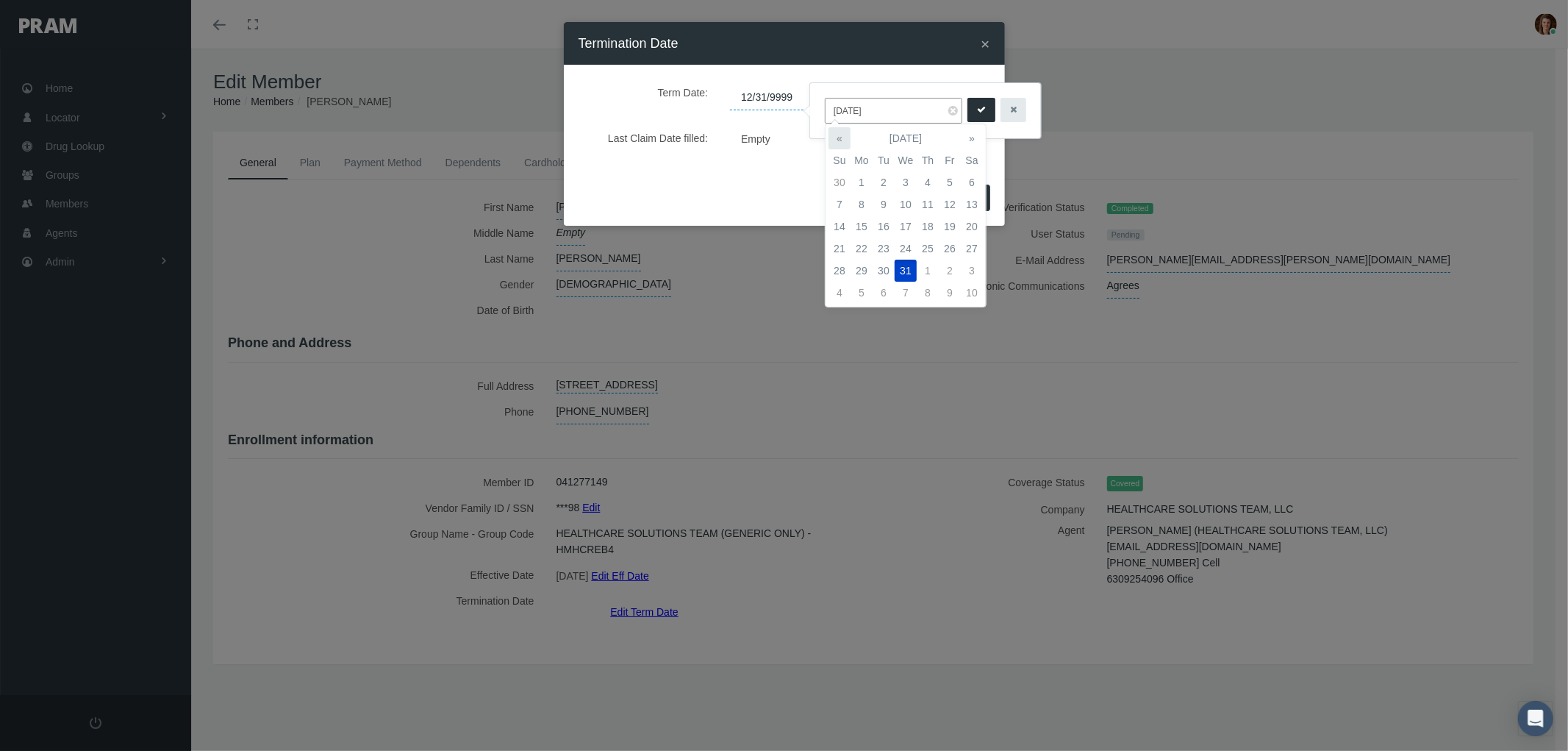
click at [835, 142] on th "«" at bounding box center [839, 138] width 22 height 22
click at [886, 182] on td "30" at bounding box center [884, 182] width 22 height 22
type input "09/30/2025"
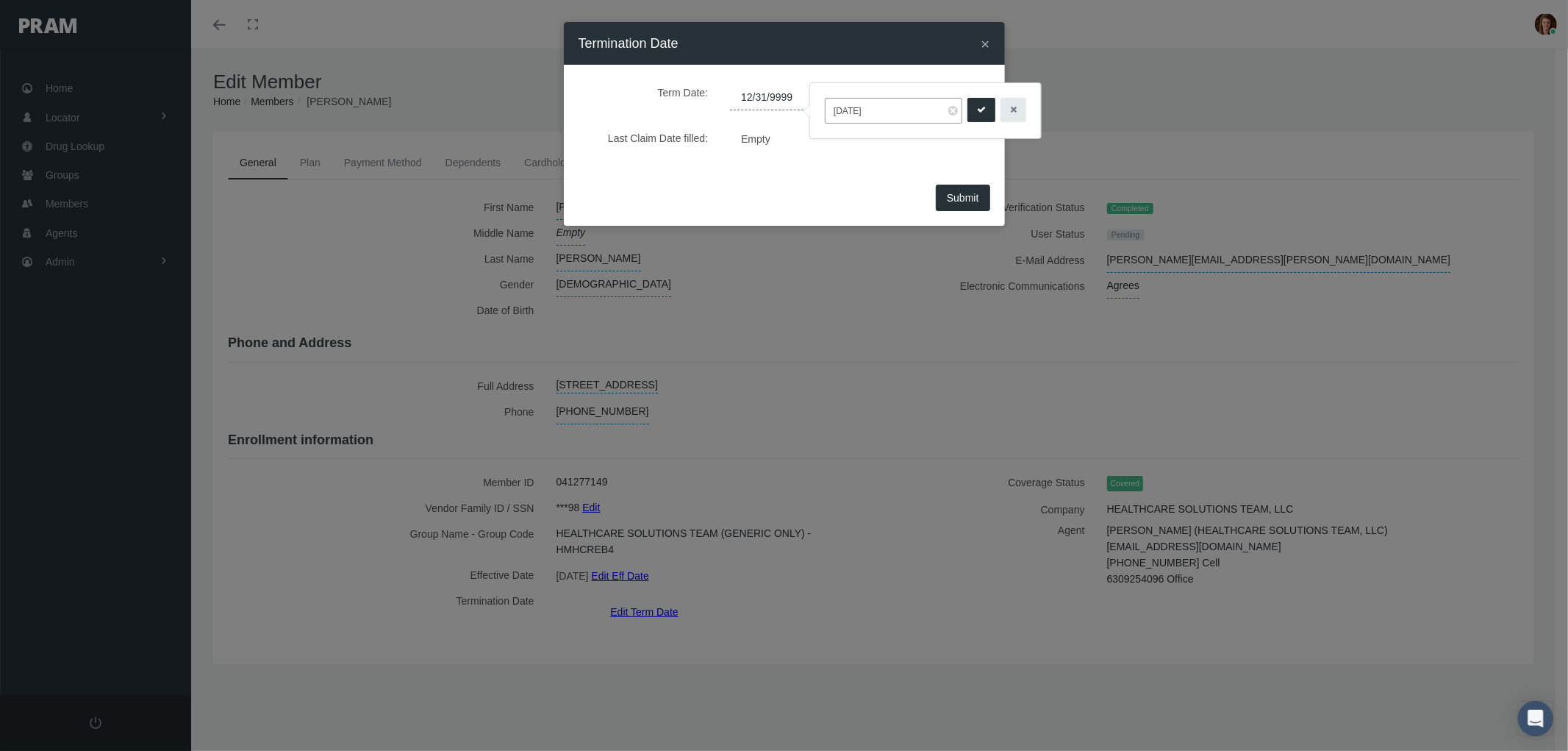
click at [979, 107] on icon "submit" at bounding box center [982, 109] width 9 height 14
click at [960, 198] on span "Submit" at bounding box center [963, 198] width 33 height 11
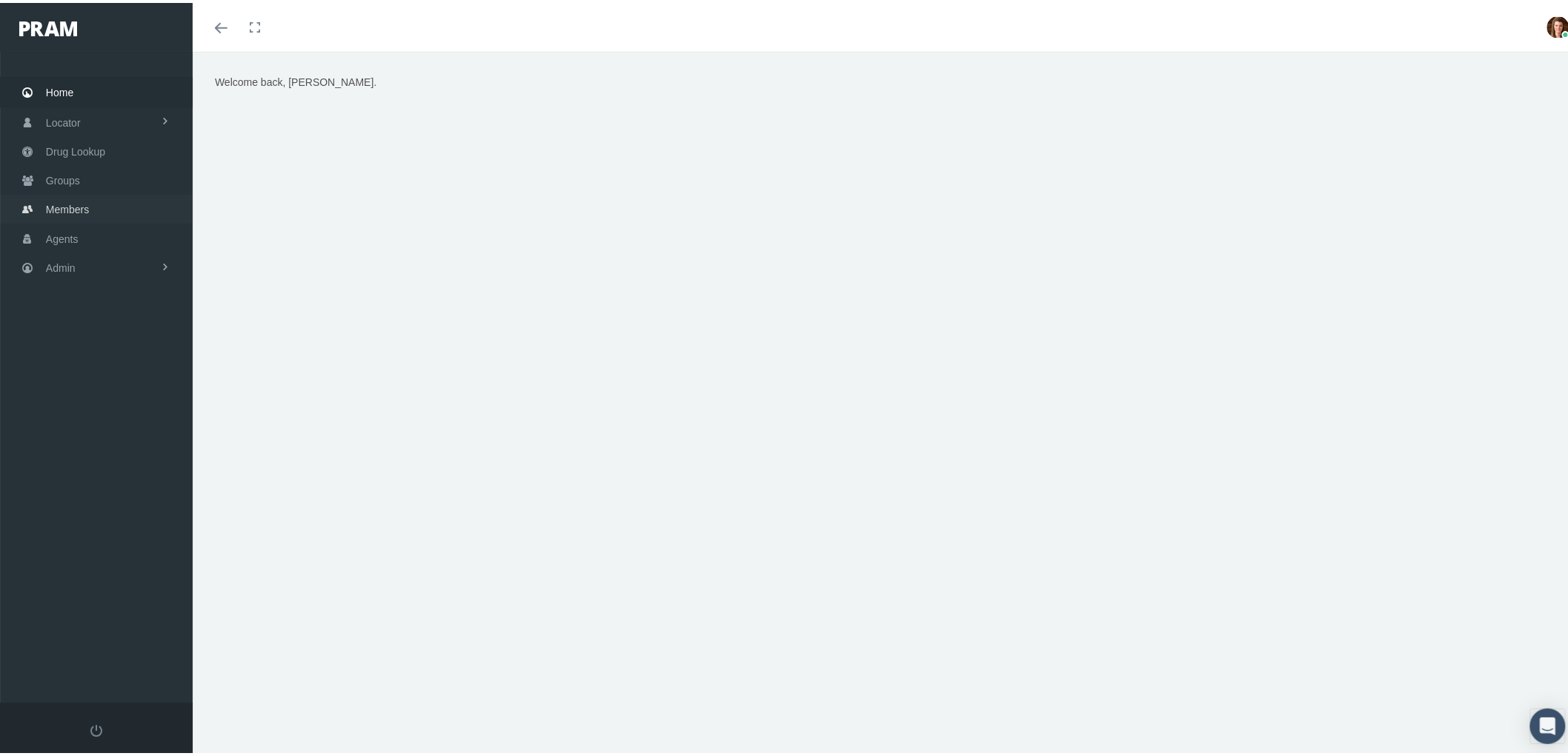
click at [83, 207] on span "Members" at bounding box center [67, 207] width 43 height 28
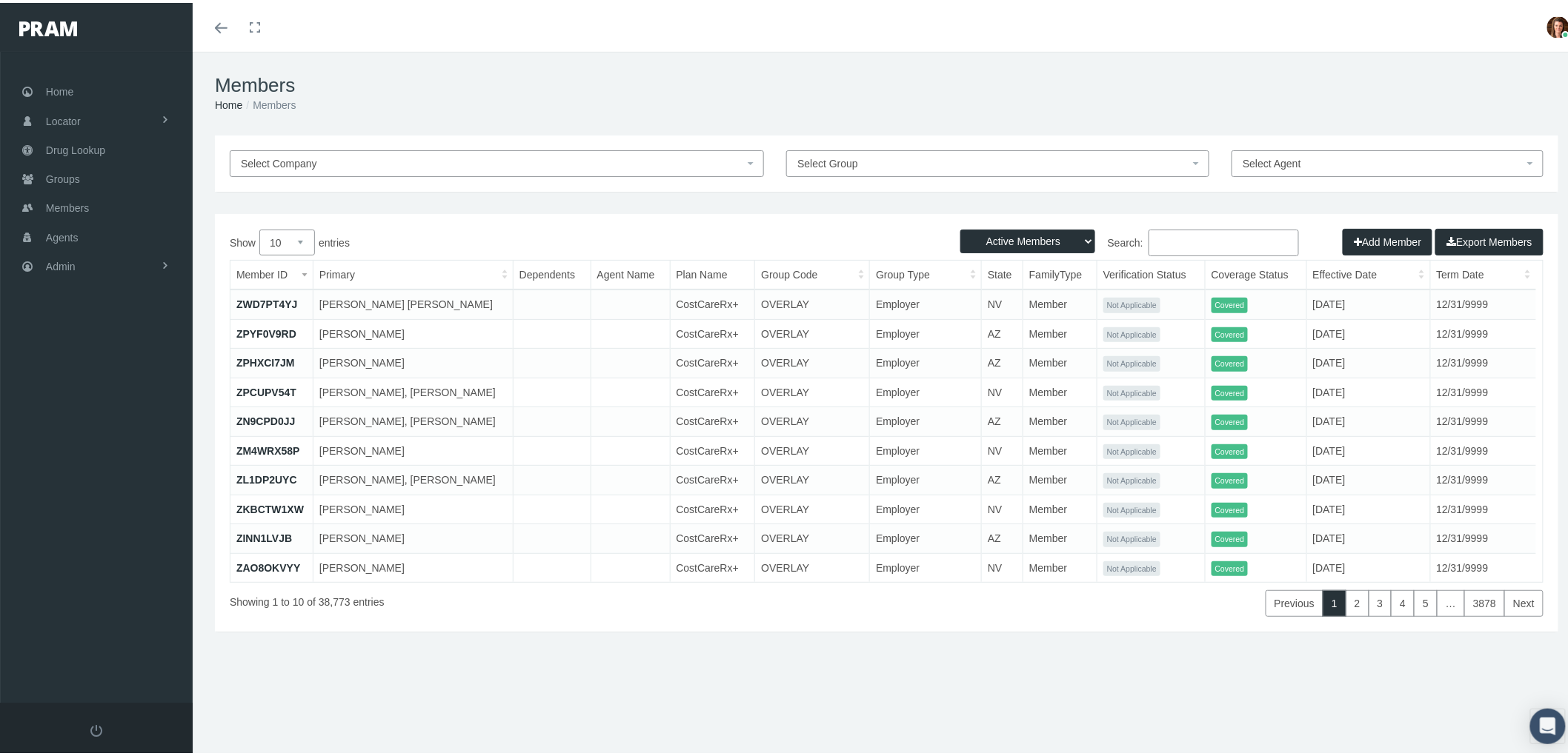
click at [1196, 244] on input "Search:" at bounding box center [1223, 240] width 150 height 27
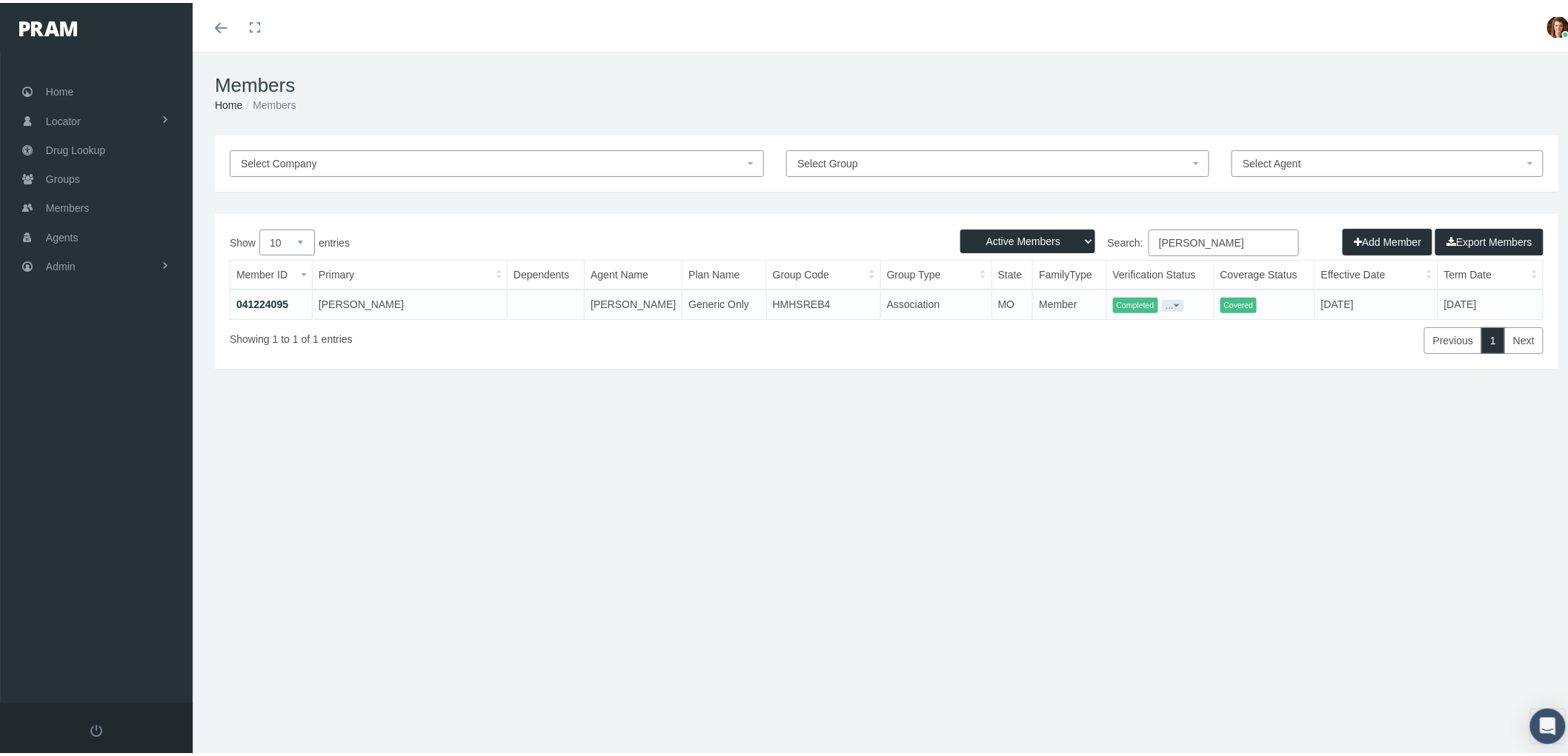
type input "[PERSON_NAME]"
click at [253, 295] on link "041224095" at bounding box center [263, 301] width 52 height 11
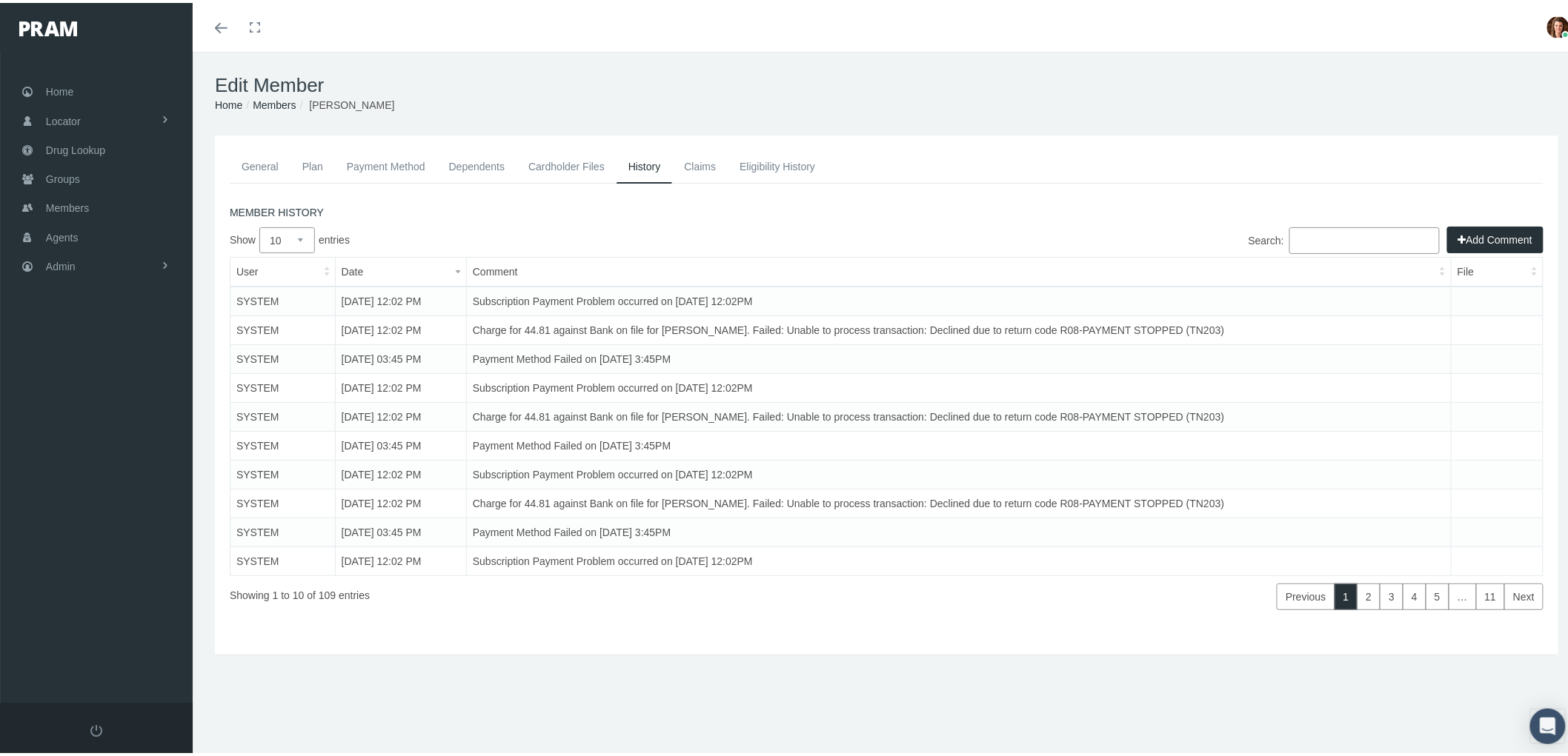
click at [707, 165] on link "Claims" at bounding box center [700, 164] width 56 height 33
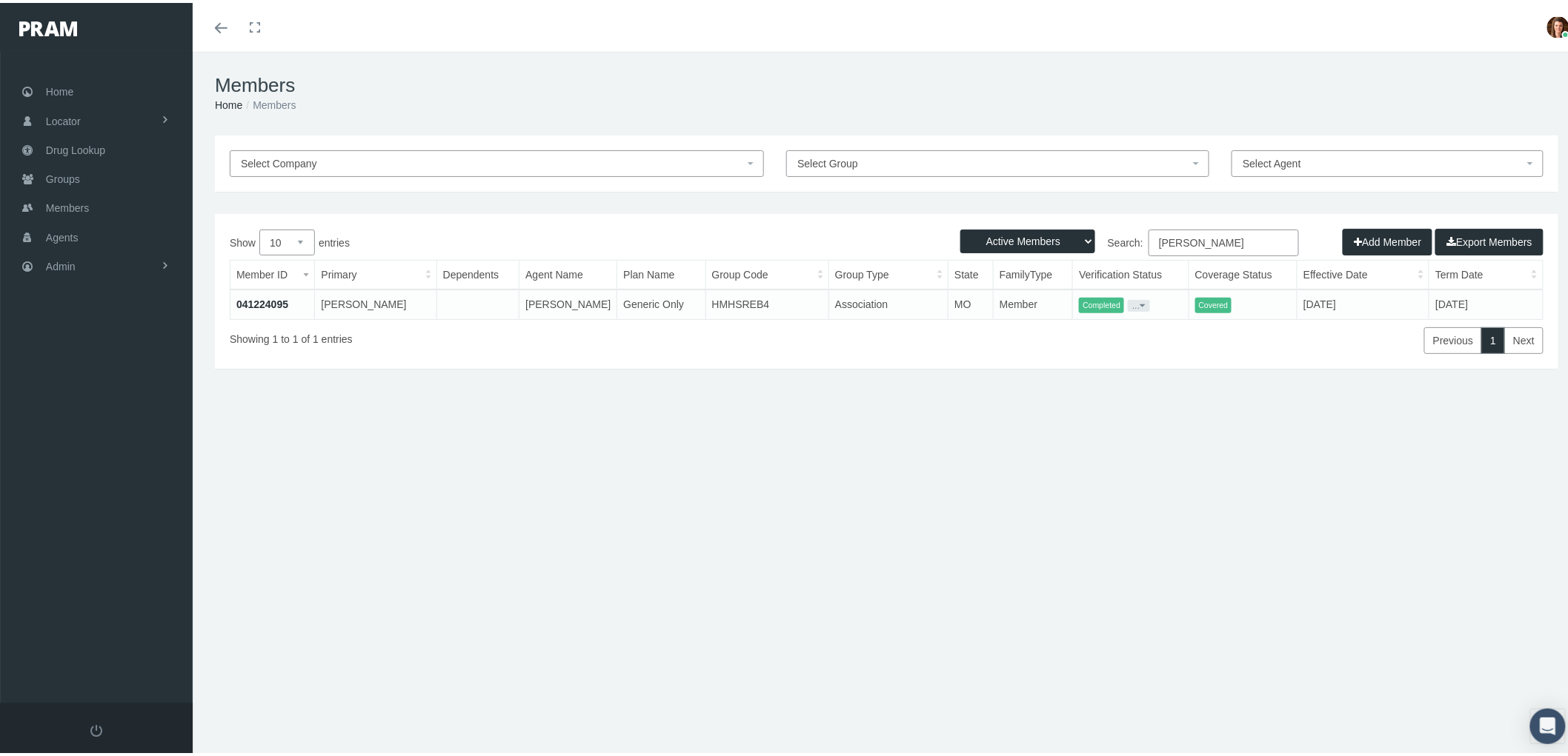
click at [252, 296] on link "041224095" at bounding box center [263, 301] width 52 height 11
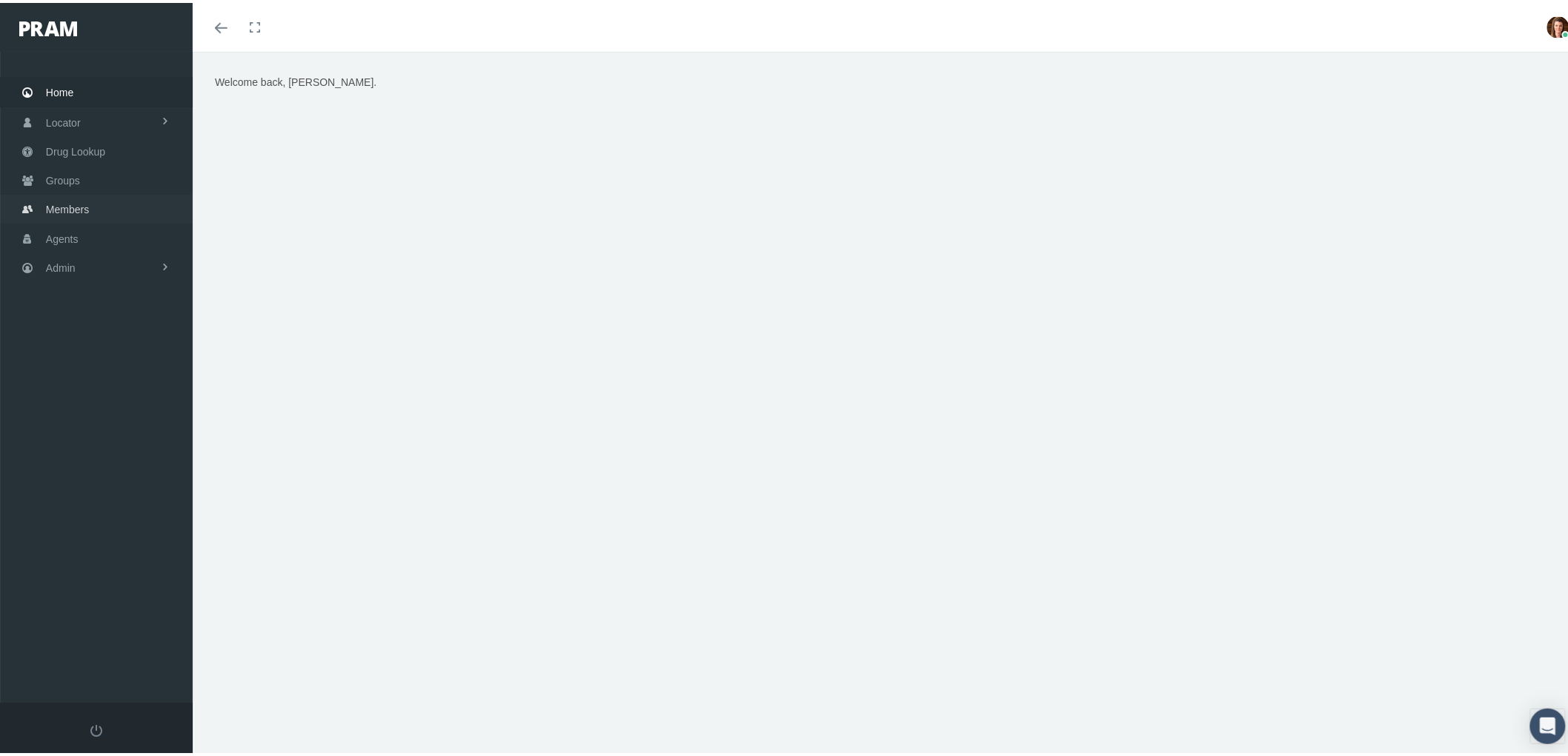
click at [123, 205] on link "Members" at bounding box center [96, 207] width 193 height 29
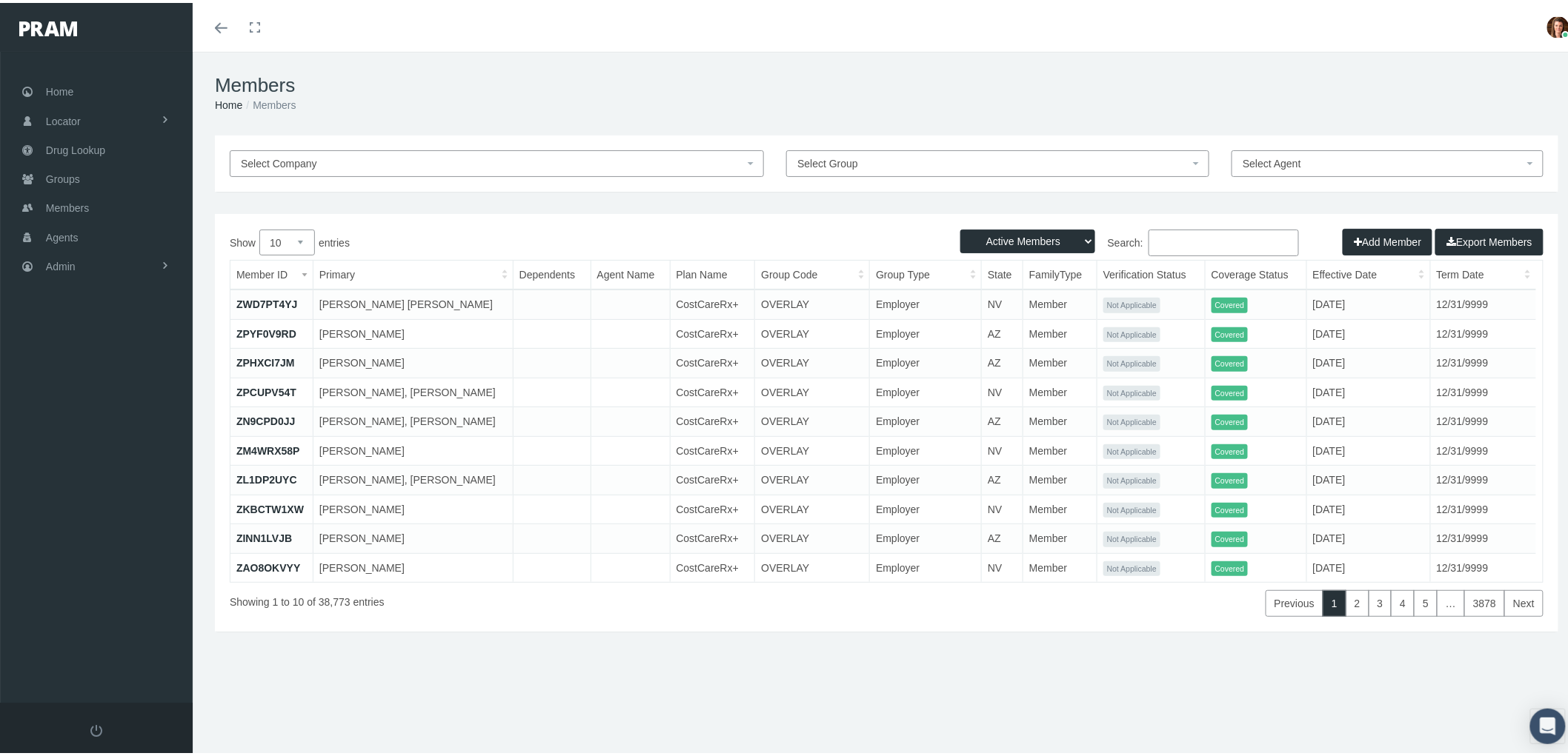
click at [1161, 246] on input "Search:" at bounding box center [1223, 240] width 150 height 27
type input "j"
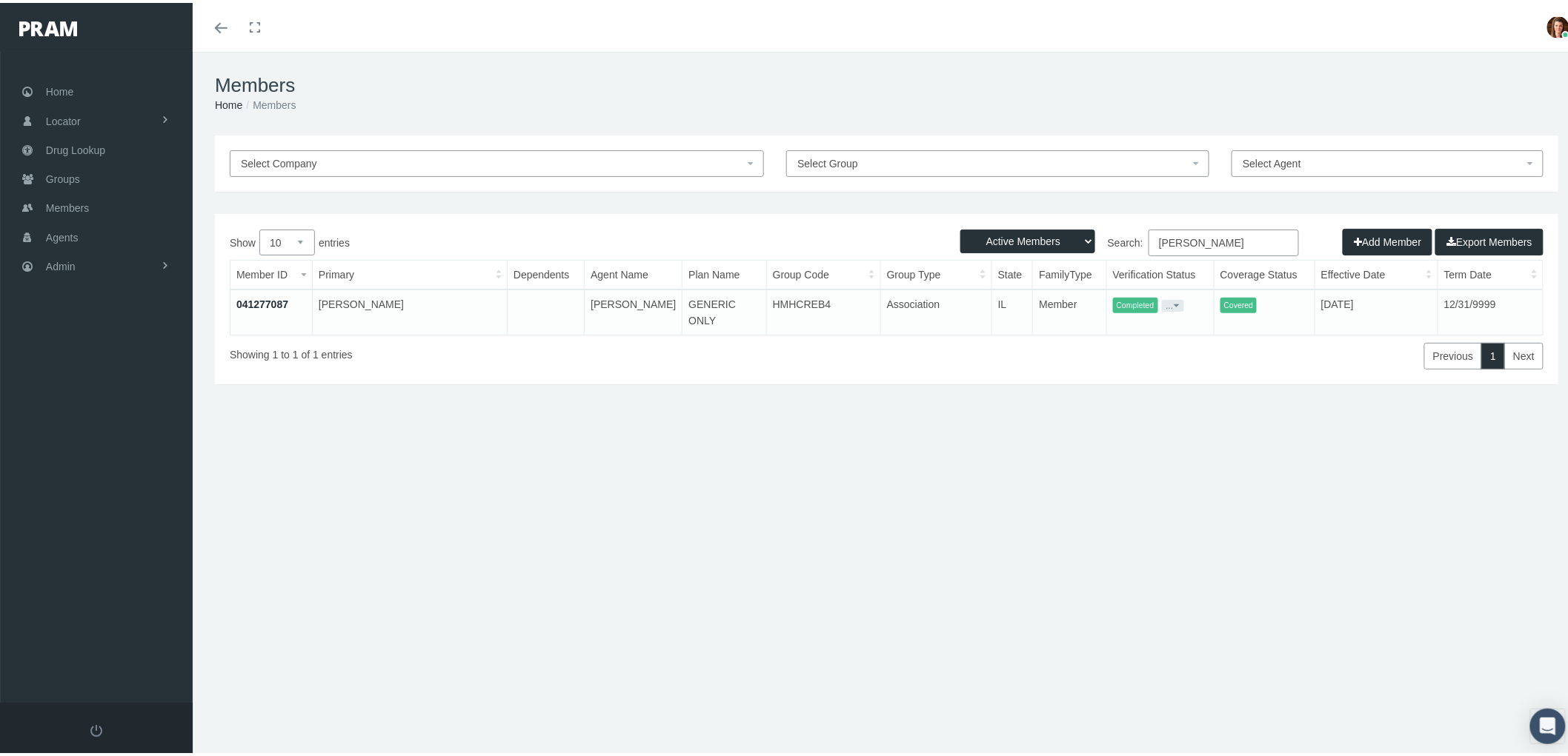
type input "donaven jaques"
click at [271, 298] on link "041277087" at bounding box center [263, 301] width 52 height 11
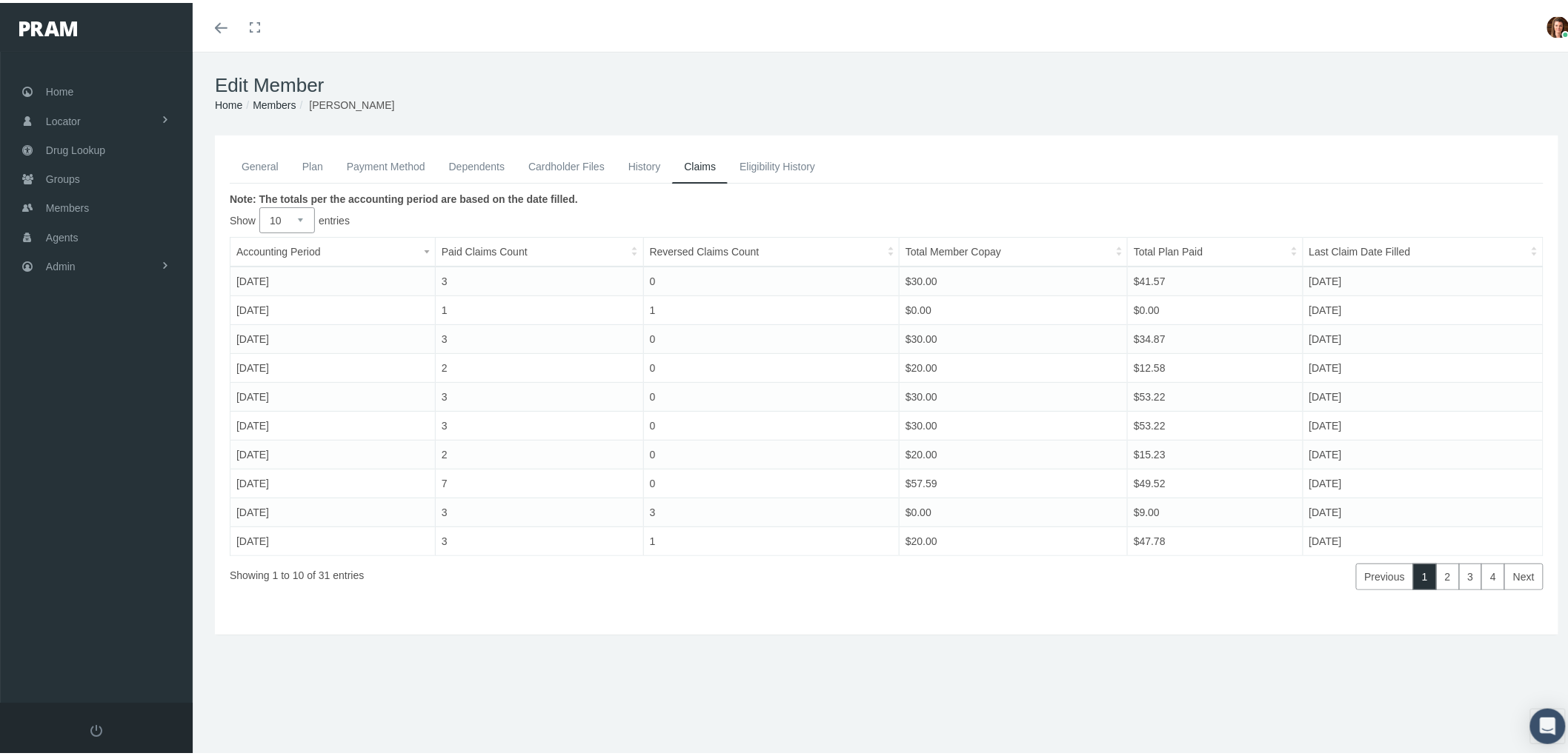
click at [758, 158] on link "Eligibility History" at bounding box center [777, 164] width 100 height 33
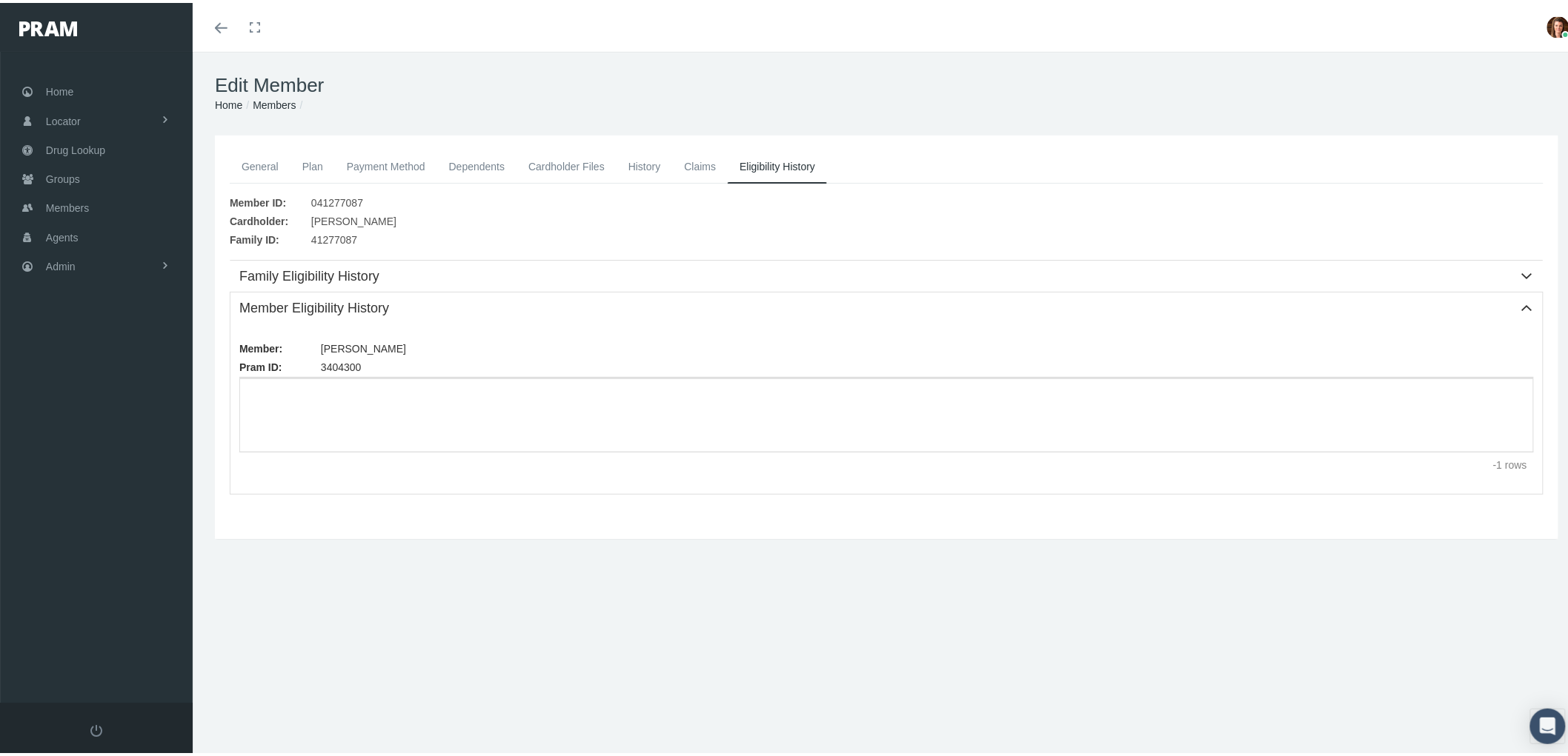
click at [701, 166] on link "Claims" at bounding box center [700, 164] width 56 height 33
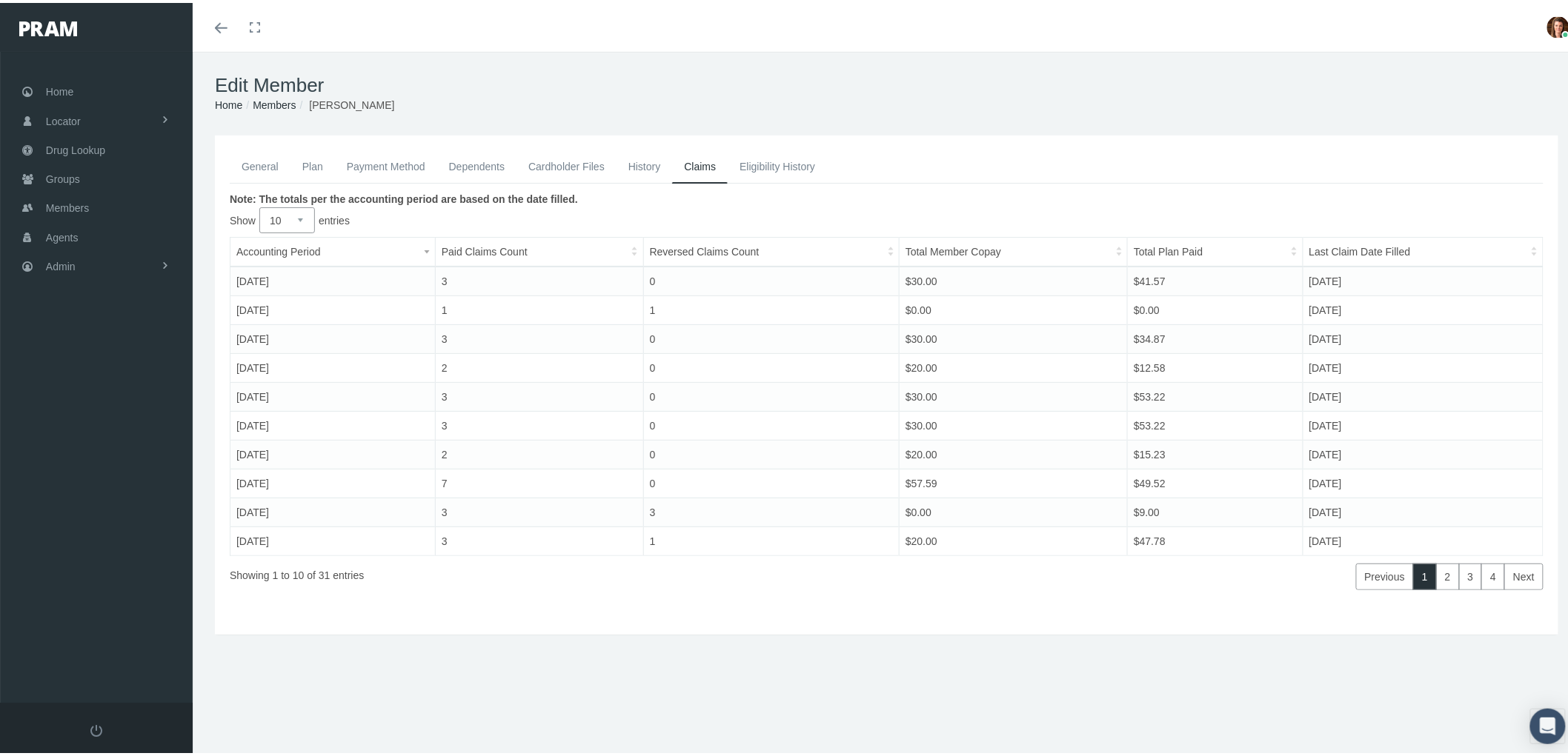
click at [410, 165] on link "Payment Method" at bounding box center [386, 164] width 103 height 33
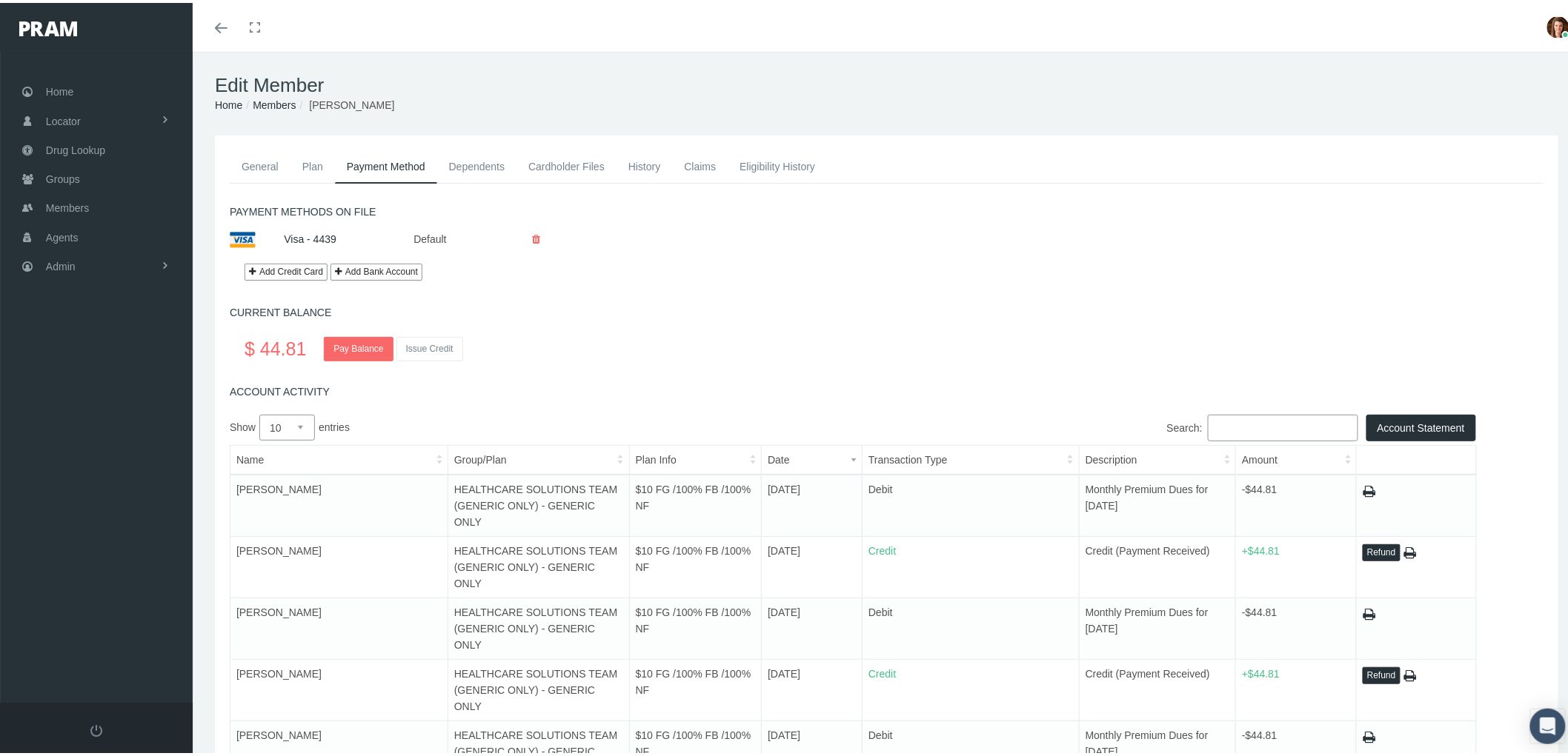
click at [637, 161] on link "History" at bounding box center [645, 164] width 57 height 33
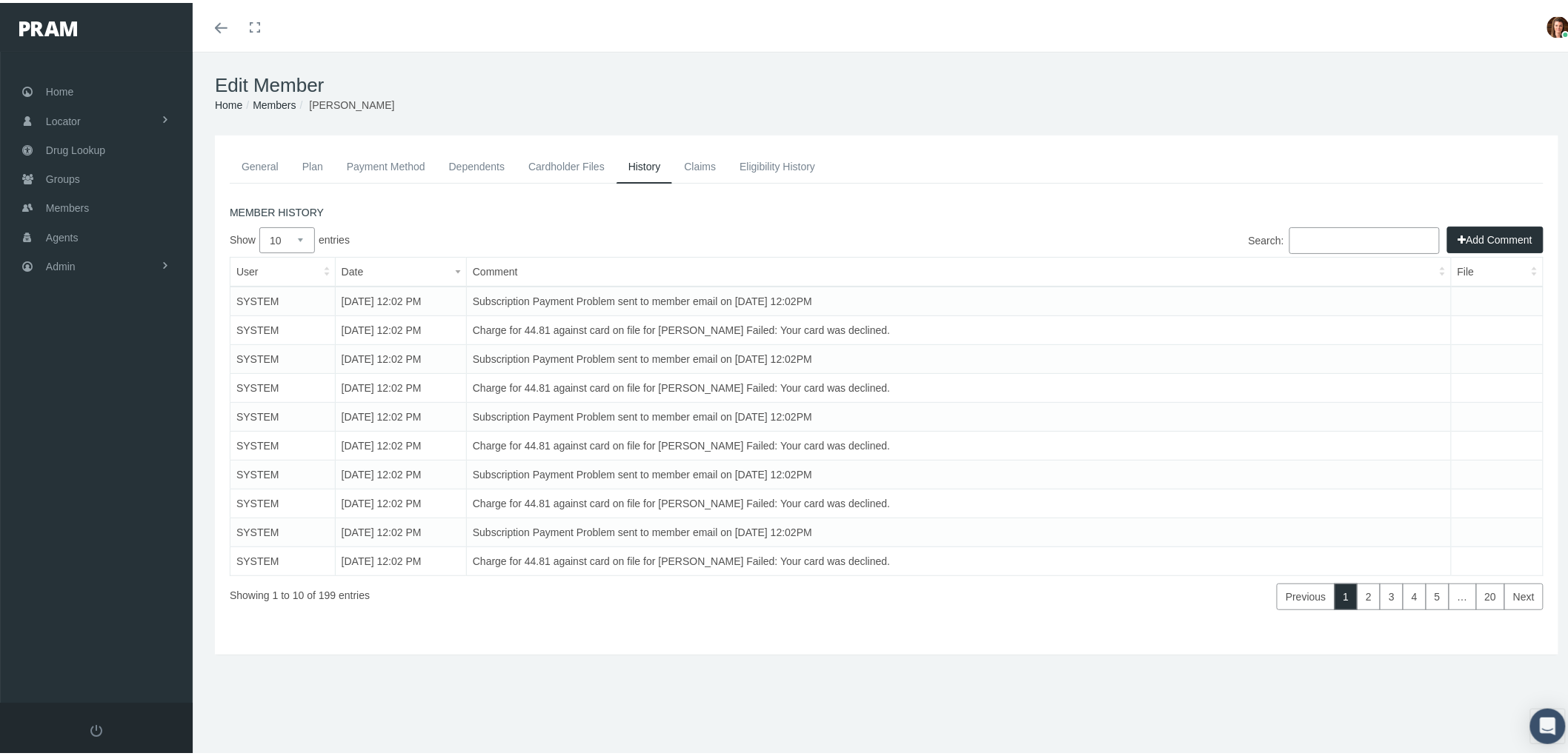
drag, startPoint x: 299, startPoint y: 231, endPoint x: 294, endPoint y: 249, distance: 18.7
click at [299, 231] on select "10 25 50 100" at bounding box center [287, 237] width 56 height 26
select select "100"
click at [260, 224] on select "10 25 50 100" at bounding box center [287, 237] width 56 height 26
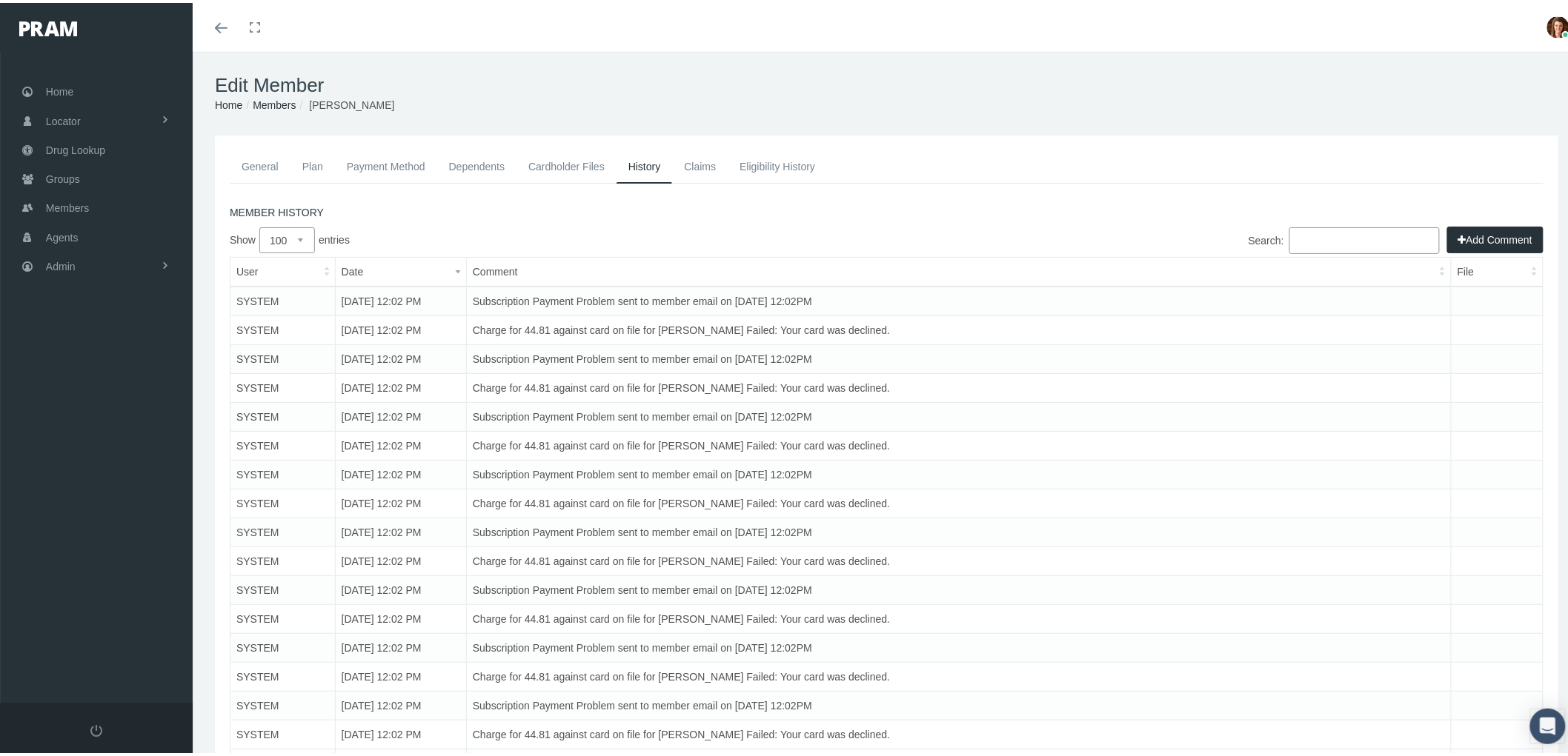
click at [1490, 231] on button "Add Comment" at bounding box center [1495, 236] width 96 height 27
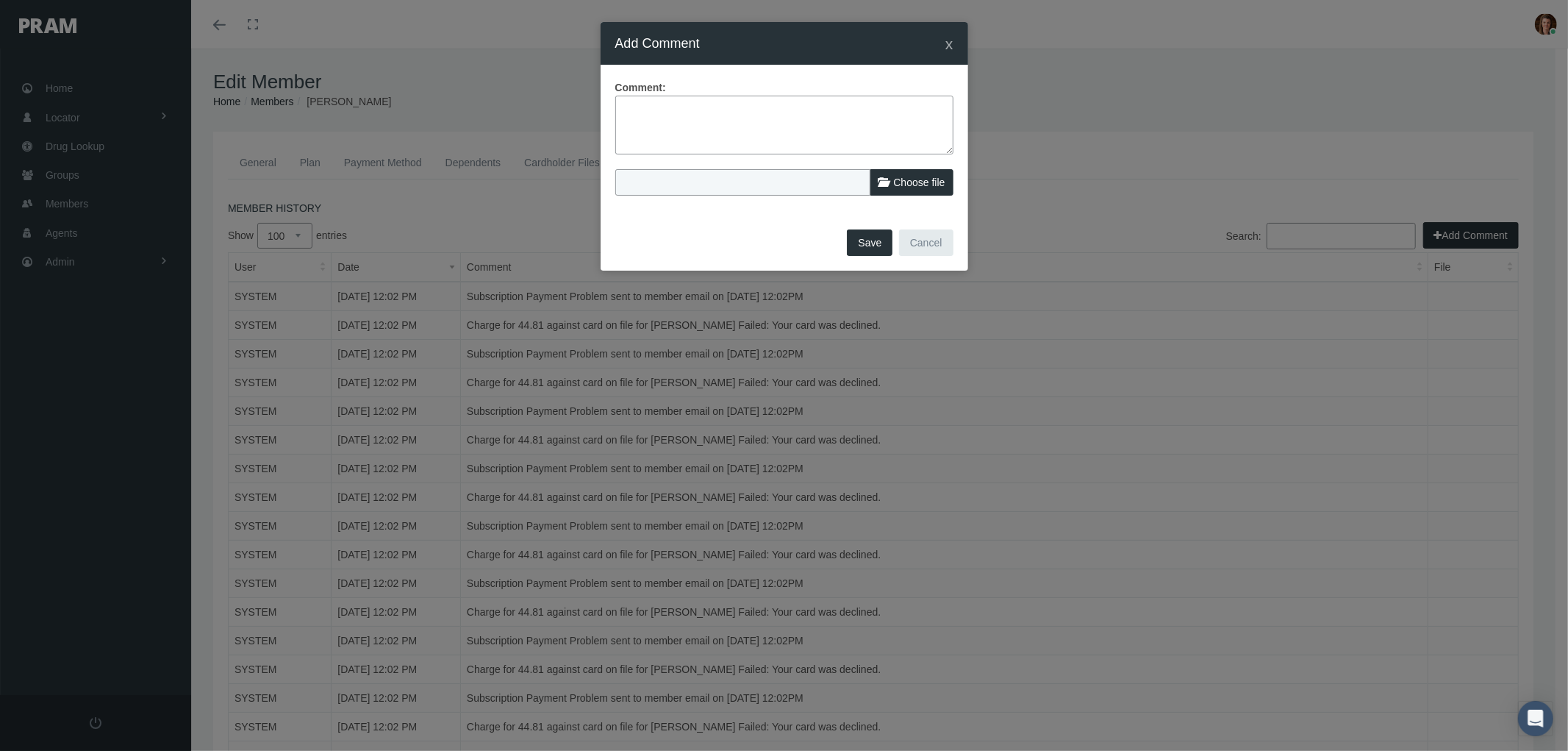
click at [694, 109] on textarea at bounding box center [784, 125] width 338 height 59
paste textarea "PRAM RX Program – 2nd Notice of Non-Payment and Possible Termination email noti…"
type textarea "PRAM RX Program – 2nd Notice of Non-Payment and Possible Termination email noti…"
click at [875, 243] on button "Save" at bounding box center [870, 242] width 46 height 27
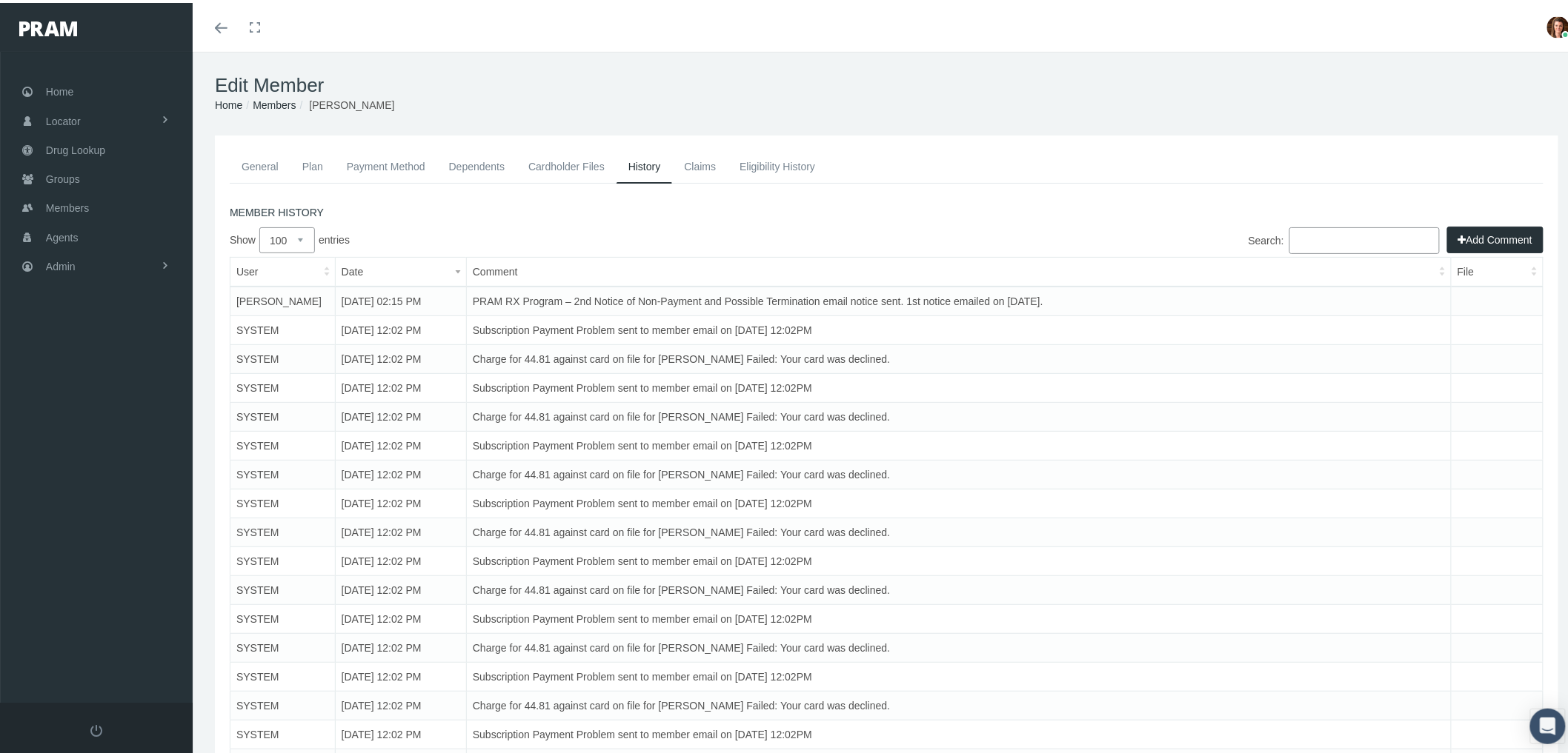
click at [375, 161] on link "Payment Method" at bounding box center [386, 164] width 103 height 33
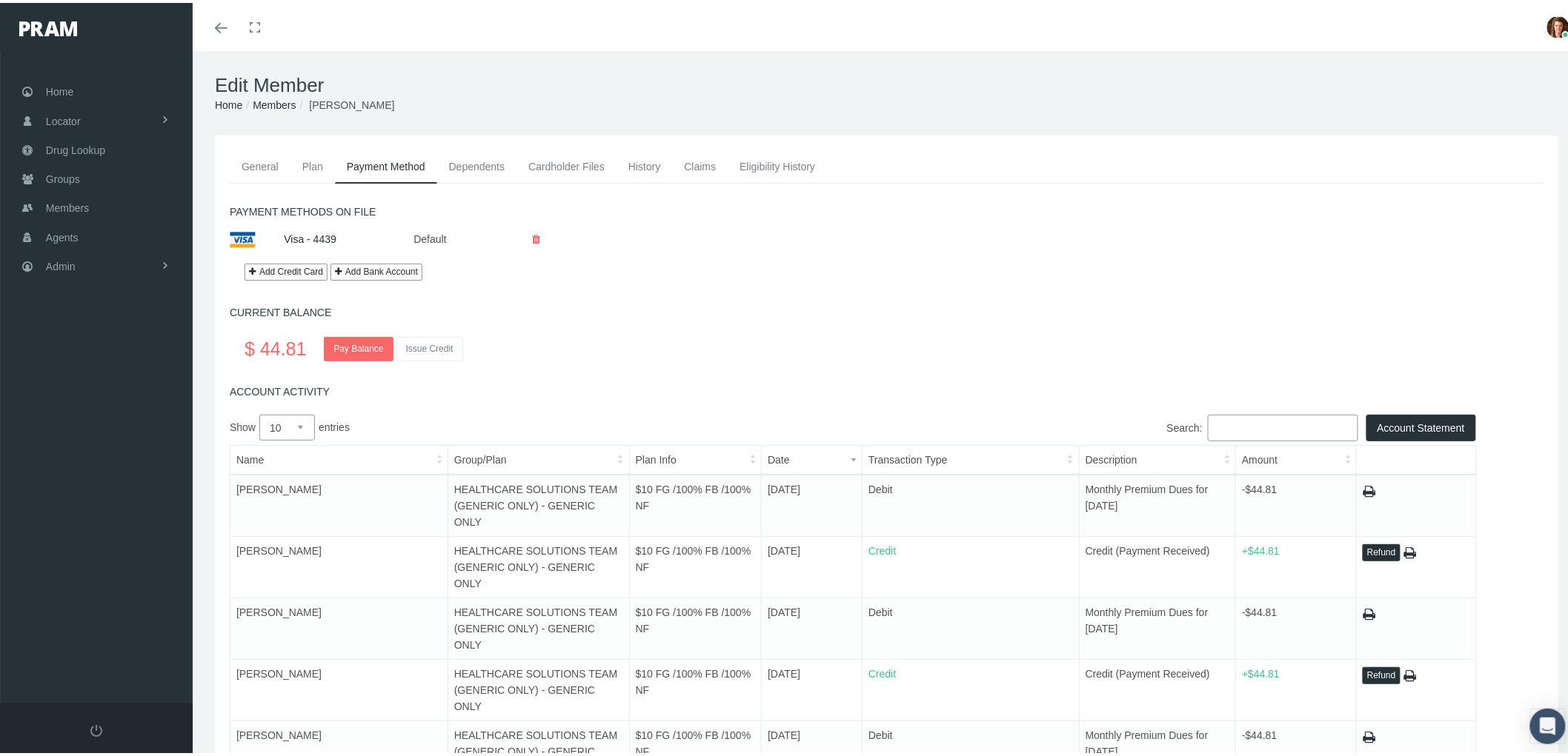
click at [656, 169] on link "History" at bounding box center [645, 164] width 57 height 33
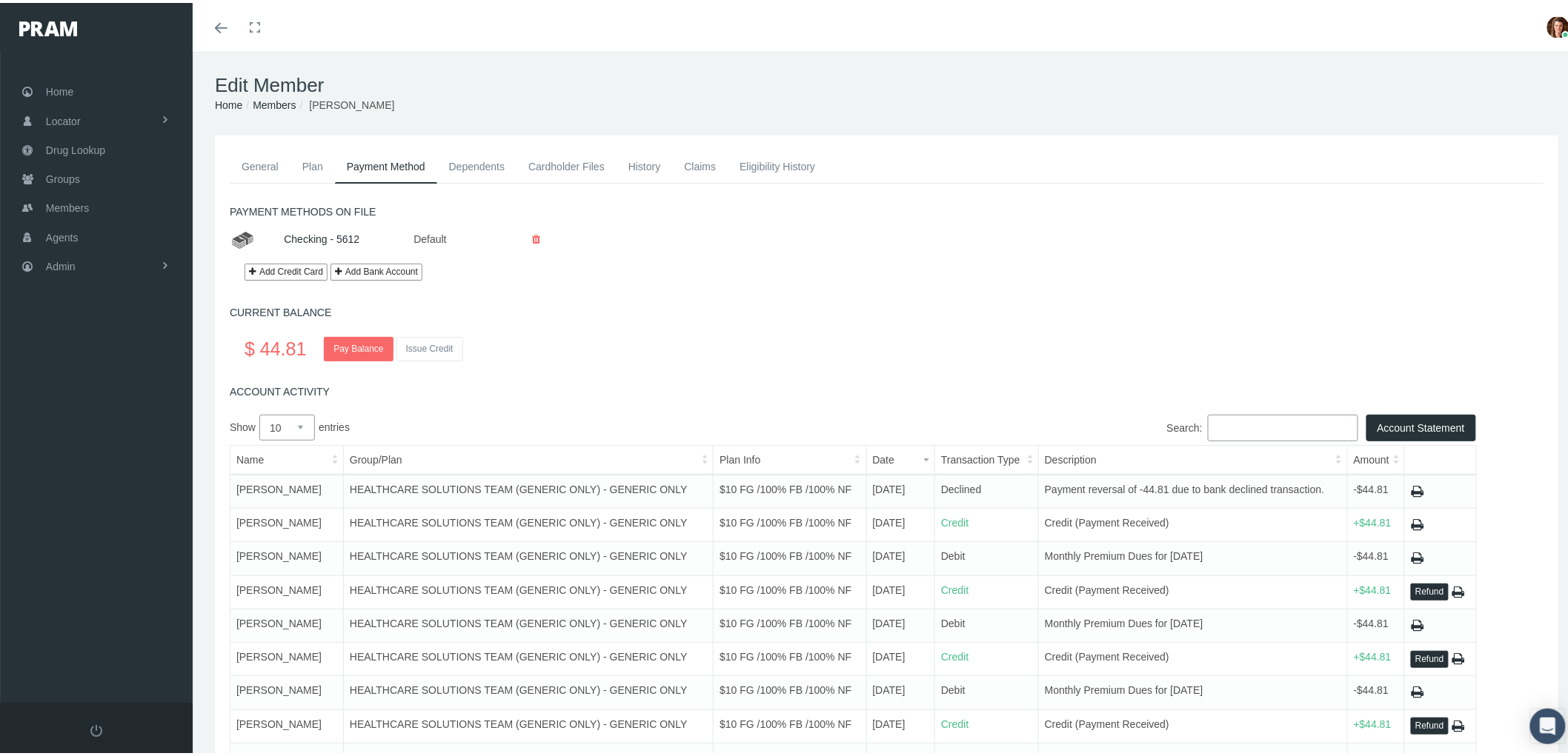
click at [743, 159] on link "Eligibility History" at bounding box center [777, 164] width 100 height 33
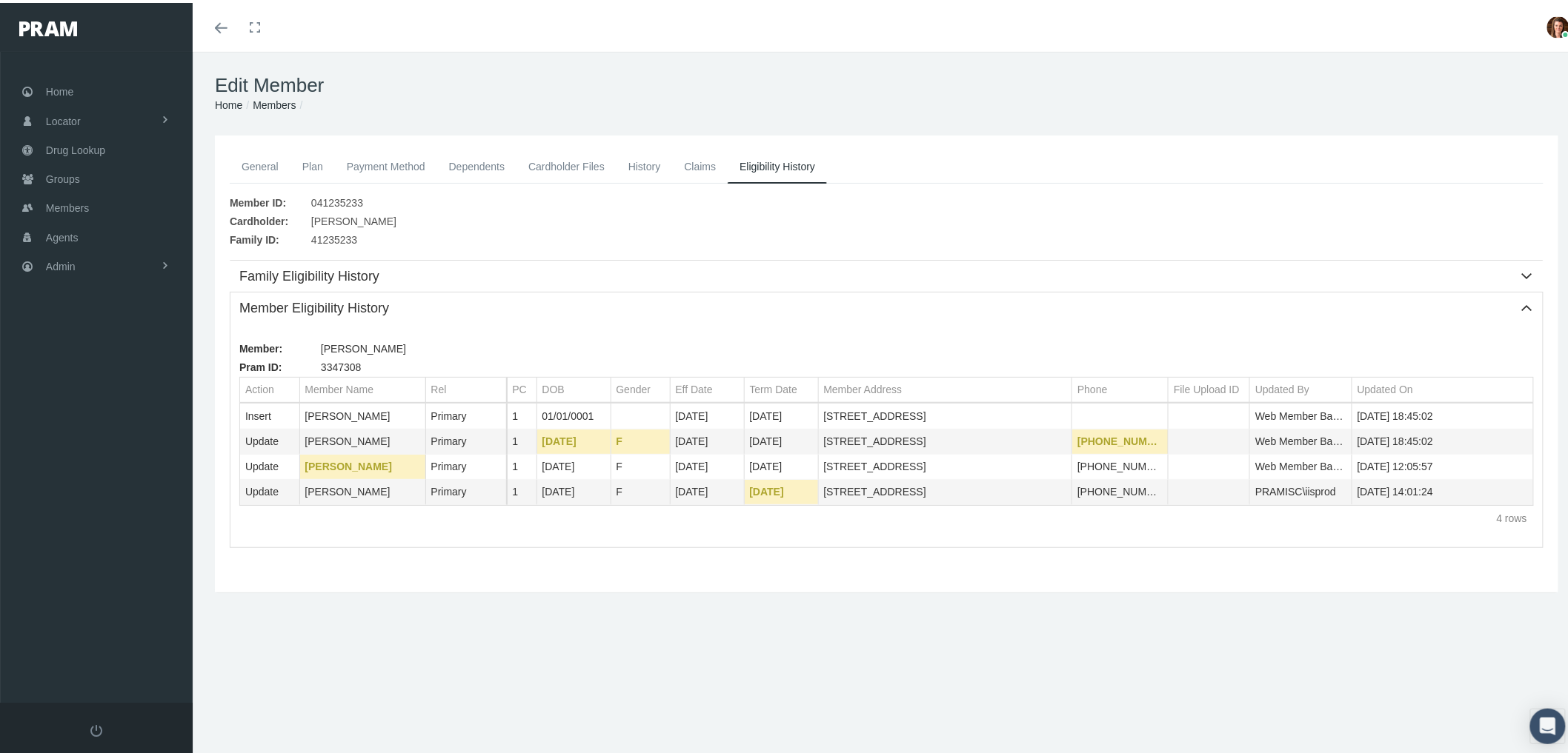
click at [273, 165] on link "General" at bounding box center [260, 164] width 60 height 33
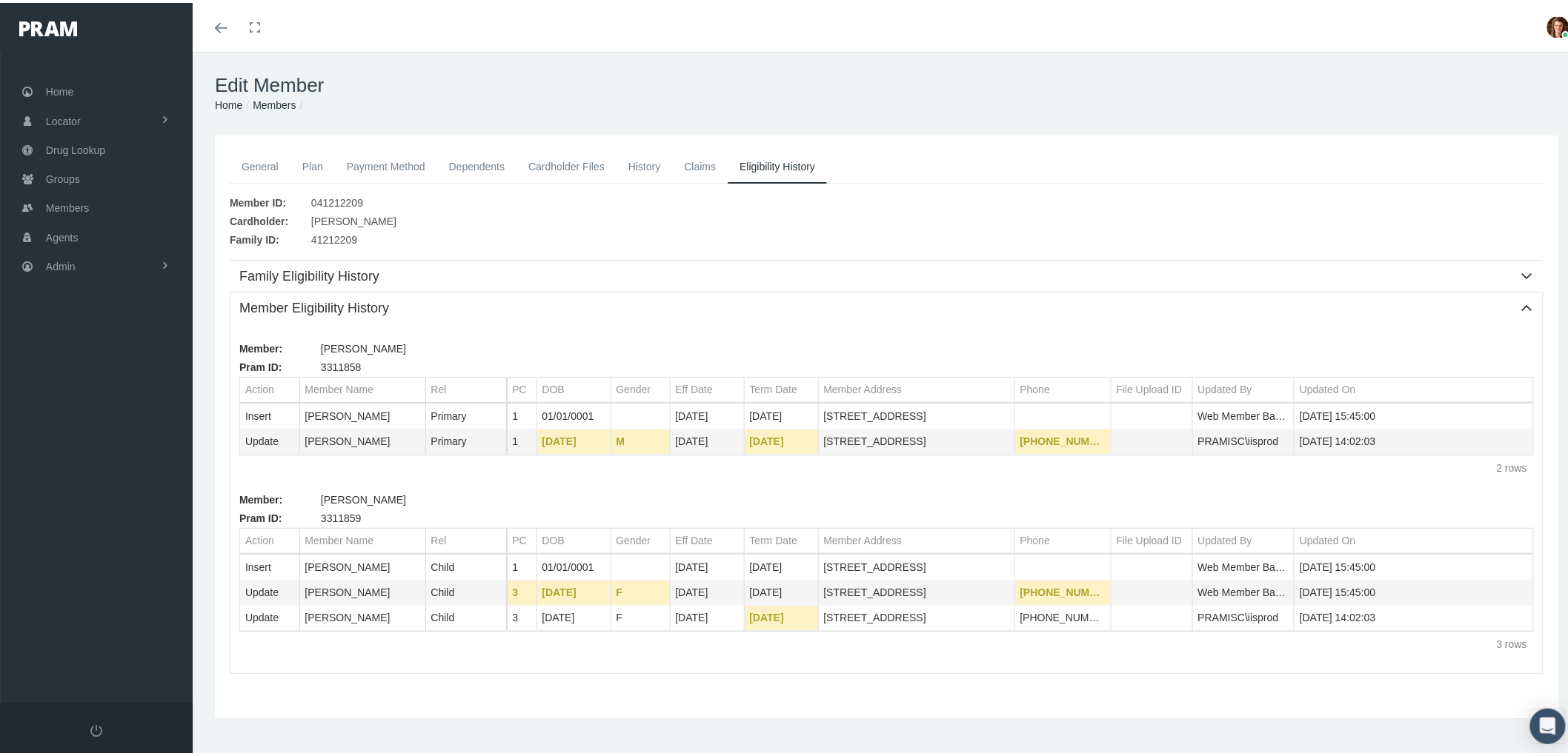
click at [250, 158] on link "General" at bounding box center [260, 164] width 60 height 33
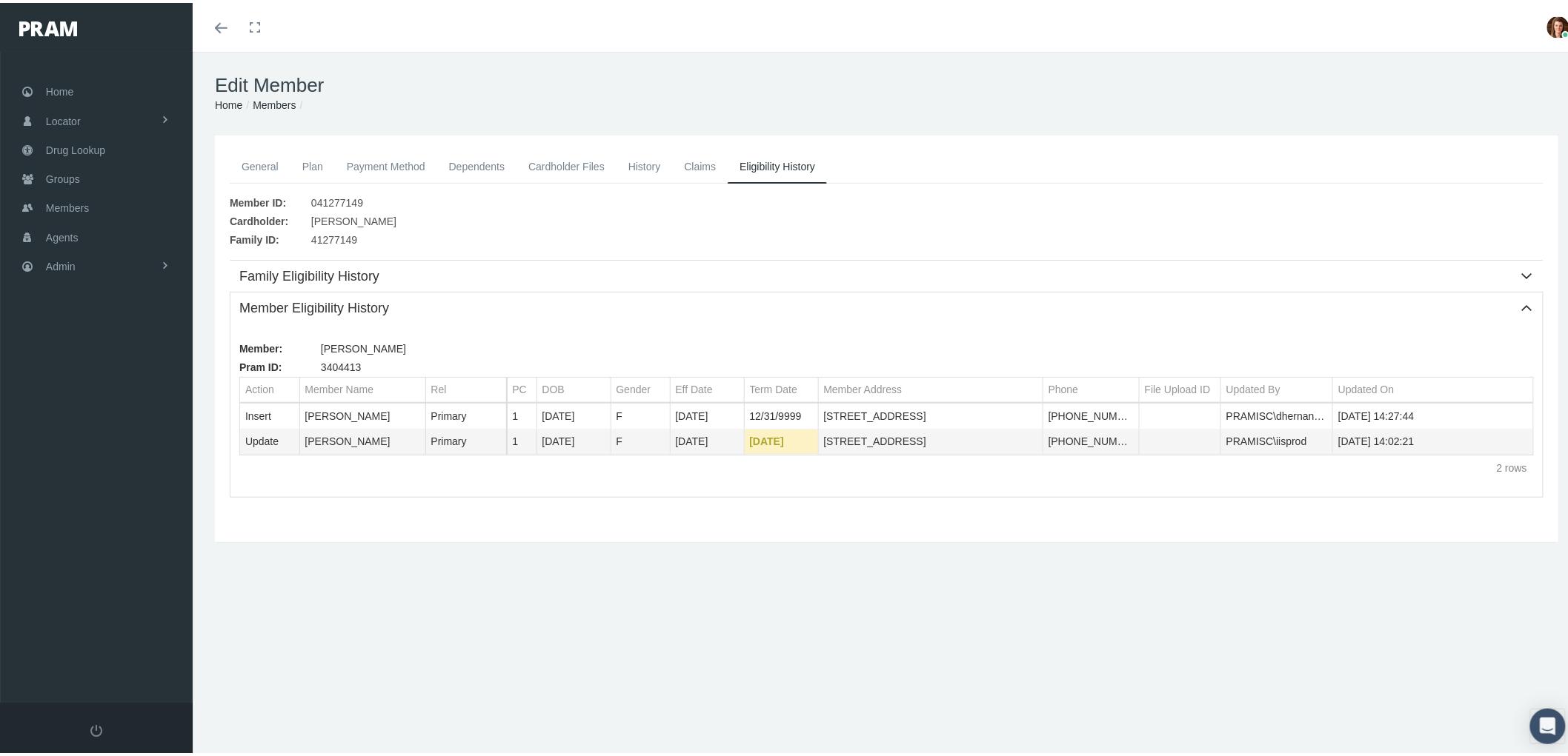
click at [255, 154] on link "General" at bounding box center [260, 164] width 60 height 33
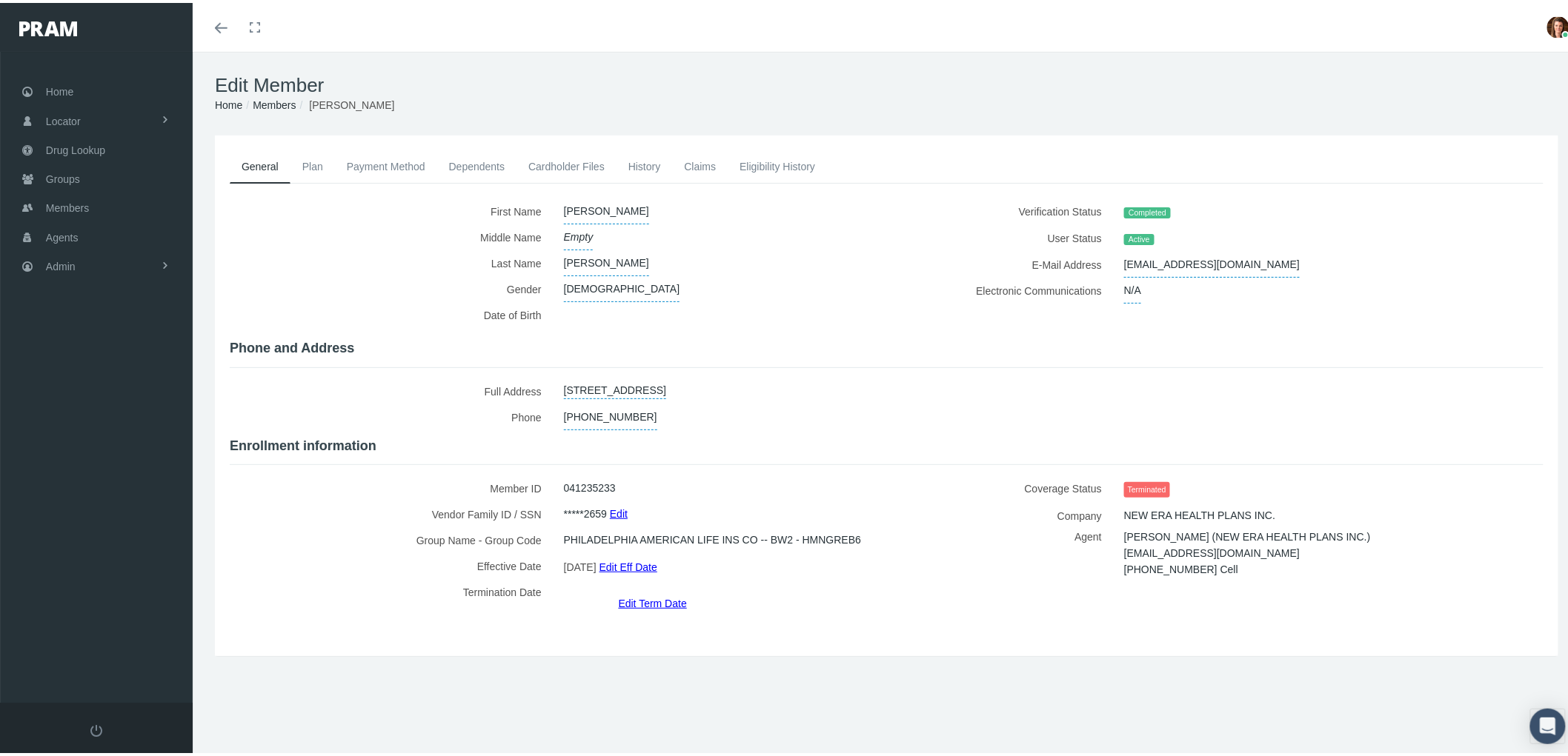
click at [929, 538] on label "Agent" at bounding box center [1005, 556] width 215 height 60
drag, startPoint x: 1265, startPoint y: 546, endPoint x: 1112, endPoint y: 548, distance: 153.0
click at [1112, 548] on div "TERRY BUSH (NEW ERA HEALTH PLANS INC.) insurance4you@comcast.net 801-455-8743 C…" at bounding box center [1301, 558] width 377 height 65
drag, startPoint x: 1131, startPoint y: 539, endPoint x: 1130, endPoint y: 556, distance: 17.0
click at [1130, 556] on span "801-455-8743 Cell" at bounding box center [1181, 566] width 114 height 22
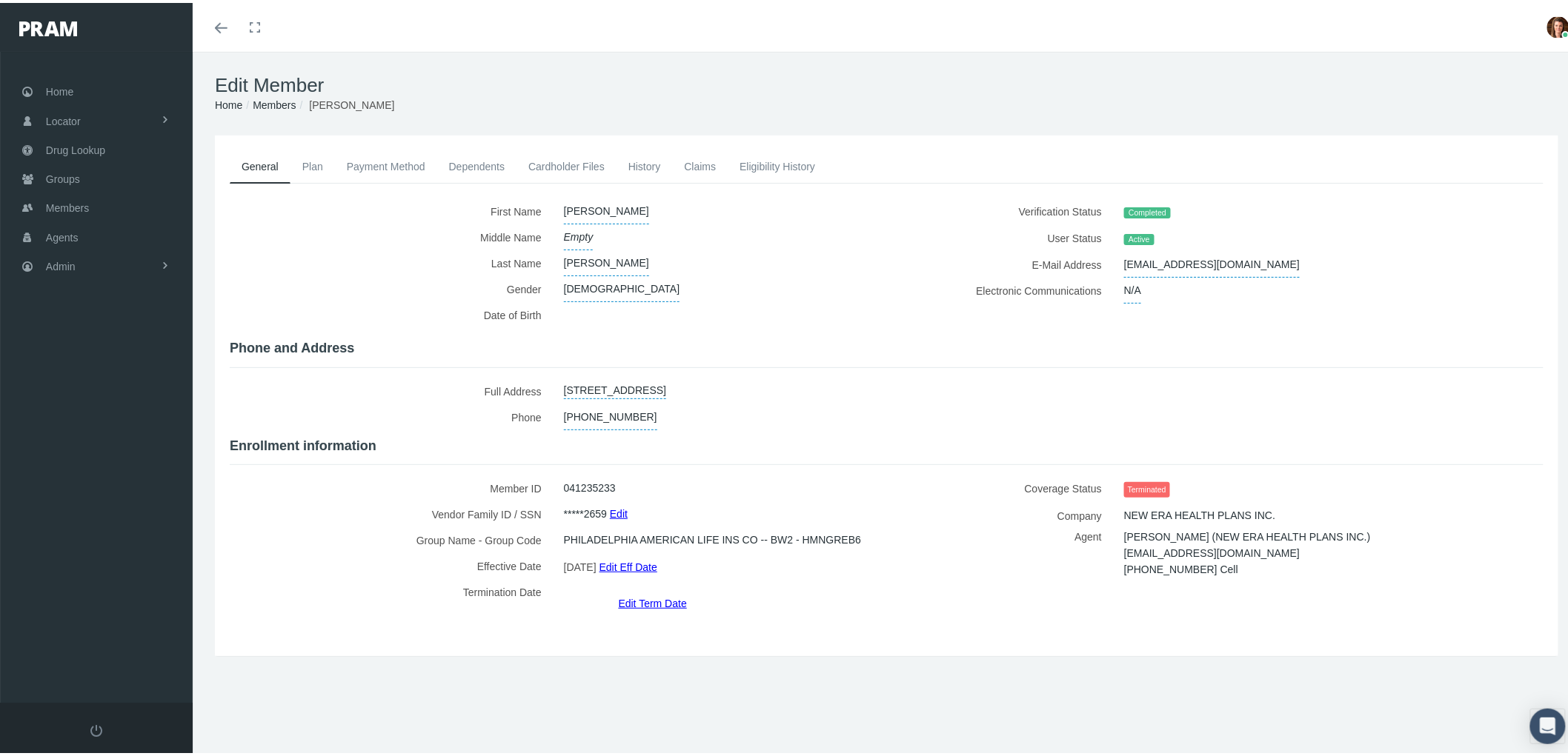
click at [1216, 543] on span "insurance4you@comcast.net" at bounding box center [1211, 549] width 175 height 22
drag, startPoint x: 1250, startPoint y: 543, endPoint x: 1117, endPoint y: 546, distance: 133.0
click at [1117, 546] on div "TERRY BUSH (NEW ERA HEALTH PLANS INC.) insurance4you@comcast.net 801-455-8743 C…" at bounding box center [1301, 558] width 377 height 65
copy span "nsurance4you@comcast.net"
click at [645, 163] on link "History" at bounding box center [645, 164] width 57 height 33
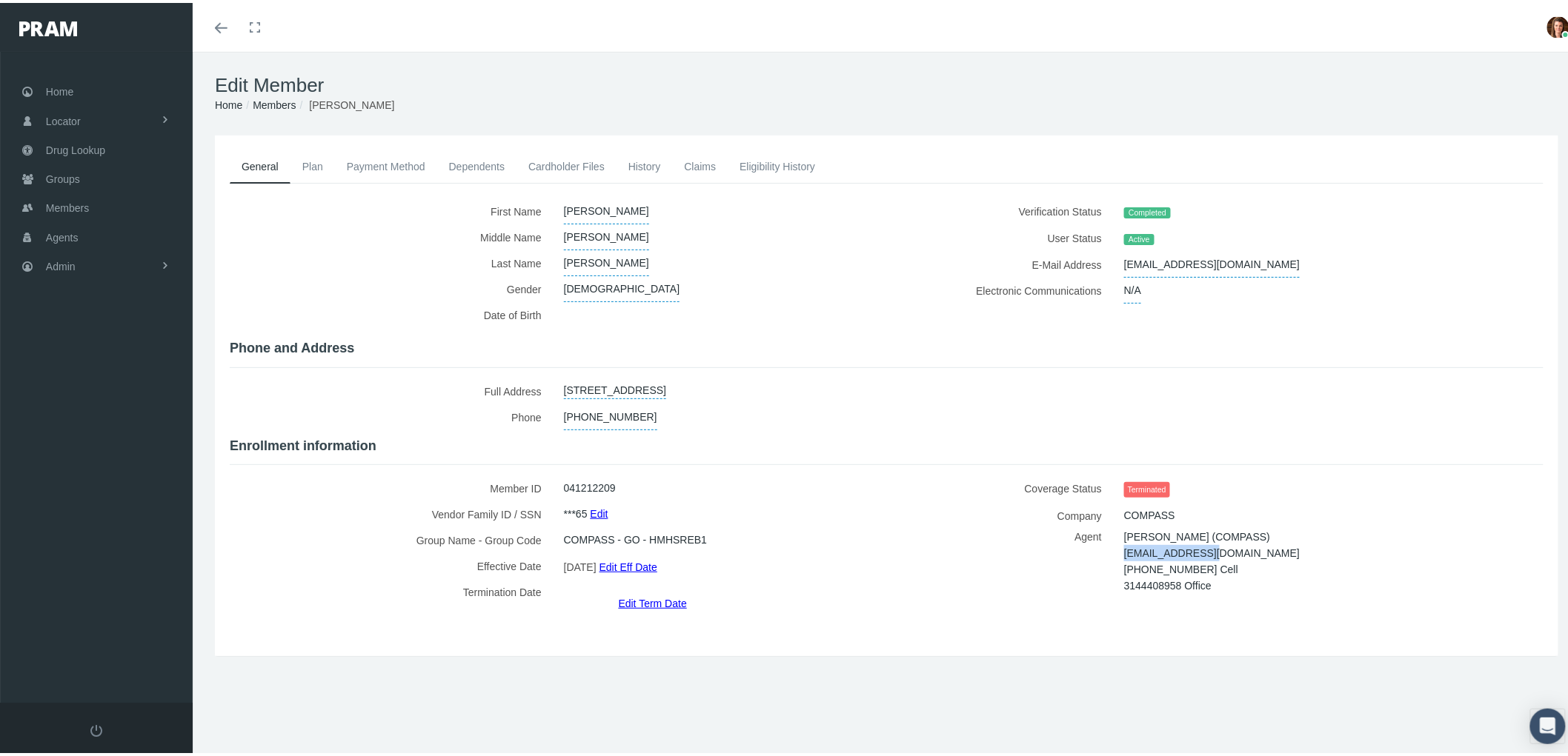
drag, startPoint x: 1218, startPoint y: 543, endPoint x: 1112, endPoint y: 541, distance: 106.0
click at [1112, 540] on div "[PERSON_NAME] (COMPASS) [EMAIL_ADDRESS][DOMAIN_NAME] [PHONE_NUMBER] Cell 314440…" at bounding box center [1301, 558] width 377 height 65
copy span "[EMAIL_ADDRESS][DOMAIN_NAME]"
click at [648, 161] on link "History" at bounding box center [645, 164] width 57 height 33
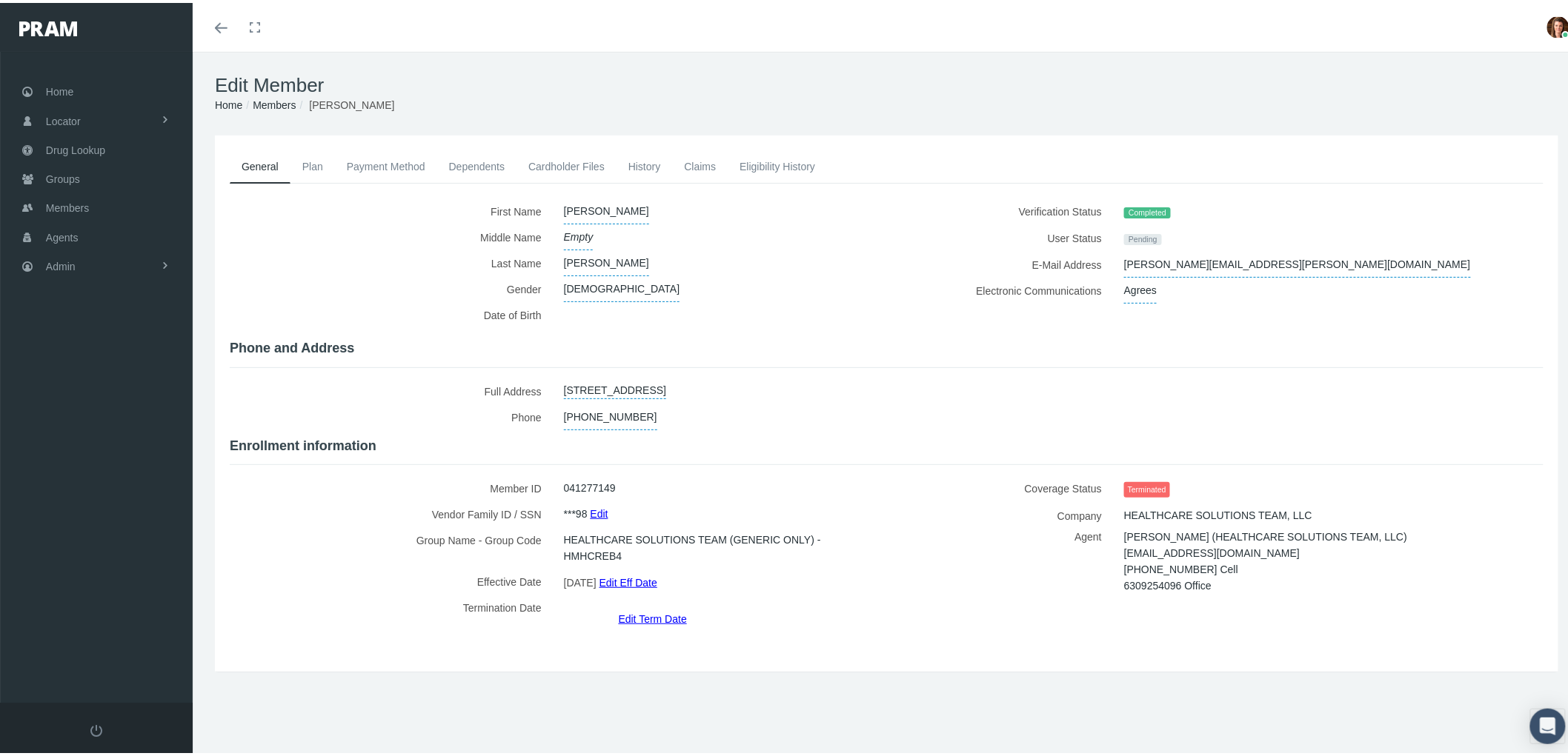
click at [1004, 605] on div "Coverage Status Terminated Company HEALTHCARE SOLUTIONS TEAM, LLC Agent kbardal…" at bounding box center [1220, 548] width 668 height 152
drag, startPoint x: 1226, startPoint y: 541, endPoint x: 1112, endPoint y: 546, distance: 114.1
click at [1112, 546] on div "Kenneth Bardales (HEALTHCARE SOLUTIONS TEAM, LLC) kbardales@myhst.com 000000000…" at bounding box center [1301, 558] width 377 height 65
copy span "kbardales@myhst.com"
click at [299, 165] on link "Plan" at bounding box center [312, 164] width 44 height 33
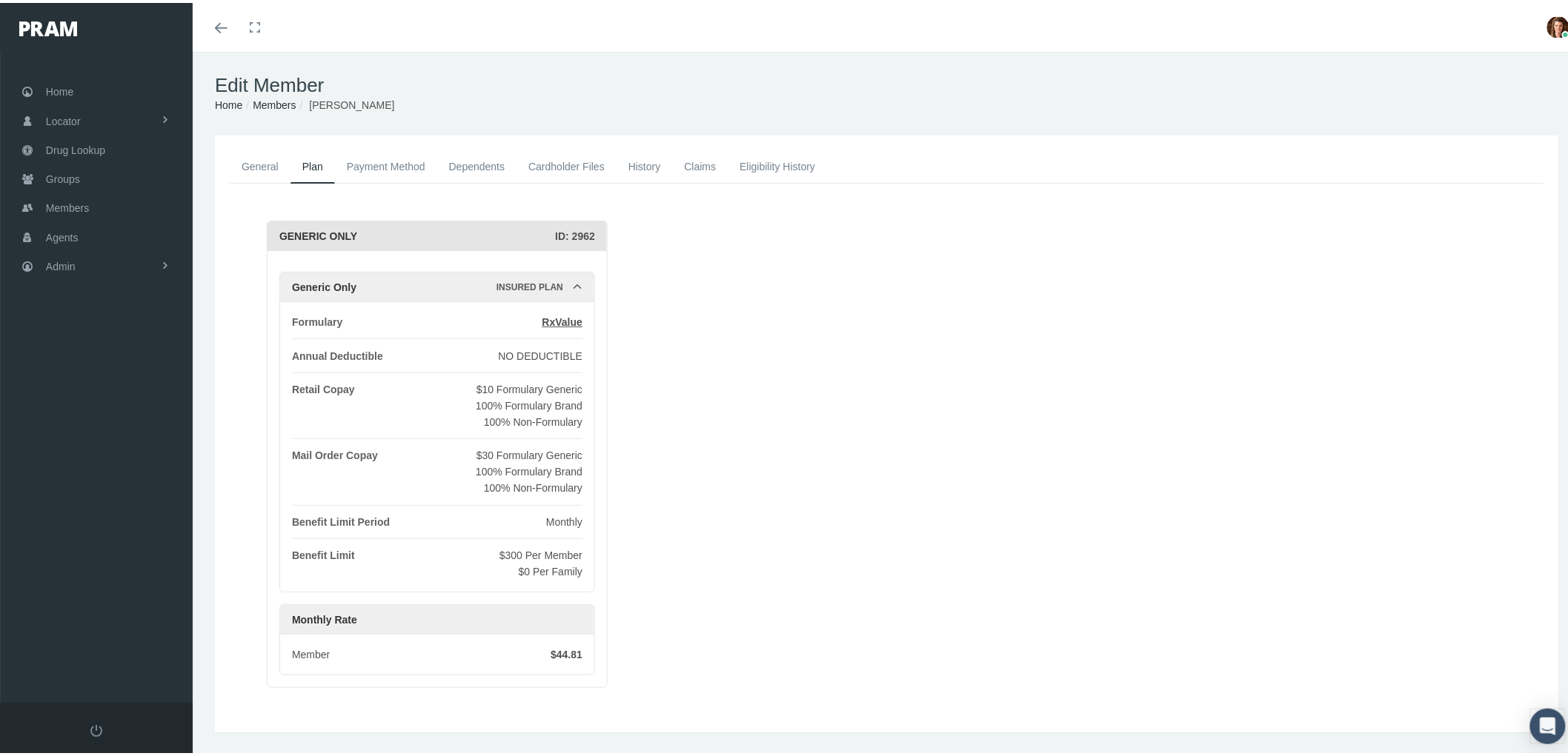
click at [653, 157] on link "History" at bounding box center [645, 164] width 57 height 33
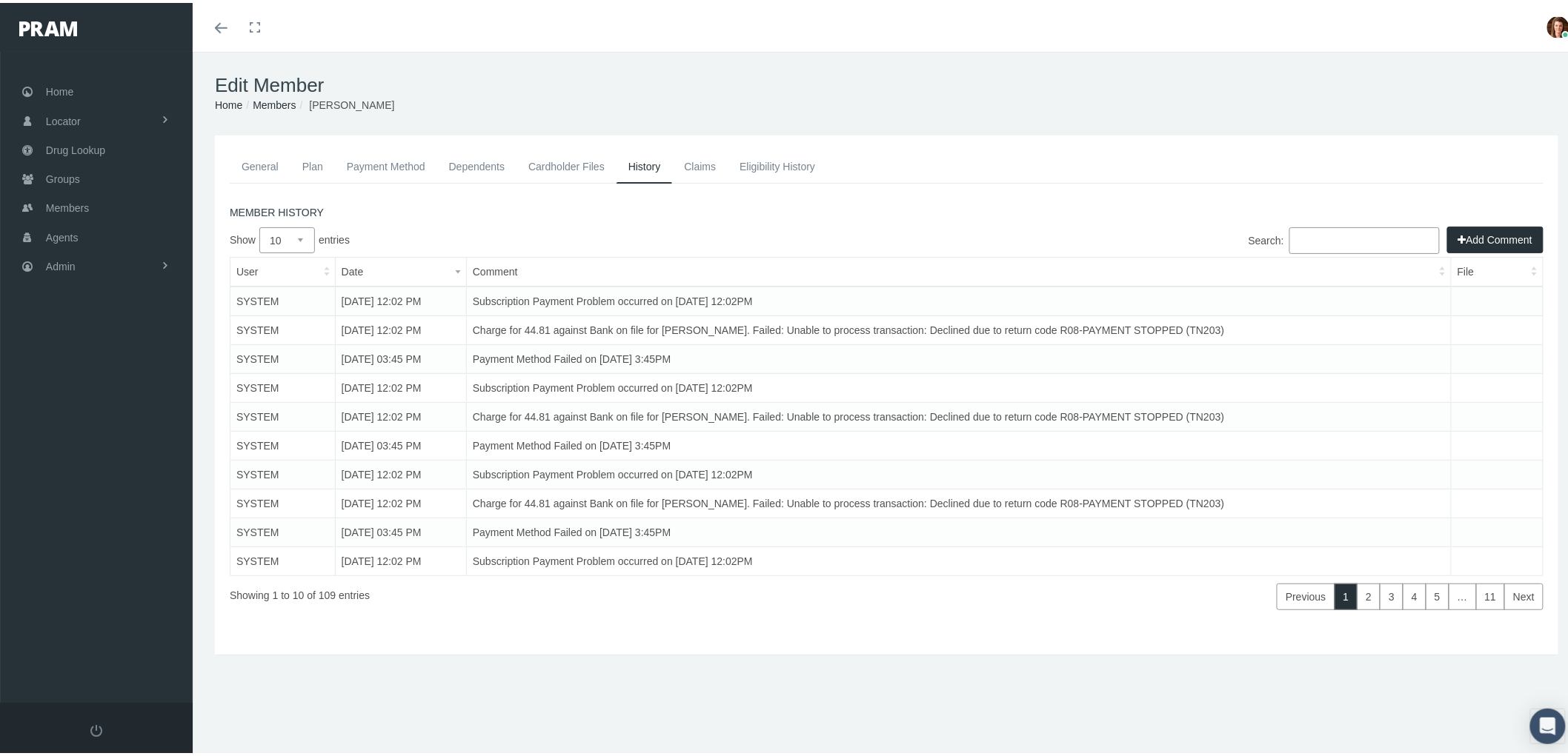
click at [305, 238] on select "10 25 50 100" at bounding box center [287, 237] width 56 height 26
select select "100"
click at [260, 224] on select "10 25 50 100" at bounding box center [287, 237] width 56 height 26
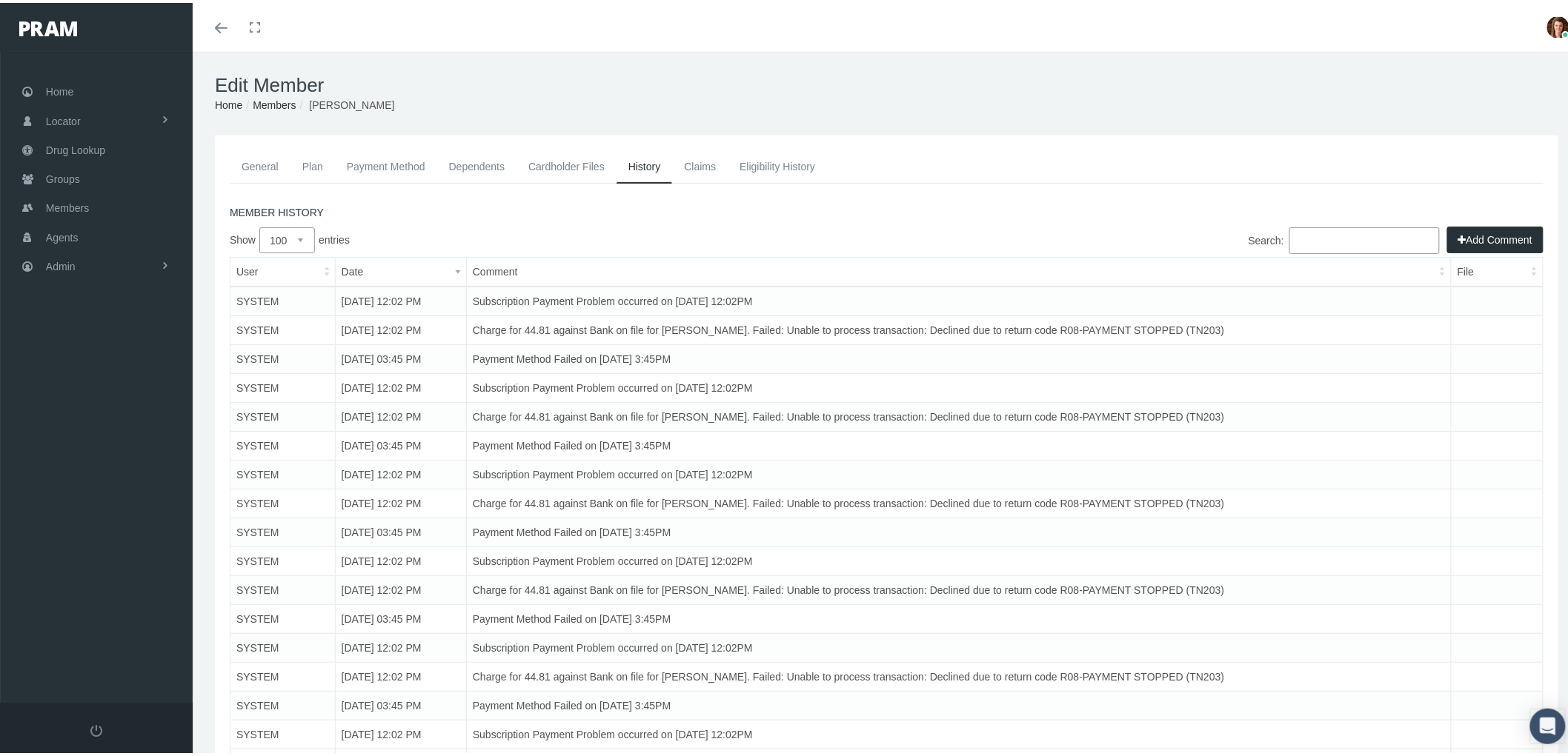
click at [704, 150] on link "Claims" at bounding box center [700, 164] width 56 height 33
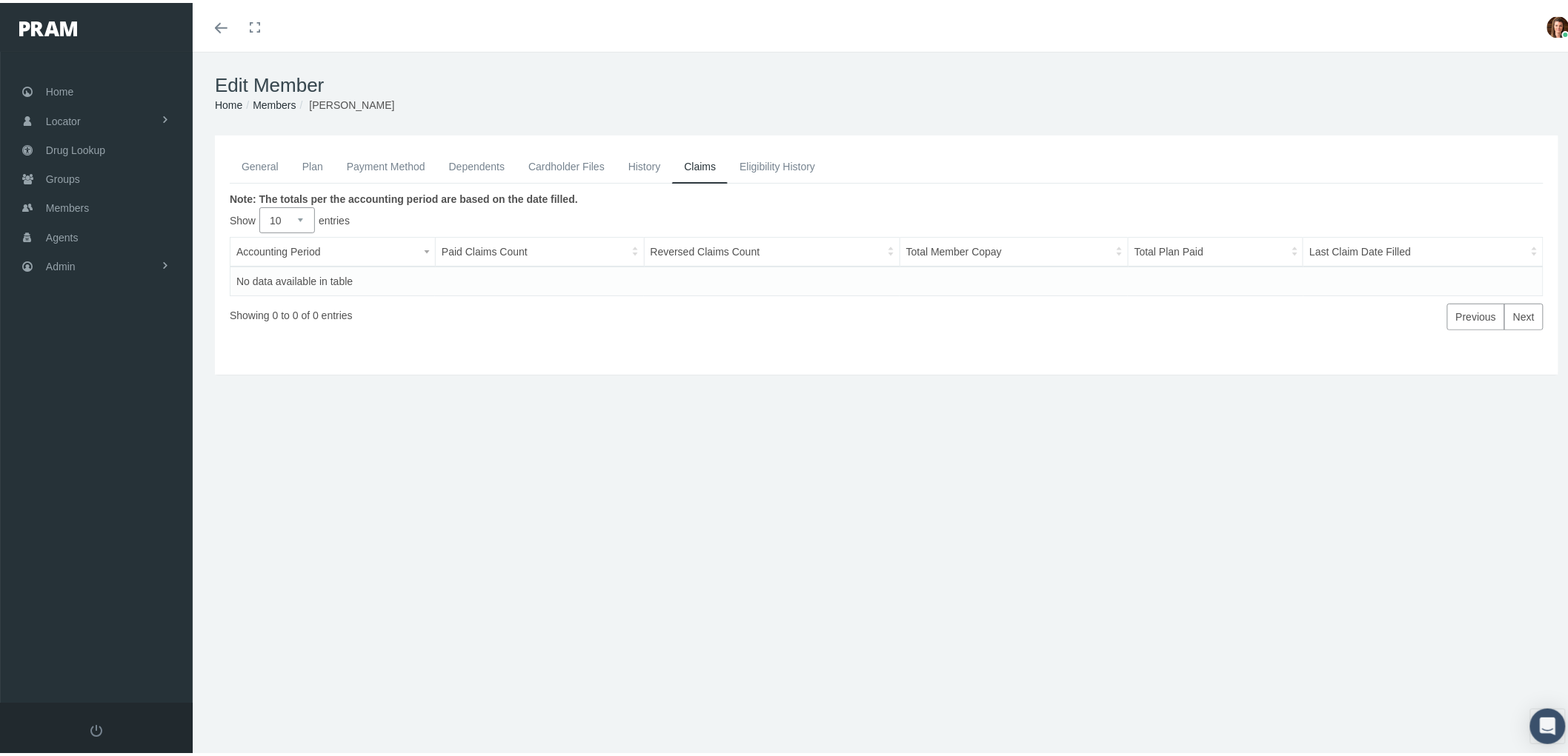
click at [638, 158] on link "History" at bounding box center [645, 164] width 57 height 33
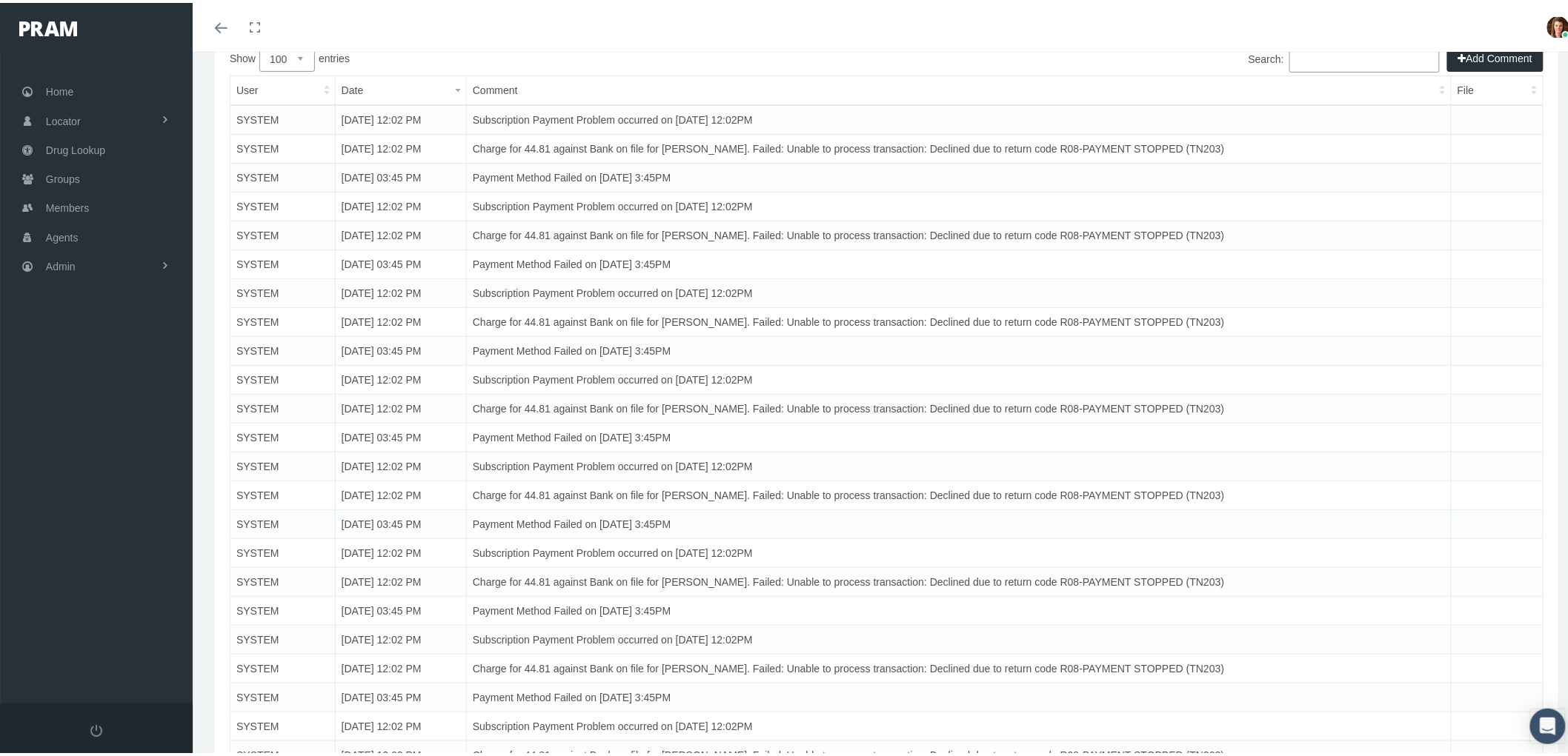
scroll to position [165, 0]
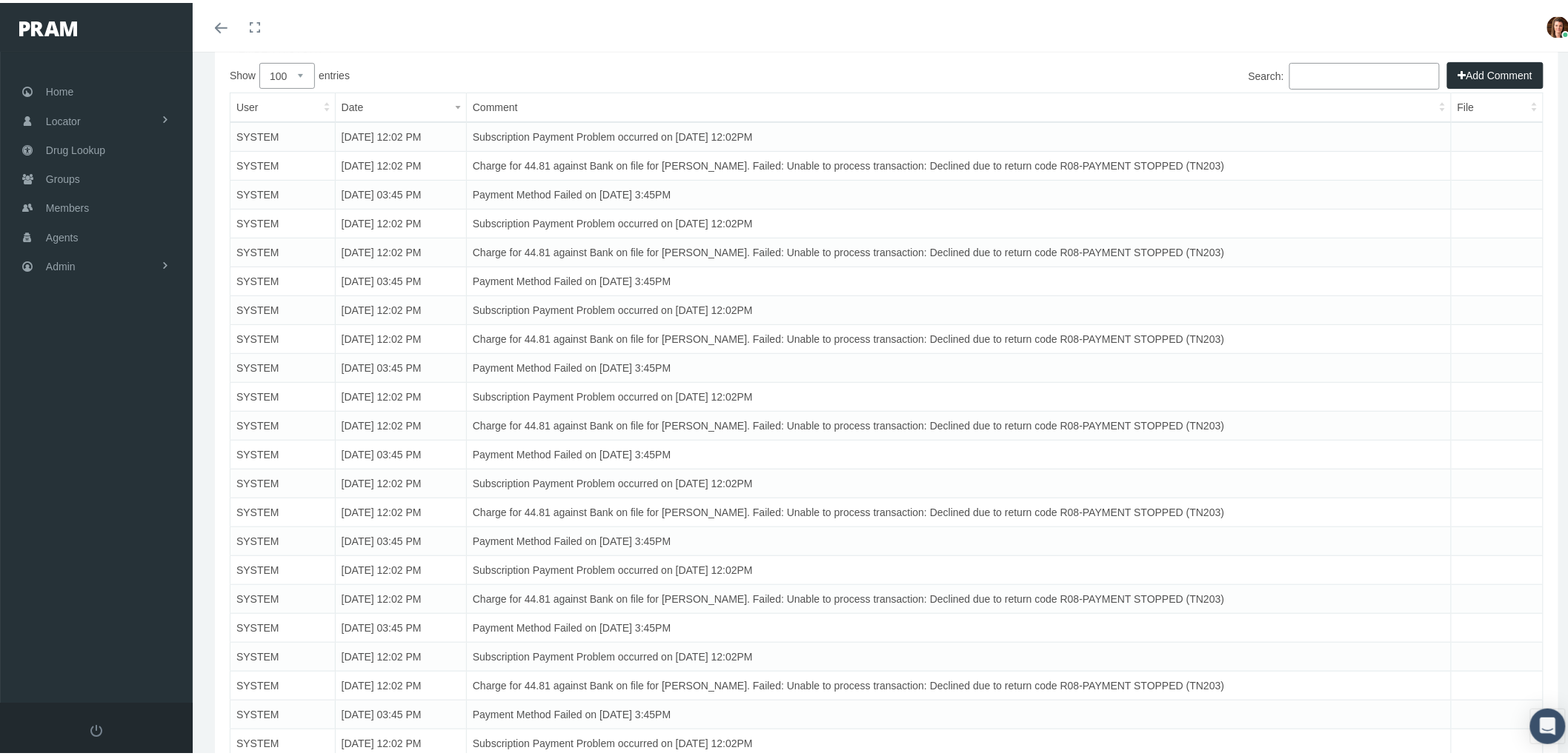
click at [963, 410] on td "Charge for 44.81 against Bank on file for [PERSON_NAME]. Failed: Unable to proc…" at bounding box center [959, 423] width 985 height 29
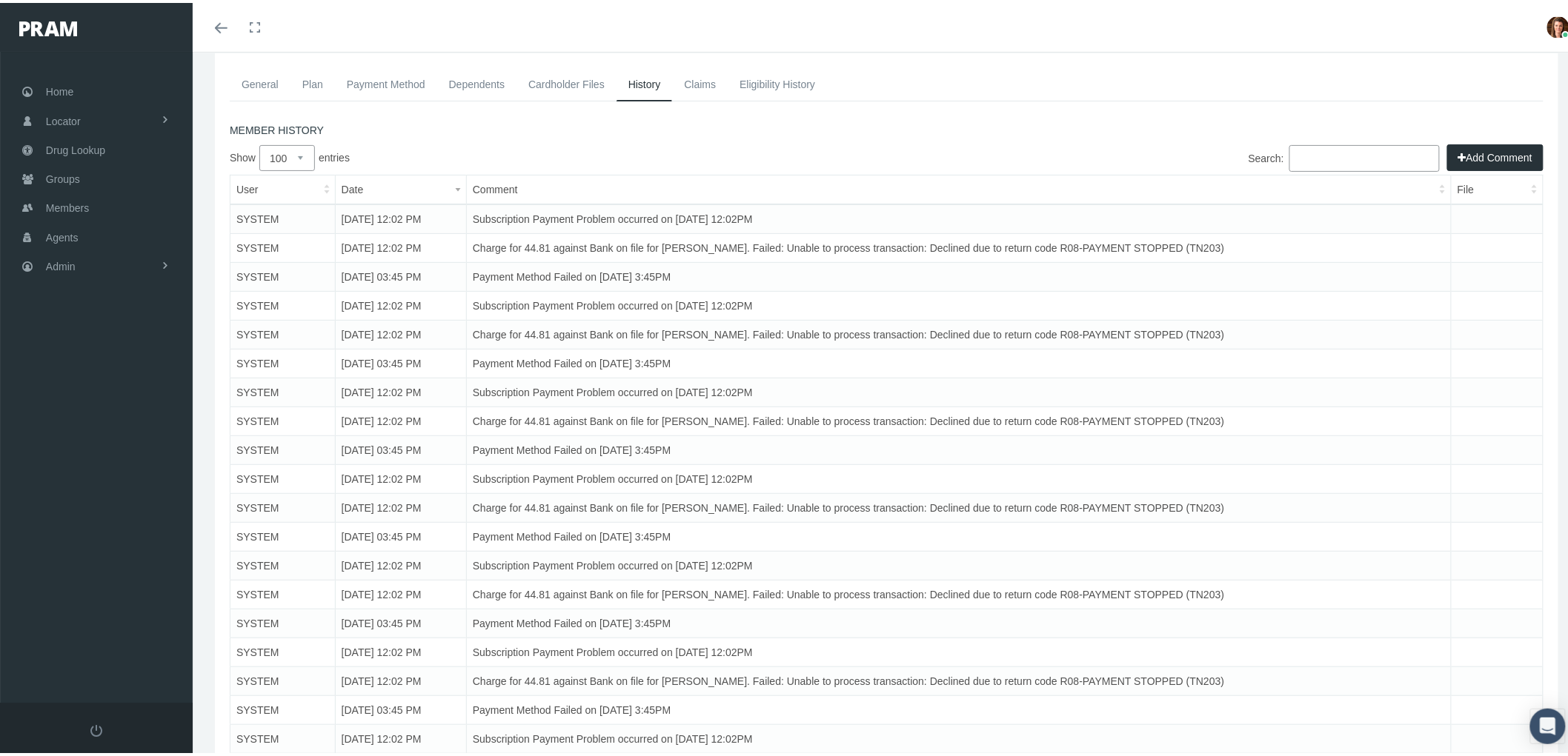
scroll to position [0, 0]
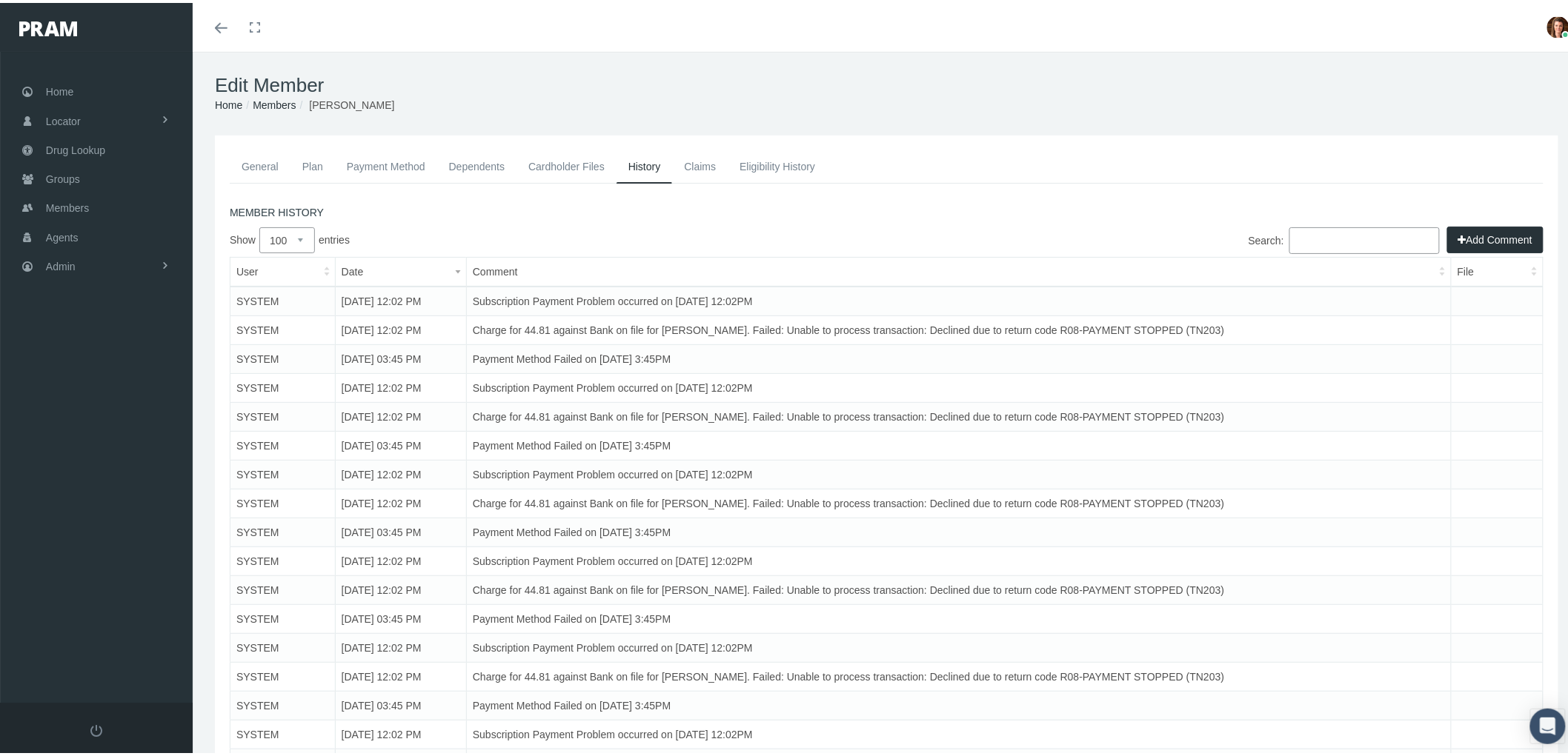
click at [389, 169] on link "Payment Method" at bounding box center [386, 164] width 103 height 33
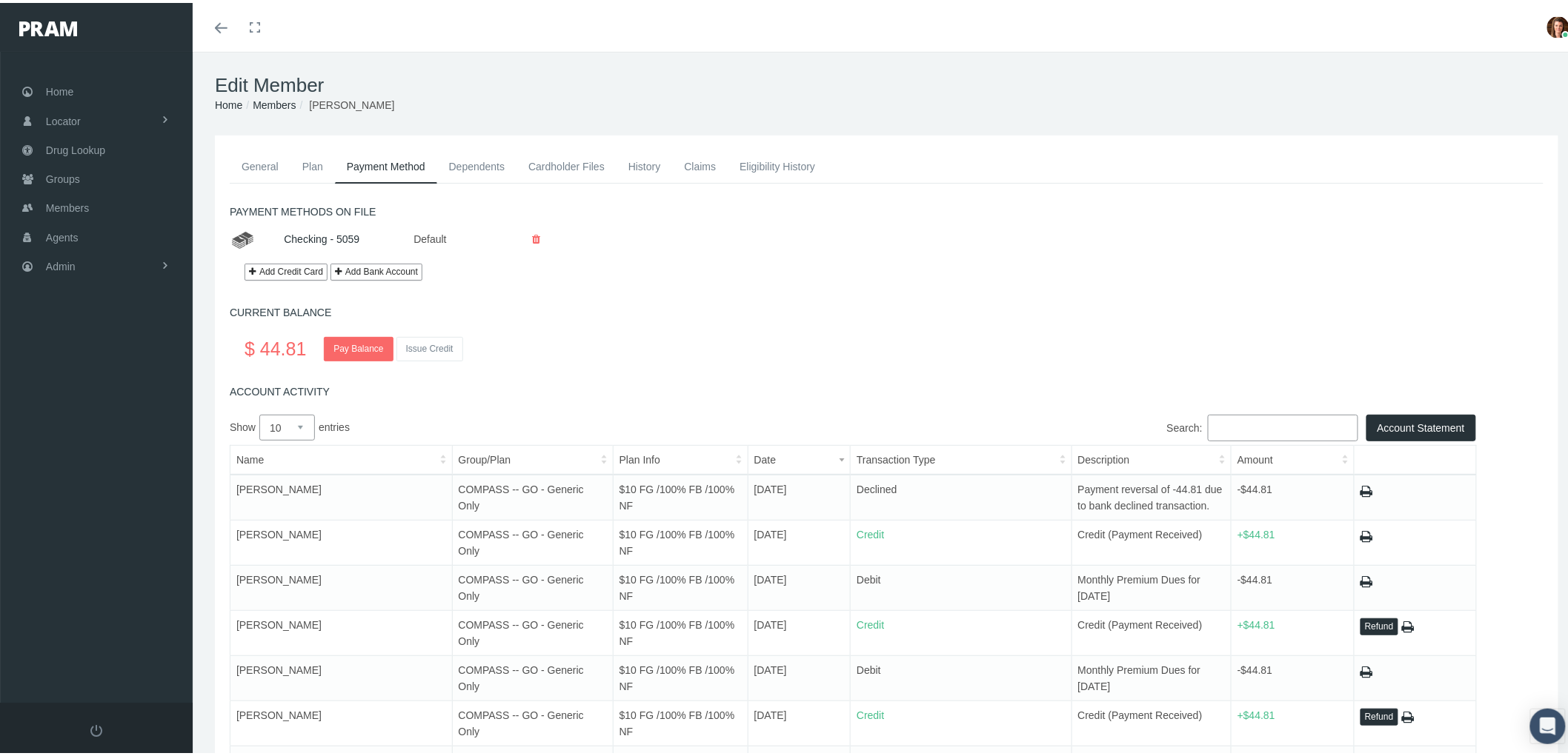
click at [662, 153] on link "History" at bounding box center [645, 164] width 57 height 33
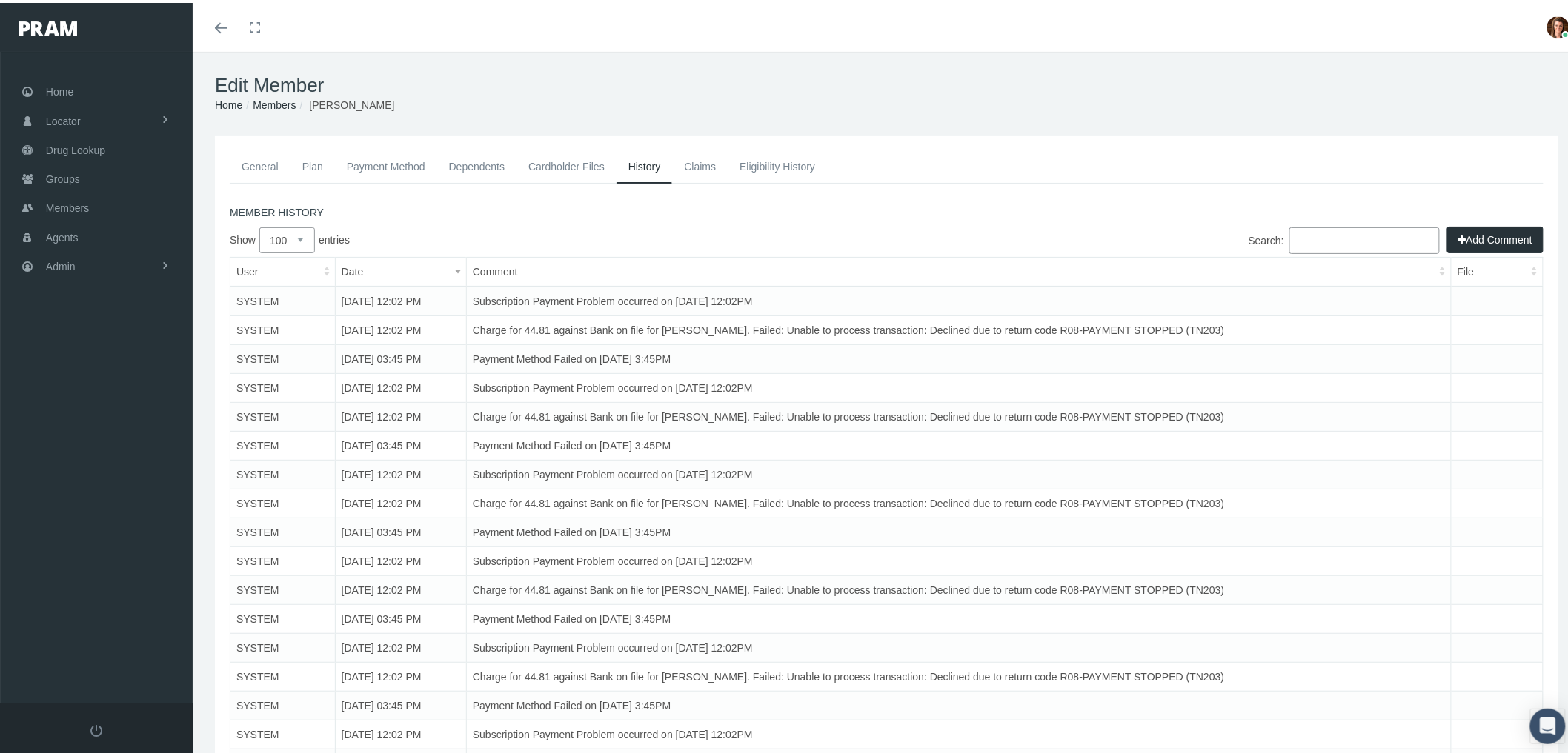
click at [1478, 228] on button "Add Comment" at bounding box center [1495, 236] width 96 height 27
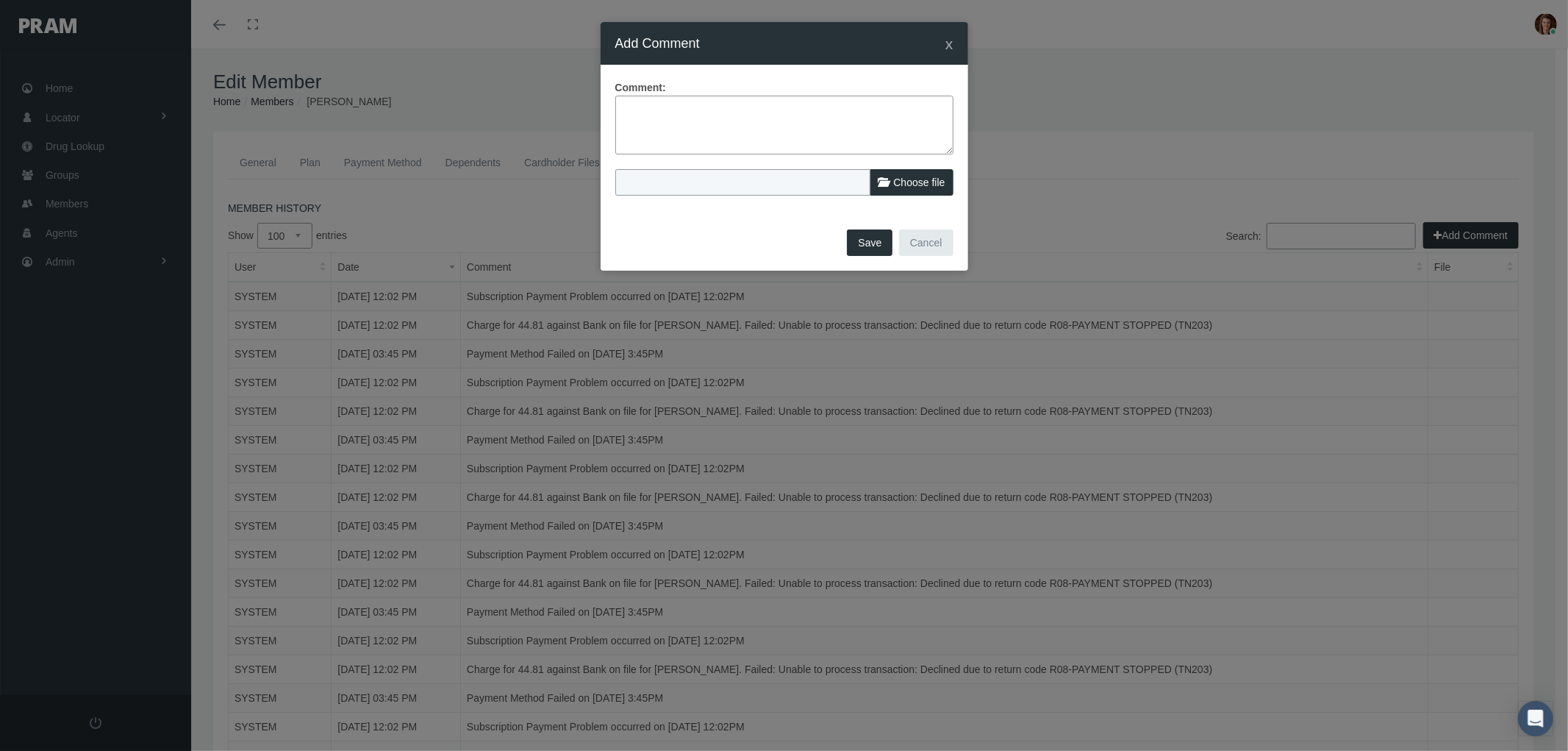
click at [672, 140] on textarea at bounding box center [784, 125] width 338 height 59
paste textarea "PRAM RX Program – Final Notice of Non-Payment and Possible Termination"
type textarea "PRAM RX Program – Final Notice of Non-Payment and Possible Termination"
click at [628, 106] on textarea "PRAM RX Program – Final Notice of Non-Payment and Possible Termination" at bounding box center [784, 125] width 338 height 59
drag, startPoint x: 671, startPoint y: 127, endPoint x: 602, endPoint y: 92, distance: 77.4
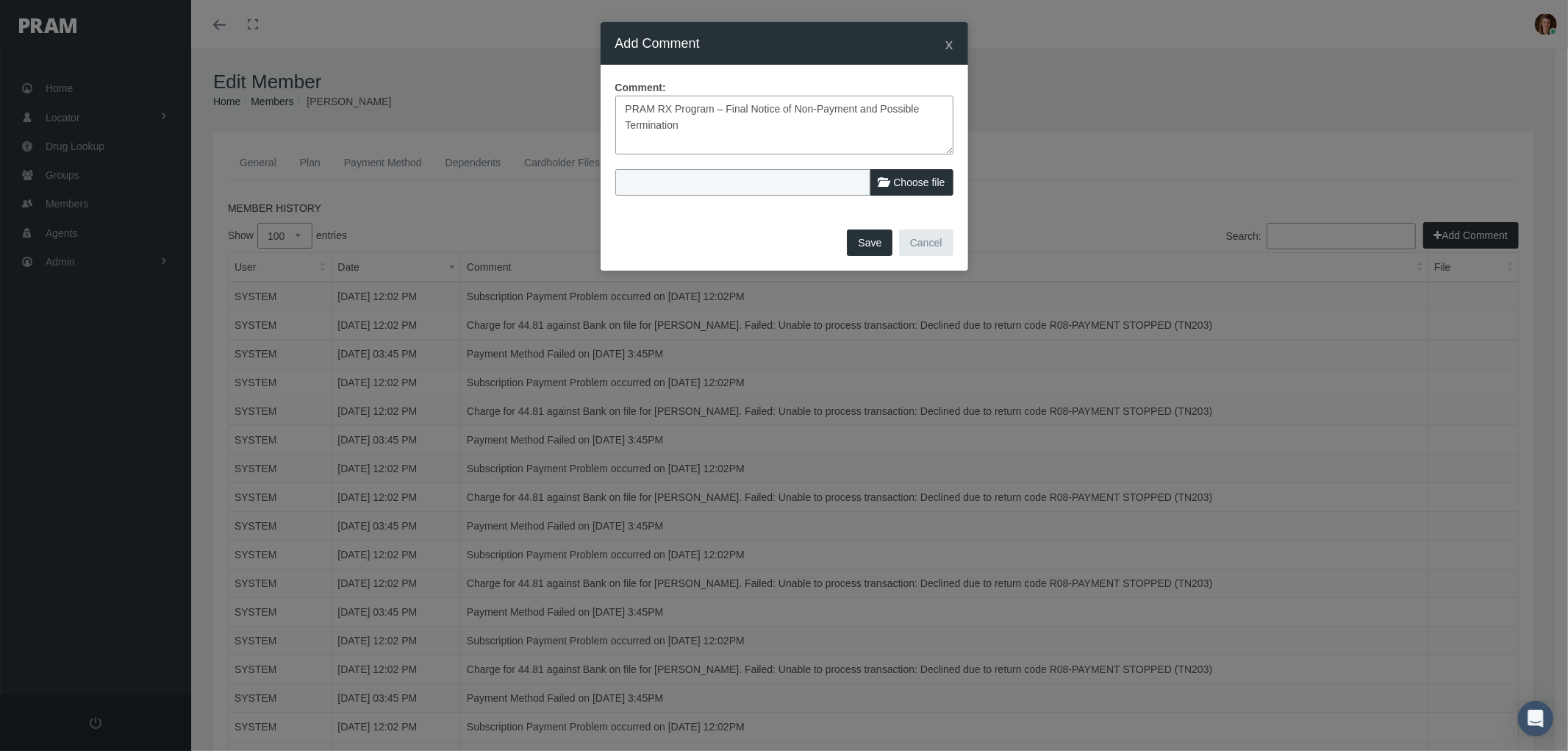
click at [602, 96] on div "Comment: PRAM RX Program – Final Notice of Non-Payment and Possible Termination…" at bounding box center [785, 144] width 368 height 160
click at [672, 119] on textarea at bounding box center [784, 125] width 338 height 59
paste textarea "PRAM RX Program – 2nd Notice of Non-Payment and Possible Termination"
type textarea "PRAM RX Program – 2nd Notice of Non-Payment and Possible Termination email noti…"
click at [865, 240] on button "Save" at bounding box center [870, 242] width 46 height 27
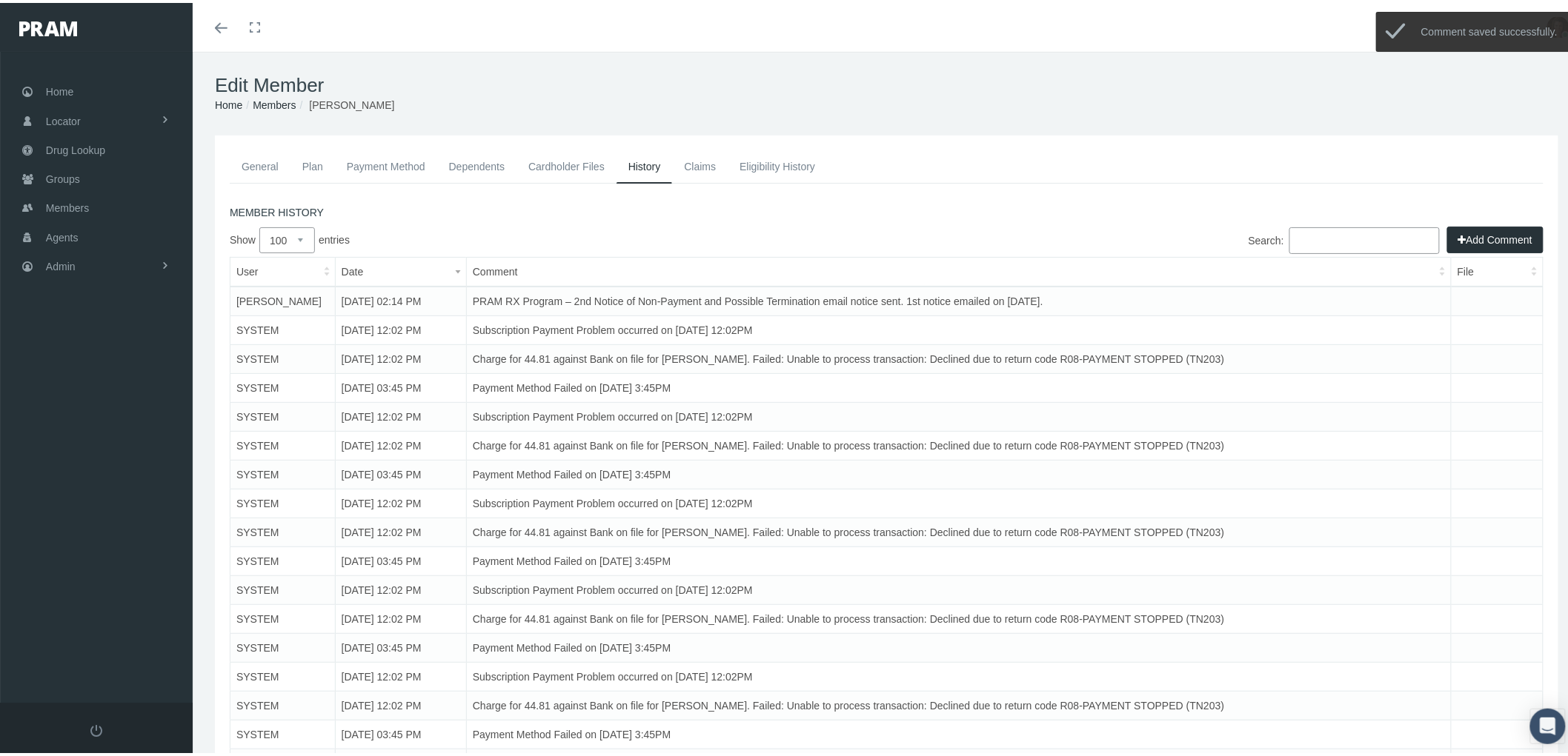
drag, startPoint x: 1061, startPoint y: 293, endPoint x: 1053, endPoint y: 292, distance: 8.1
click at [1053, 292] on td "PRAM RX Program – 2nd Notice of Non-Payment and Possible Termination email noti…" at bounding box center [959, 298] width 985 height 30
click at [1053, 298] on td "PRAM RX Program – 2nd Notice of Non-Payment and Possible Termination email noti…" at bounding box center [959, 298] width 985 height 30
drag, startPoint x: 1065, startPoint y: 292, endPoint x: 472, endPoint y: 298, distance: 593.0
click at [472, 298] on td "PRAM RX Program – 2nd Notice of Non-Payment and Possible Termination email noti…" at bounding box center [959, 298] width 985 height 30
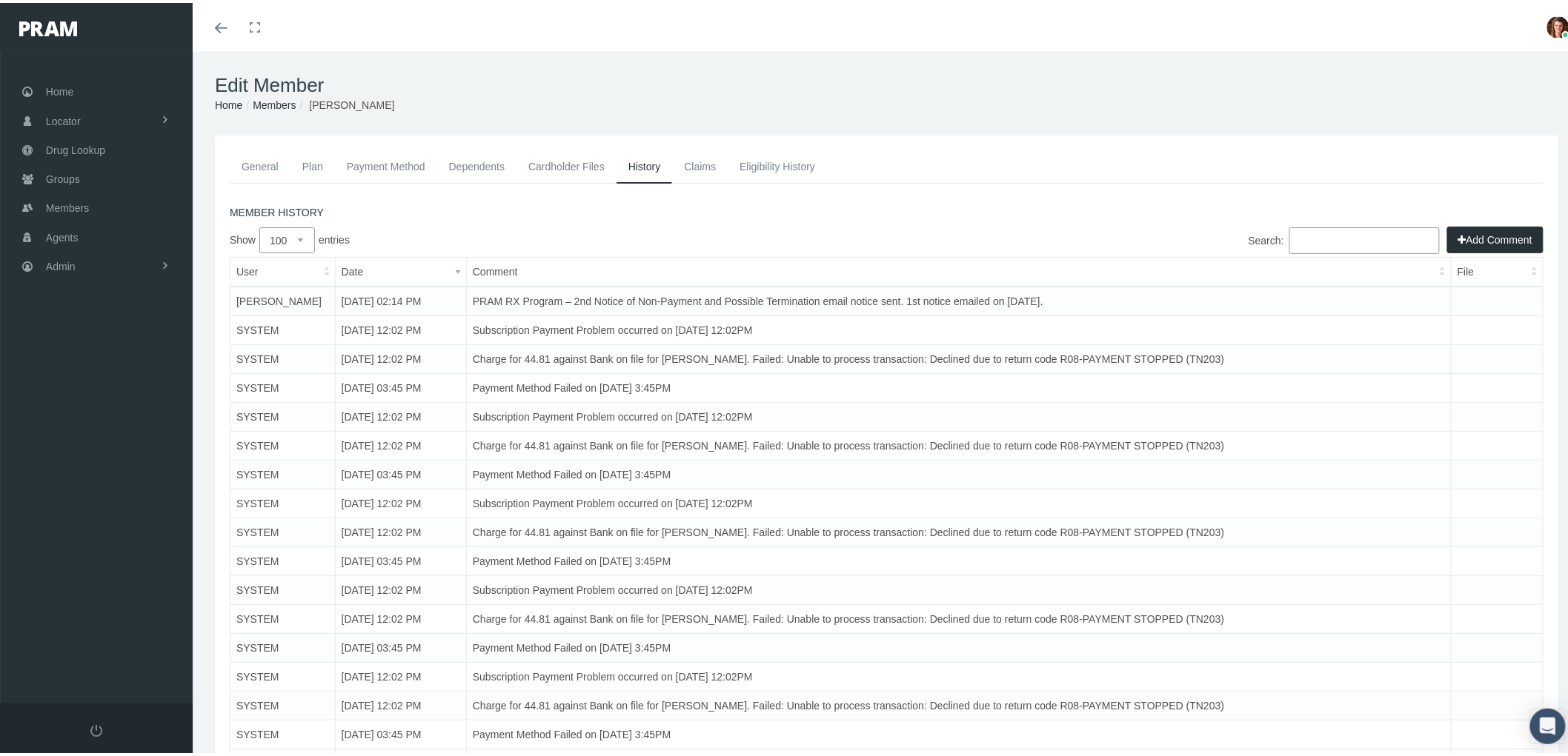
copy td "PRAM RX Program – 2nd Notice of Non-Payment and Possible Termination email noti…"
